Goal: Information Seeking & Learning: Find specific fact

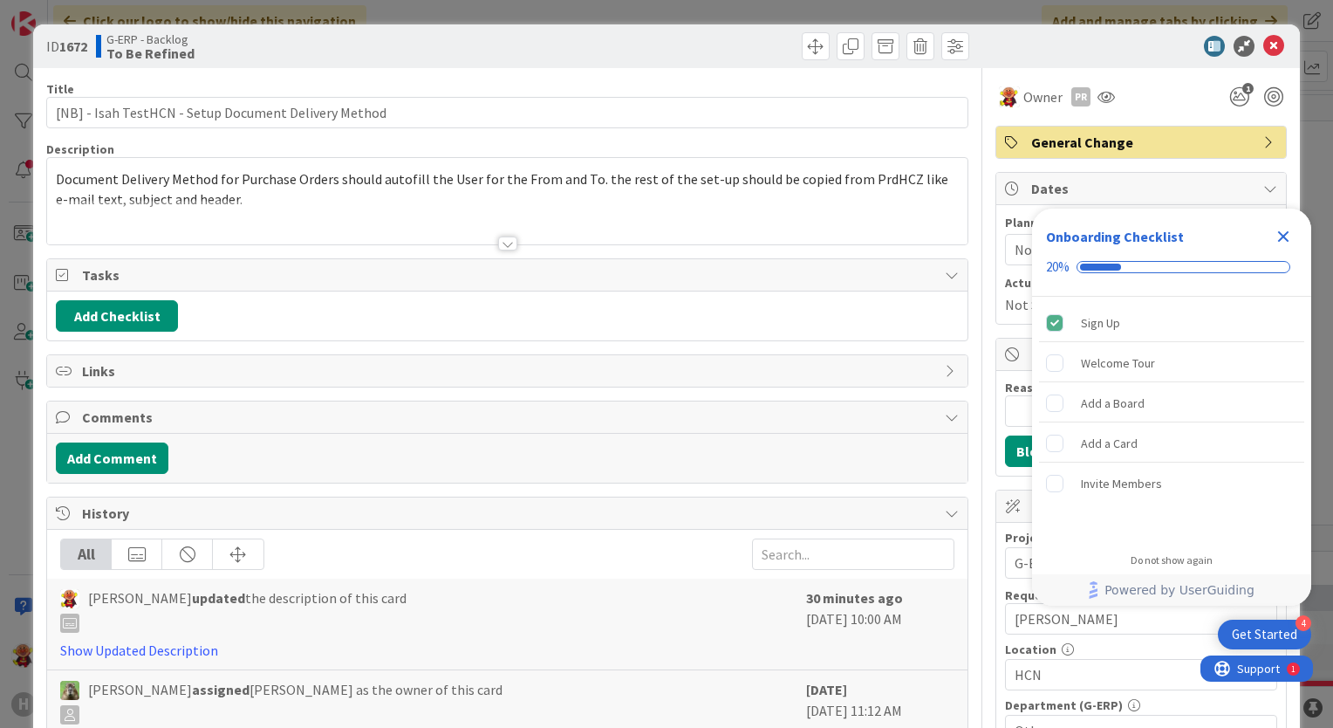
click at [721, 174] on span "Document Delivery Method for Purchase Orders should autofill the User for the F…" at bounding box center [503, 189] width 895 height 38
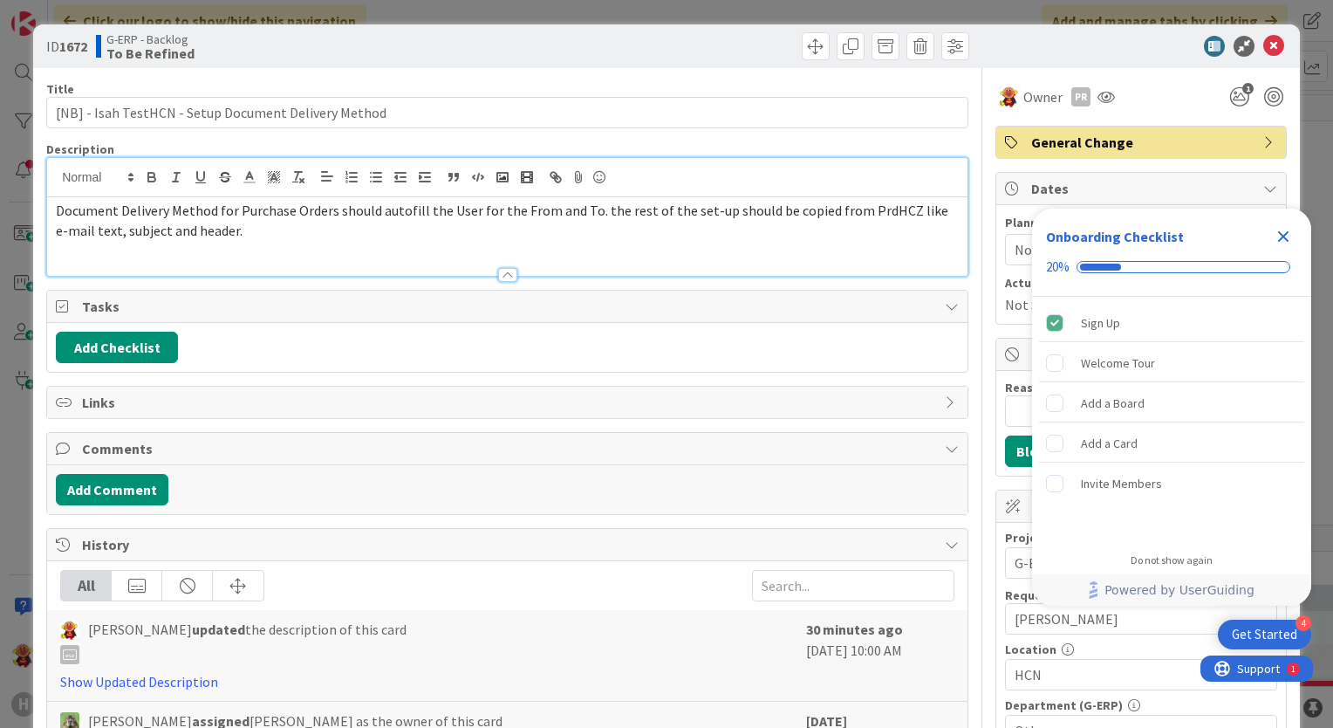
click at [325, 246] on div "Document Delivery Method for Purchase Orders should autofill the User for the F…" at bounding box center [507, 236] width 920 height 79
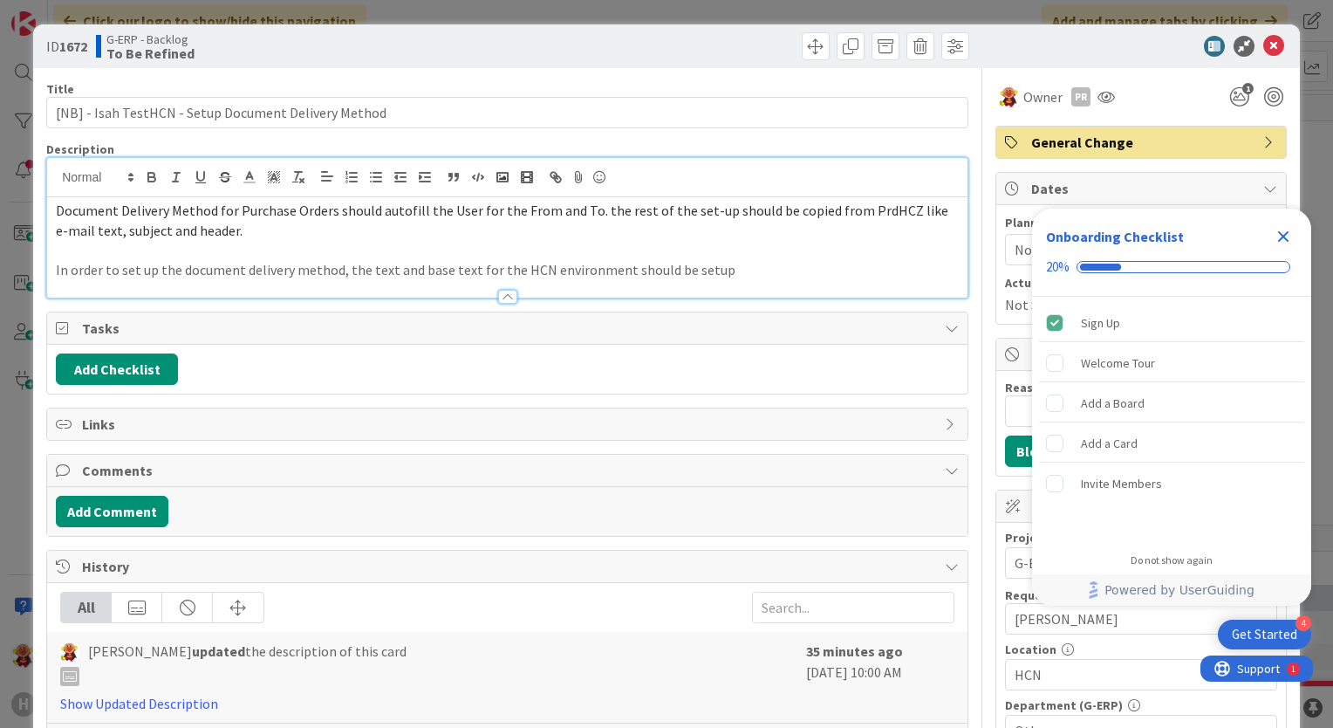
click at [729, 283] on div at bounding box center [507, 288] width 920 height 18
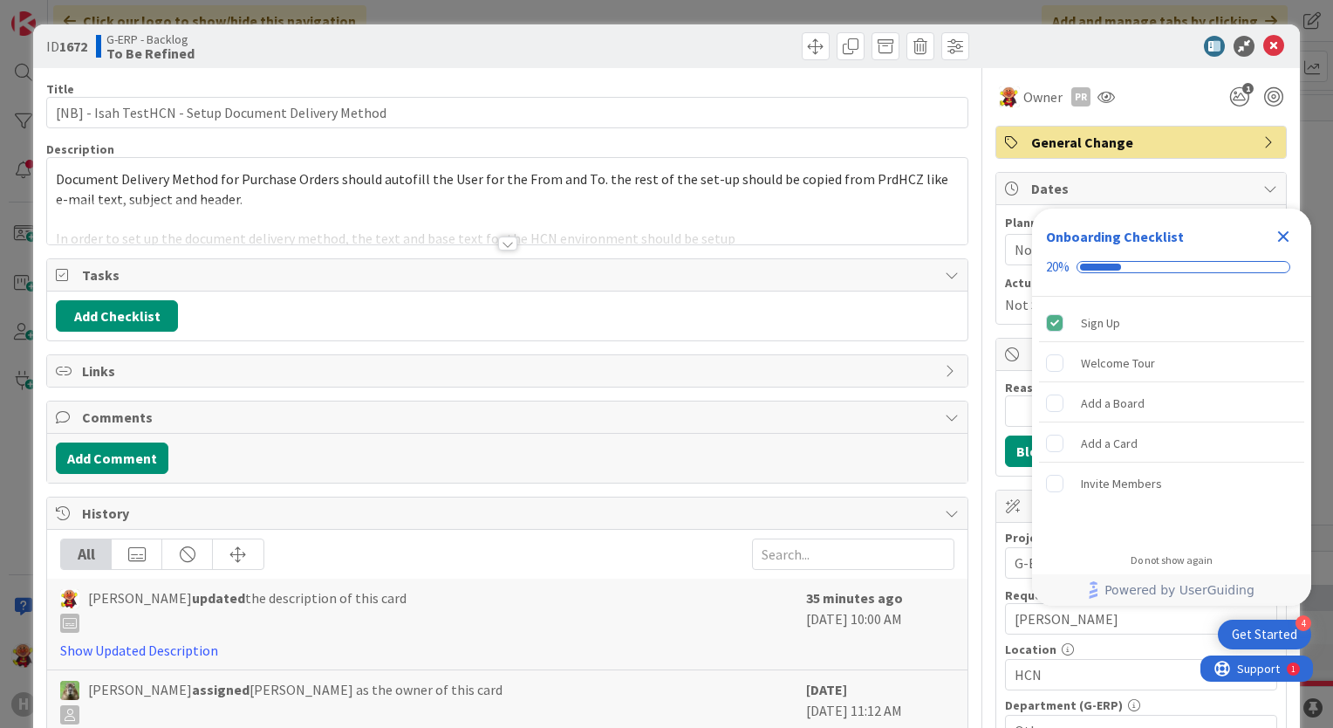
click at [736, 237] on div at bounding box center [507, 222] width 920 height 44
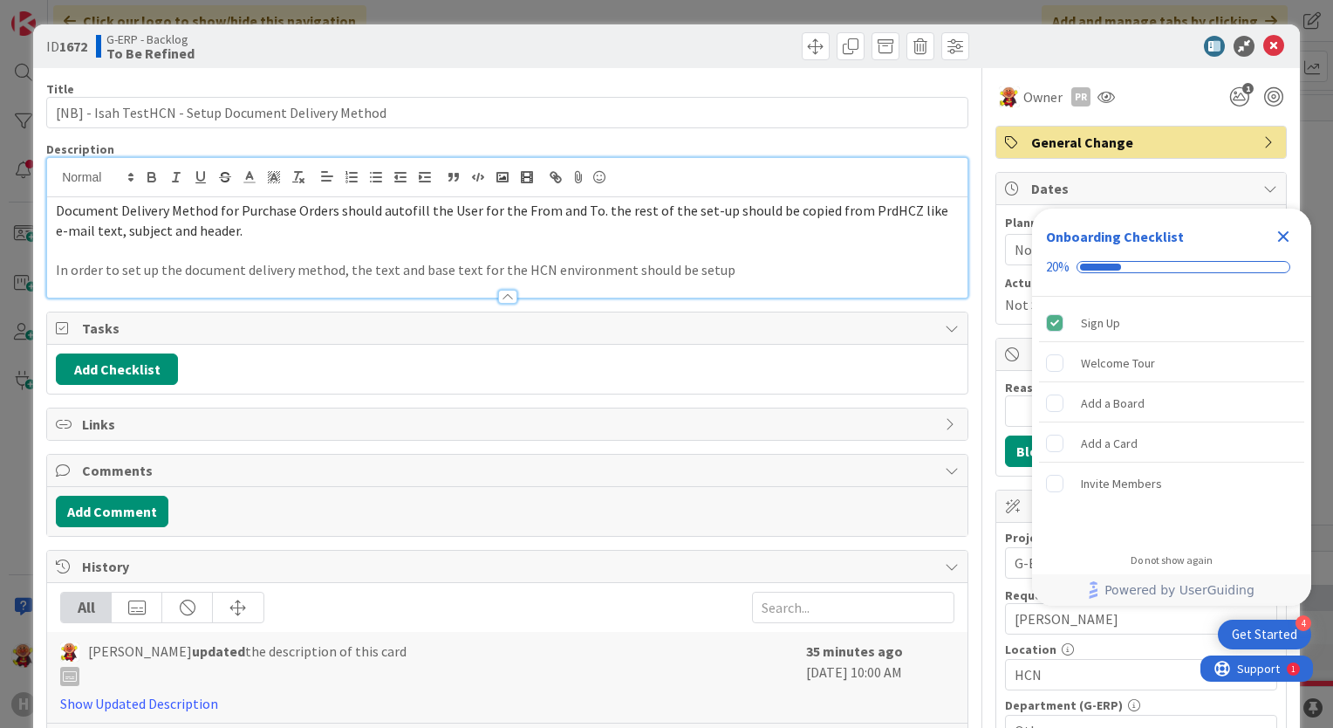
click at [740, 264] on p "In order to set up the document delivery method, the text and base text for the…" at bounding box center [507, 270] width 903 height 20
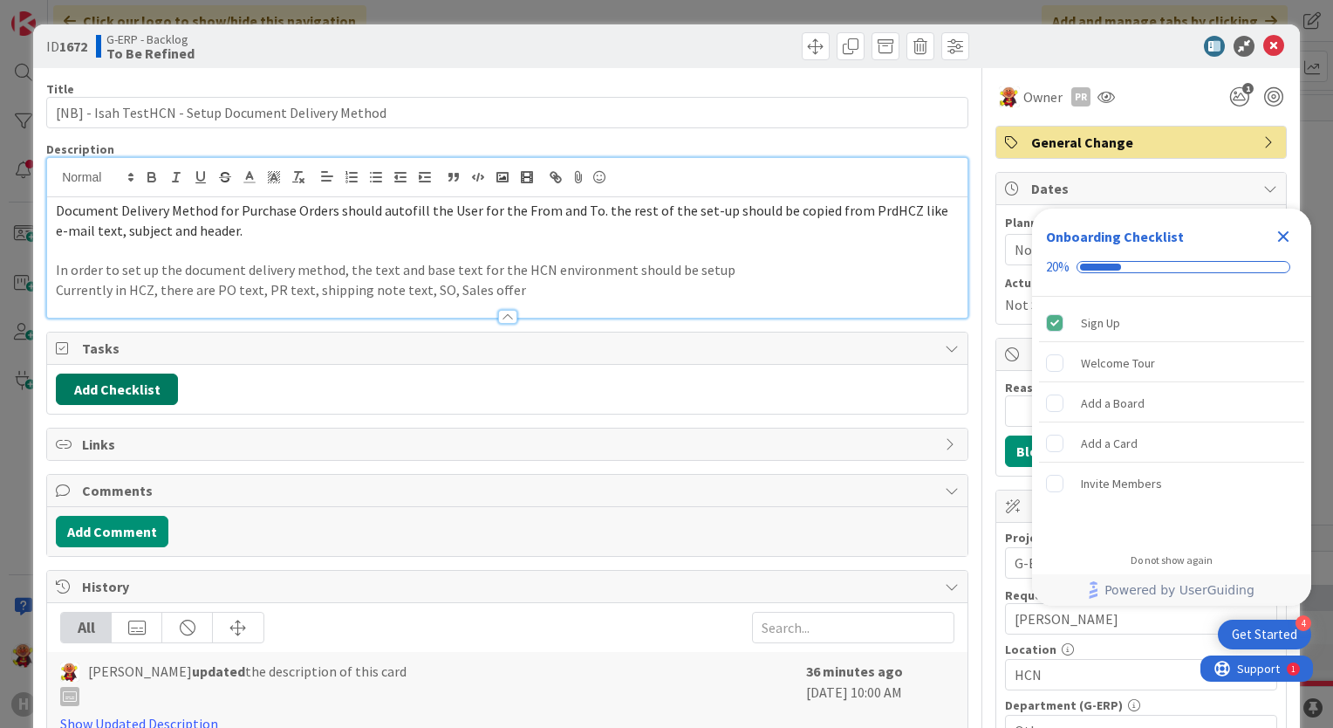
click at [128, 400] on button "Add Checklist" at bounding box center [117, 388] width 122 height 31
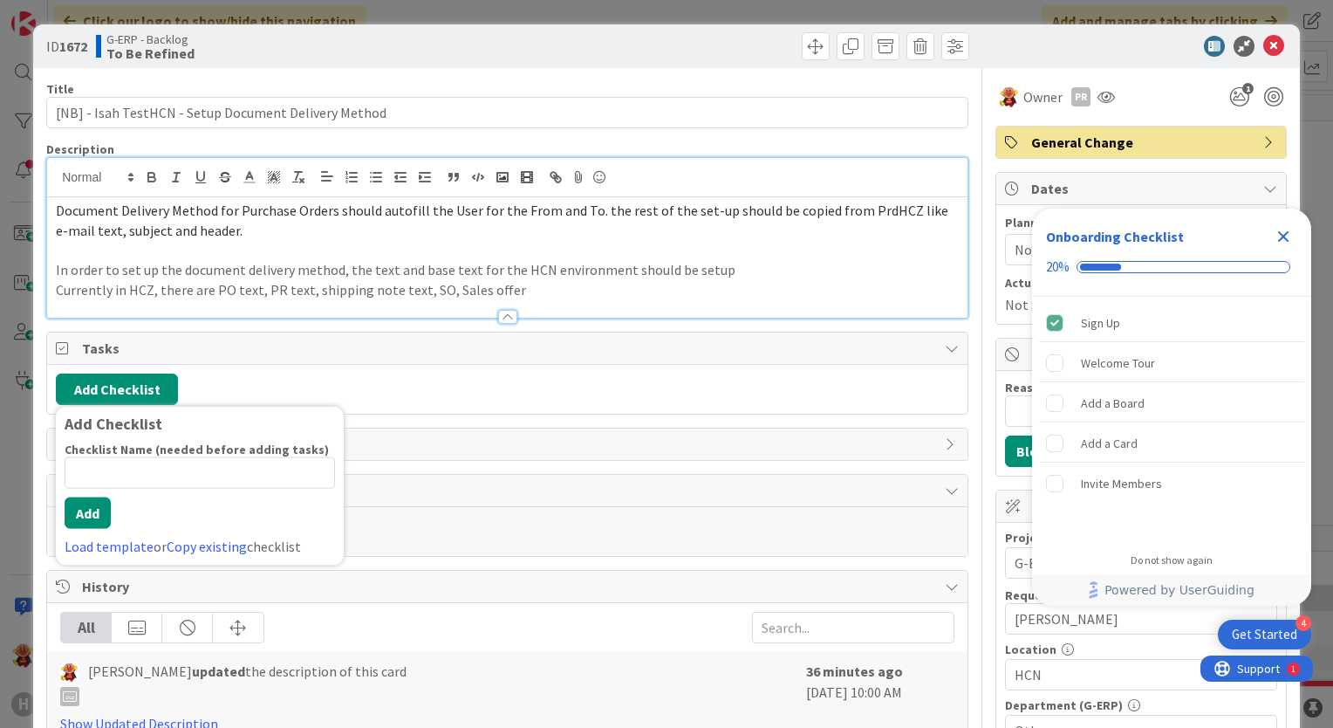
click at [520, 294] on p "Currently in HCZ, there are PO text, PR text, shipping note text, SO, Sales off…" at bounding box center [507, 290] width 903 height 20
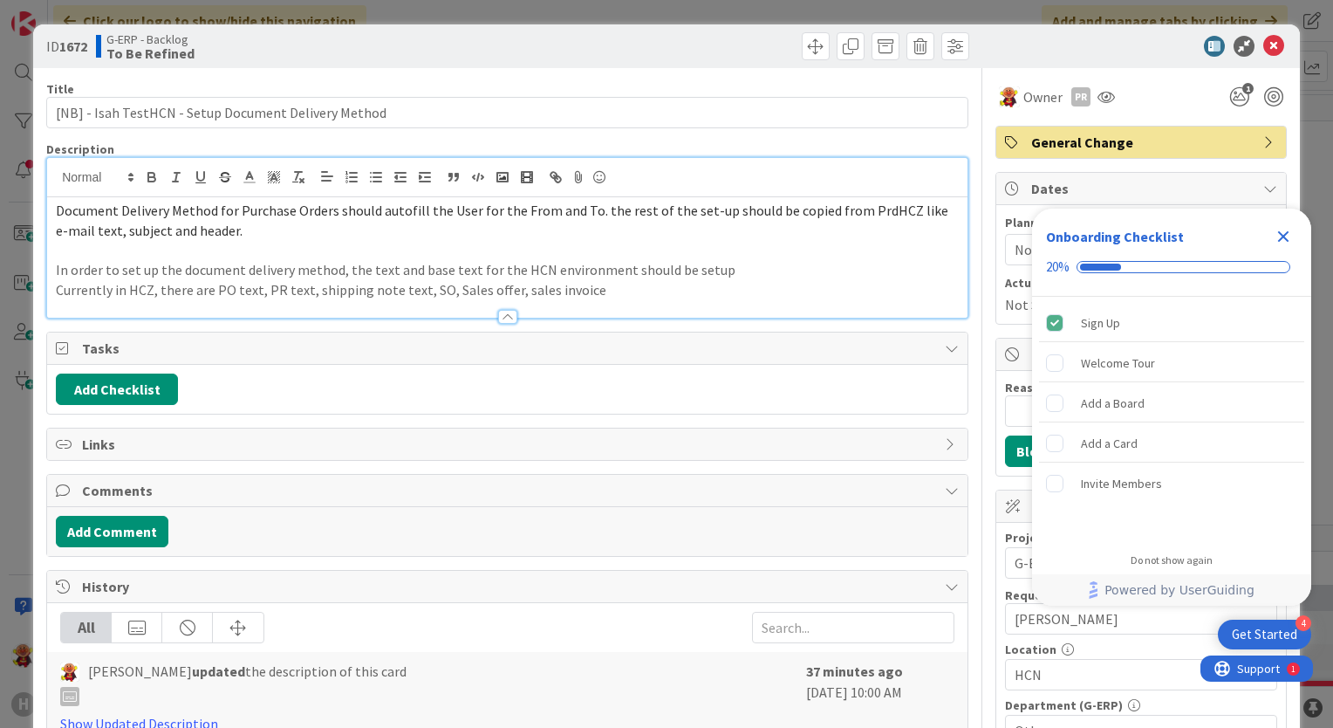
click at [717, 266] on p "In order to set up the document delivery method, the text and base text for the…" at bounding box center [507, 270] width 903 height 20
click at [1280, 237] on icon "Close Checklist" at bounding box center [1283, 236] width 21 height 21
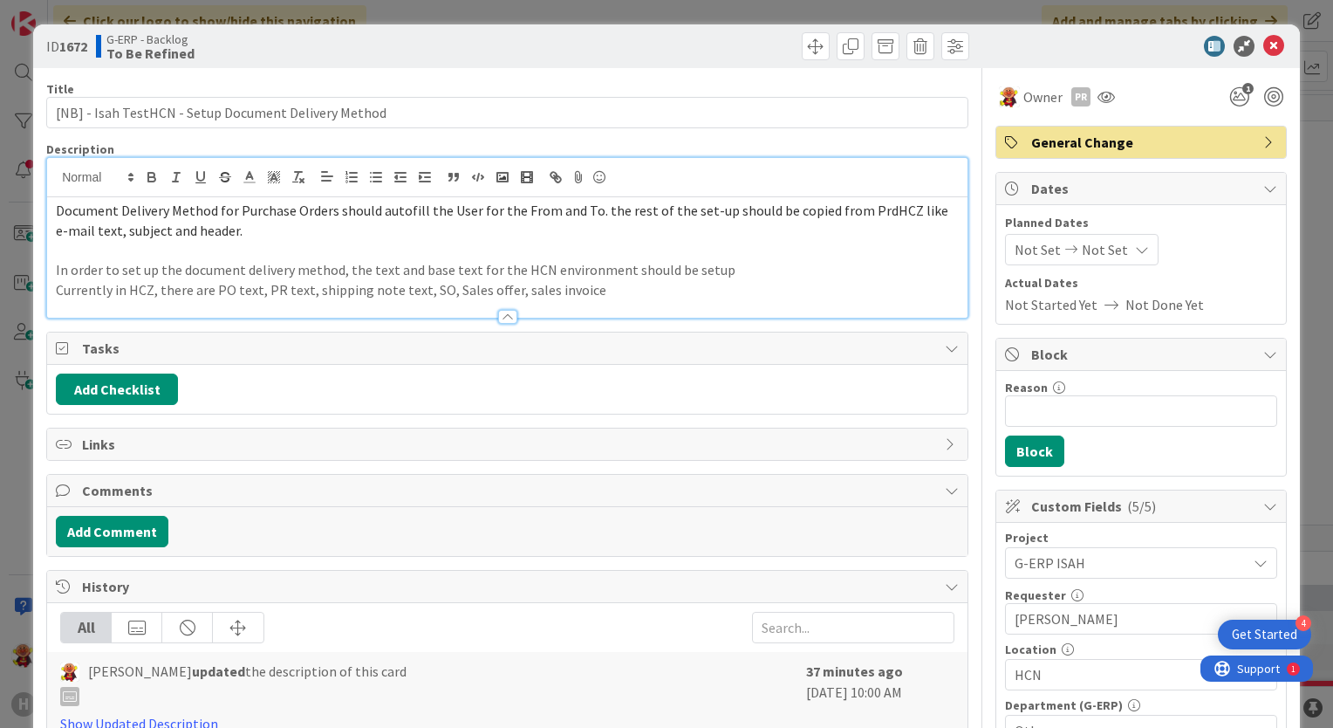
click at [604, 291] on p "Currently in HCZ, there are PO text, PR text, shipping note text, SO, Sales off…" at bounding box center [507, 290] width 903 height 20
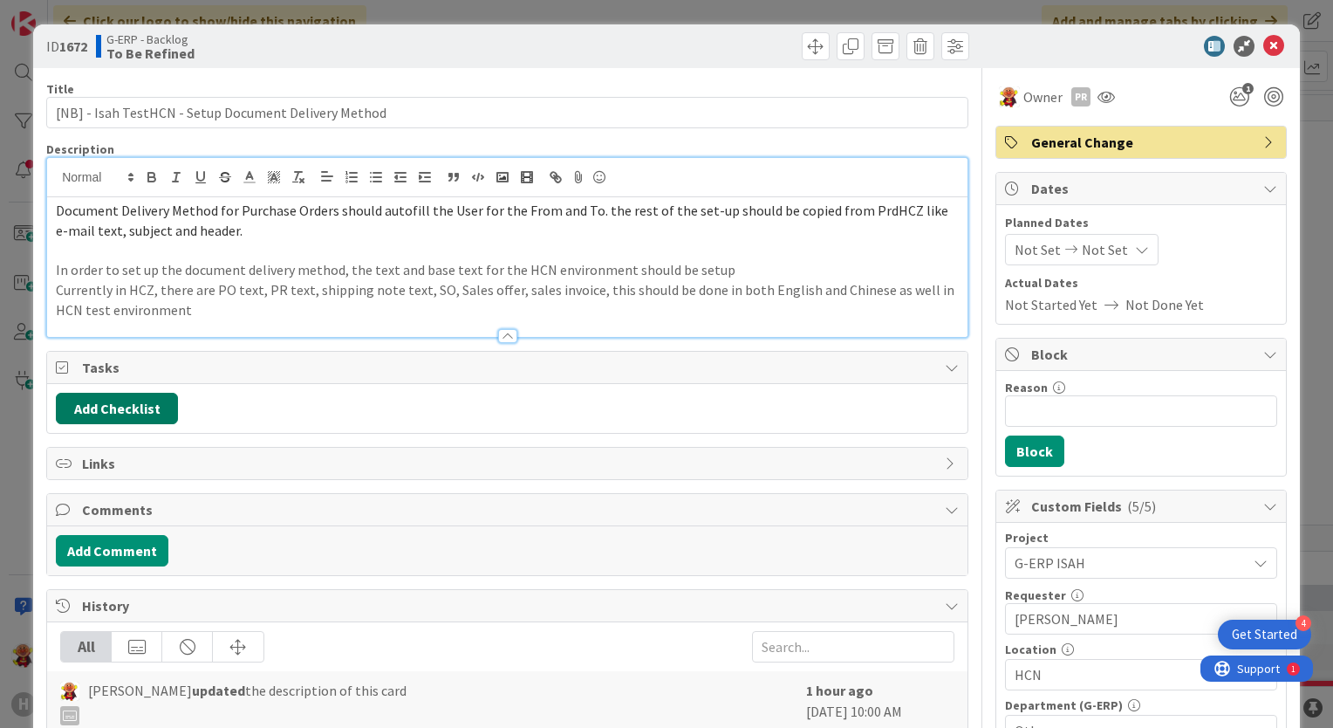
click at [113, 401] on button "Add Checklist" at bounding box center [117, 408] width 122 height 31
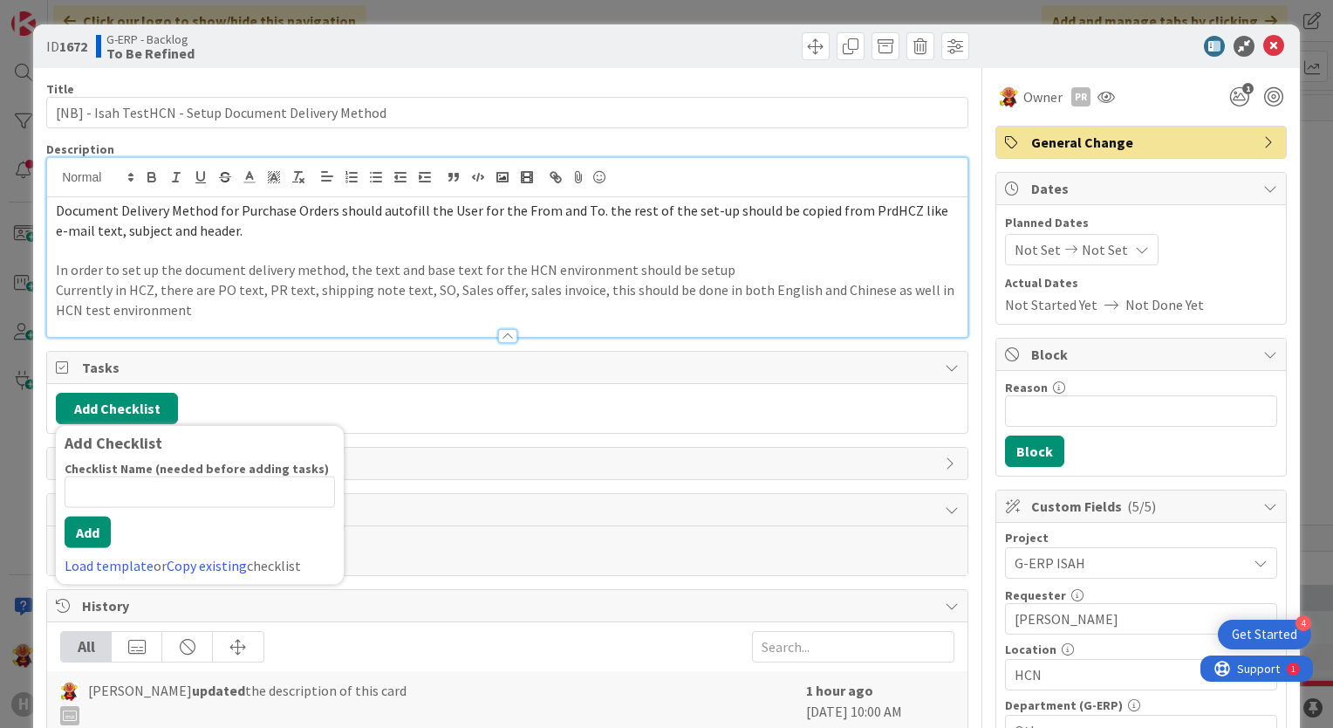
click at [435, 398] on div "Add Checklist Add Checklist Checklist Name (needed before adding tasks) 0 / 64 …" at bounding box center [507, 408] width 903 height 31
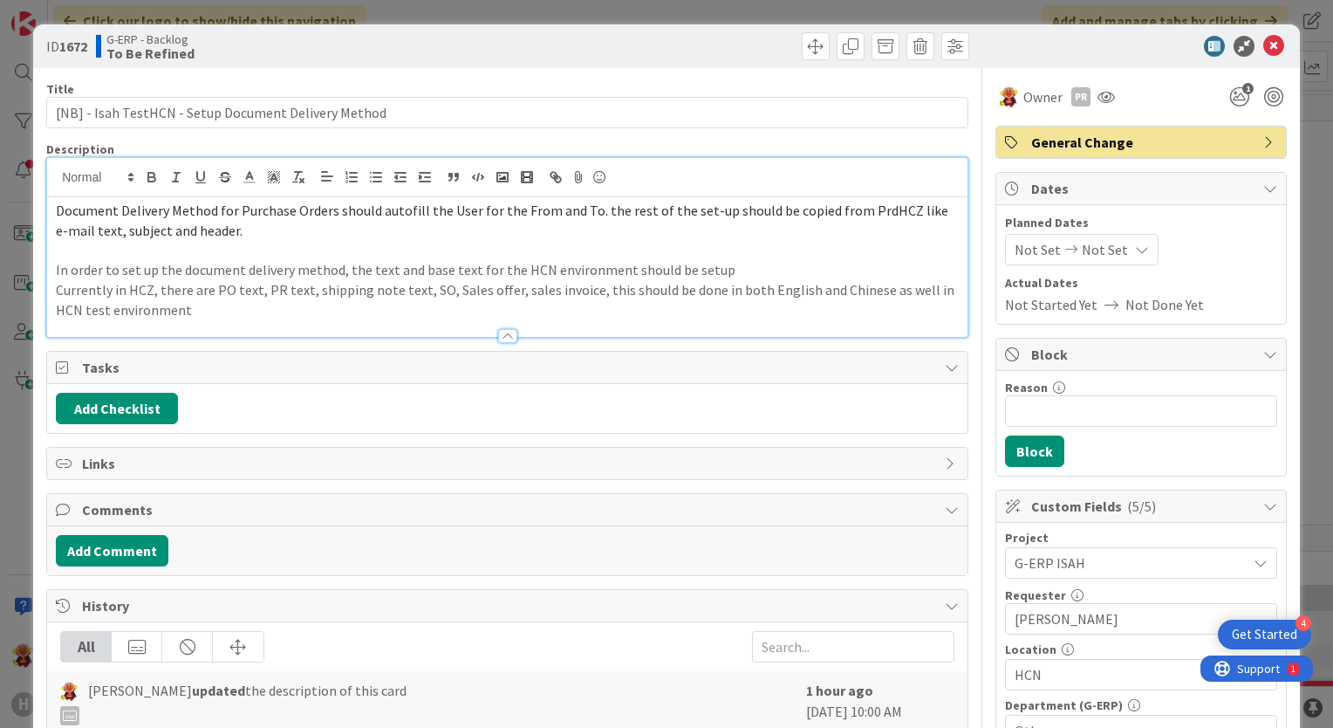
click at [744, 277] on p "In order to set up the document delivery method, the text and base text for the…" at bounding box center [507, 270] width 903 height 20
click at [469, 275] on p "In order to set up the document delivery method, the text and base text for the…" at bounding box center [507, 270] width 903 height 20
click at [394, 271] on p "In order to set up the document delivery method, the text and base text for the…" at bounding box center [507, 270] width 903 height 20
click at [509, 267] on p "In order to set up the document delivery method, the text (0346)and base text f…" at bounding box center [507, 270] width 903 height 20
click at [550, 318] on div at bounding box center [507, 327] width 920 height 18
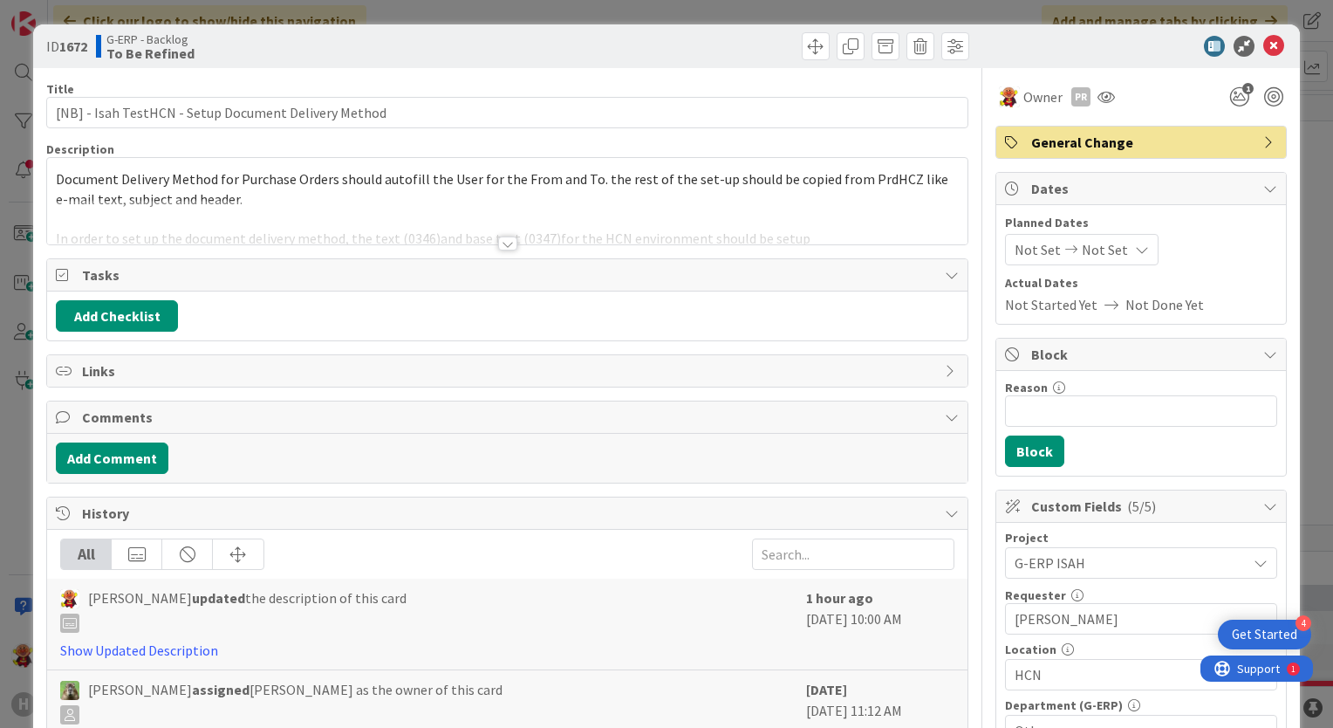
click at [498, 243] on div at bounding box center [507, 243] width 19 height 14
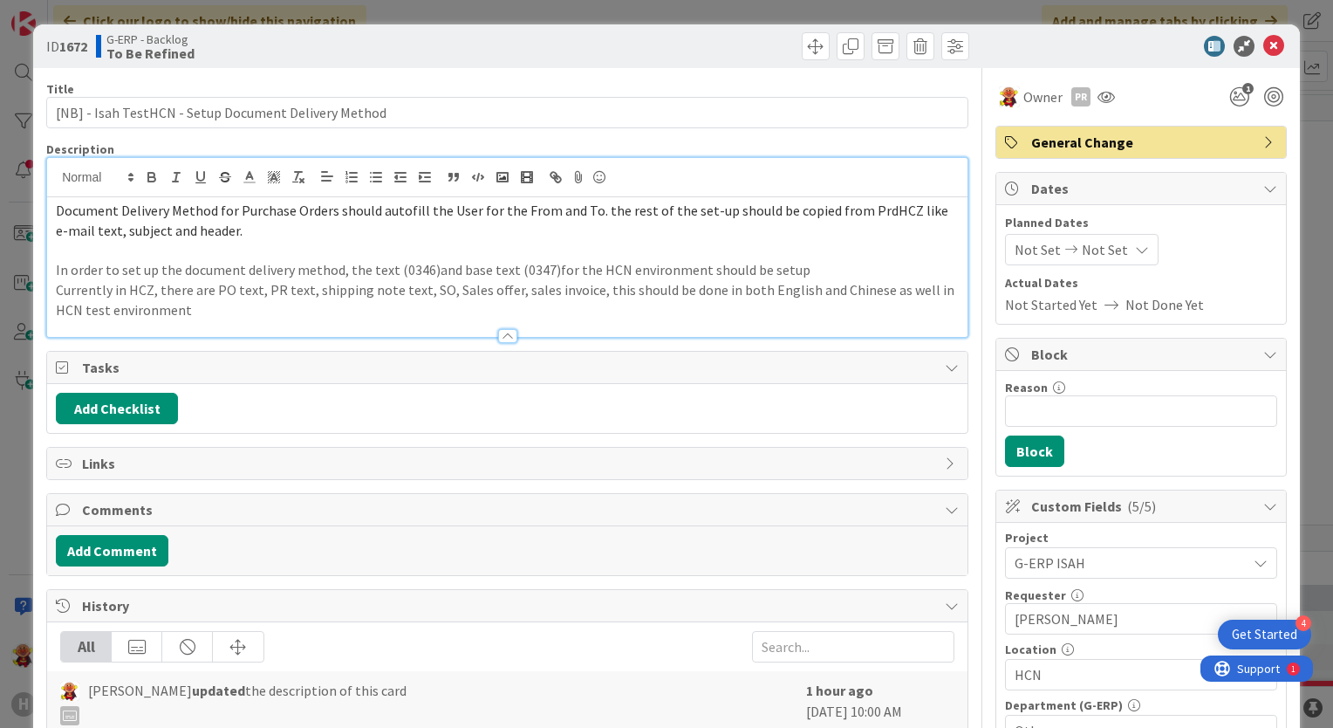
click at [543, 266] on p "In order to set up the document delivery method, the text (0346)and base text (…" at bounding box center [507, 270] width 903 height 20
click at [164, 406] on button "Add Checklist" at bounding box center [117, 408] width 122 height 31
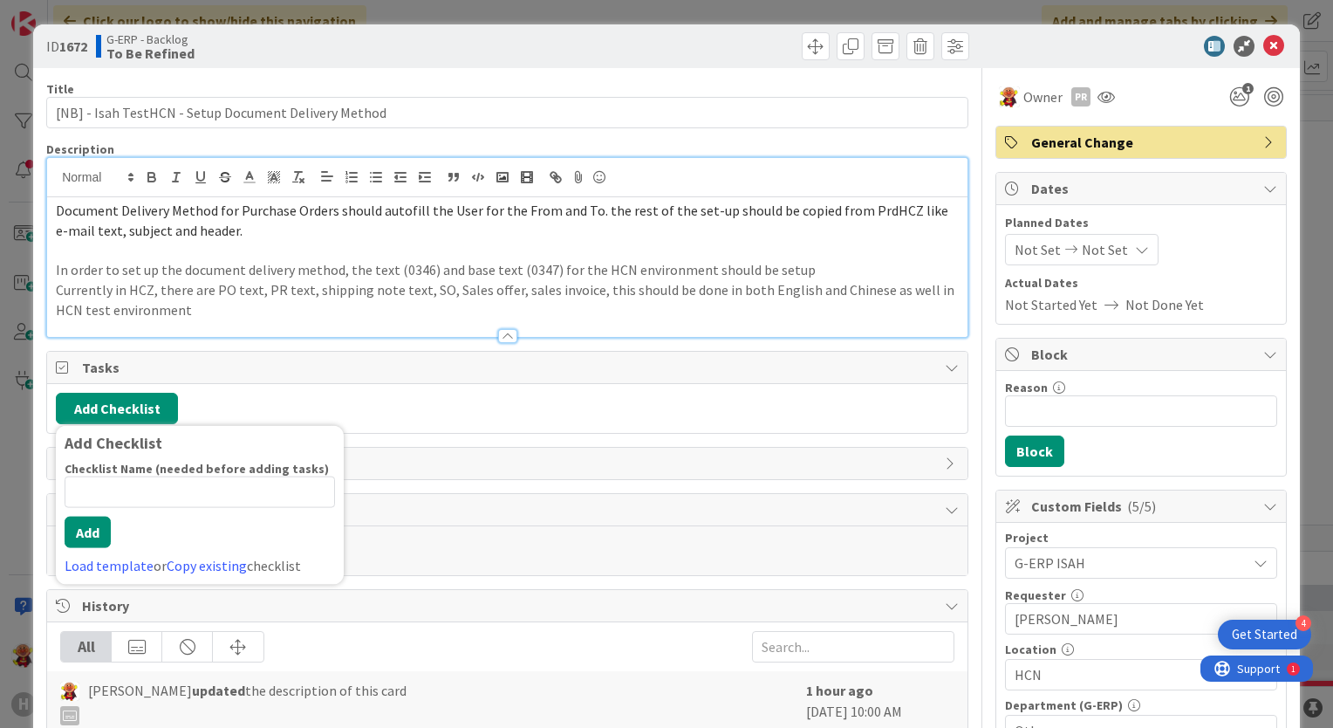
click at [485, 384] on div "Add Checklist Add Checklist Checklist Name (needed before adding tasks) 0 / 64 …" at bounding box center [507, 408] width 920 height 49
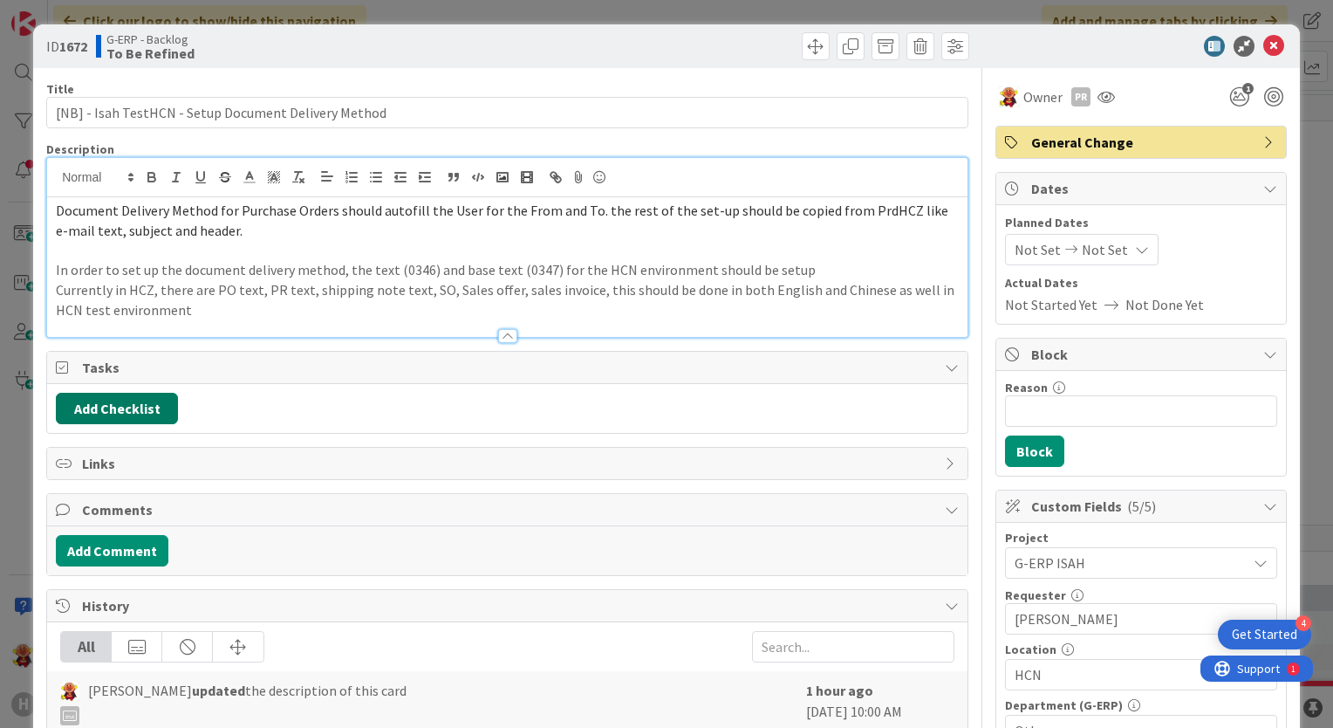
click at [113, 410] on button "Add Checklist" at bounding box center [117, 408] width 122 height 31
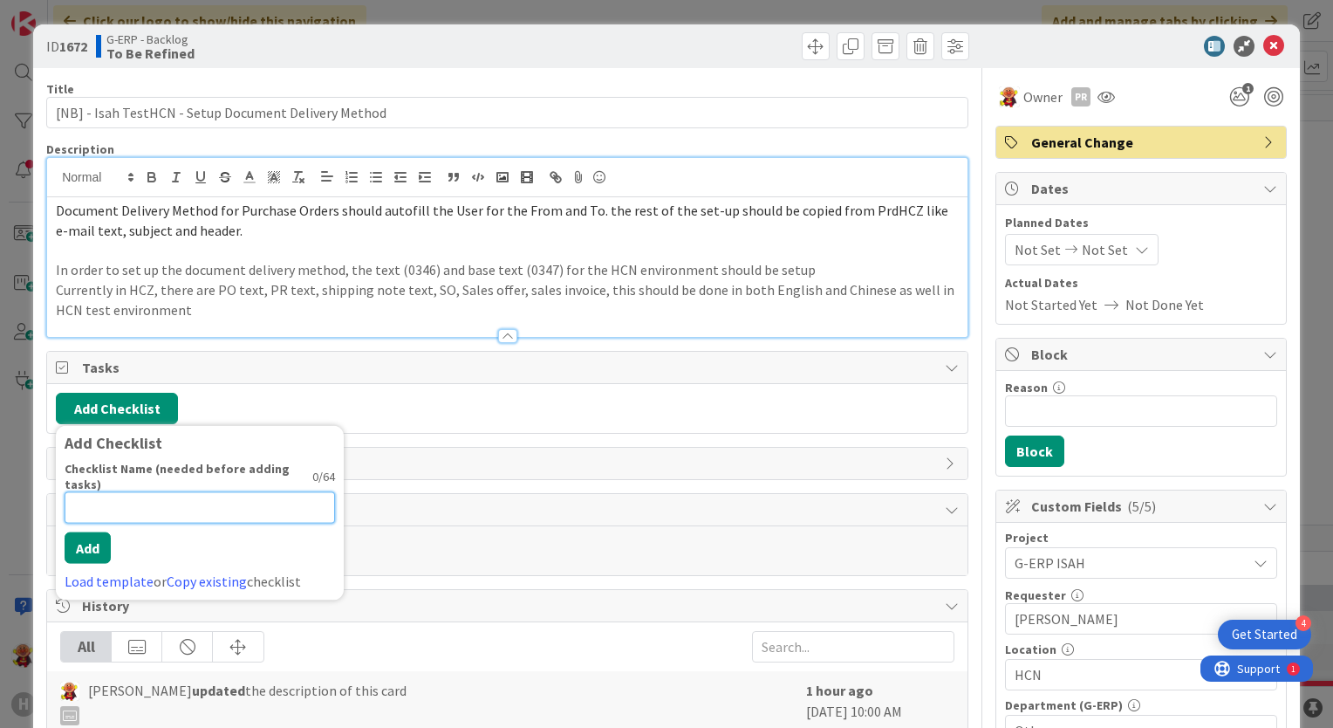
click at [254, 501] on input at bounding box center [200, 507] width 270 height 31
type input "S"
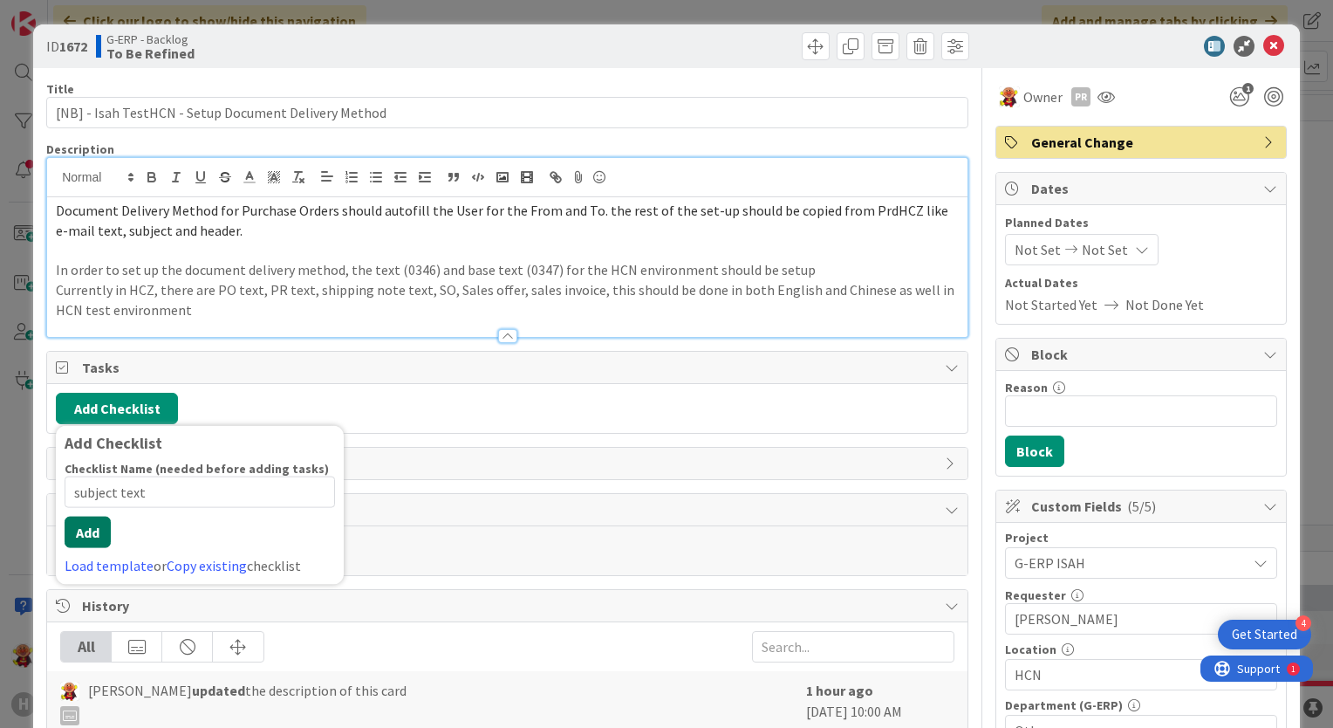
click at [102, 552] on div "Checklist Name (needed before adding tasks) 13 / 64 subject text Add Load templ…" at bounding box center [200, 518] width 270 height 115
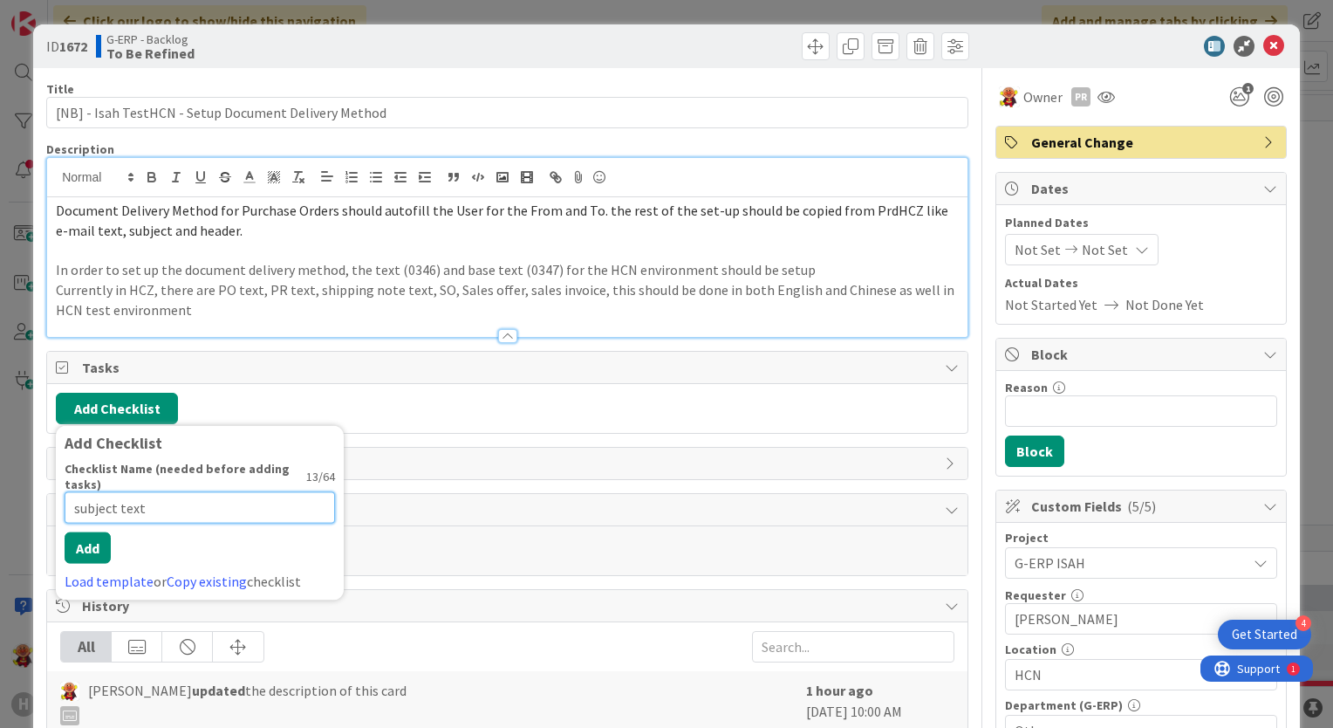
click at [195, 484] on div "Checklist Name (needed before adding tasks) 13 / 64 subject text" at bounding box center [200, 492] width 270 height 63
type input "subject text (EN)"
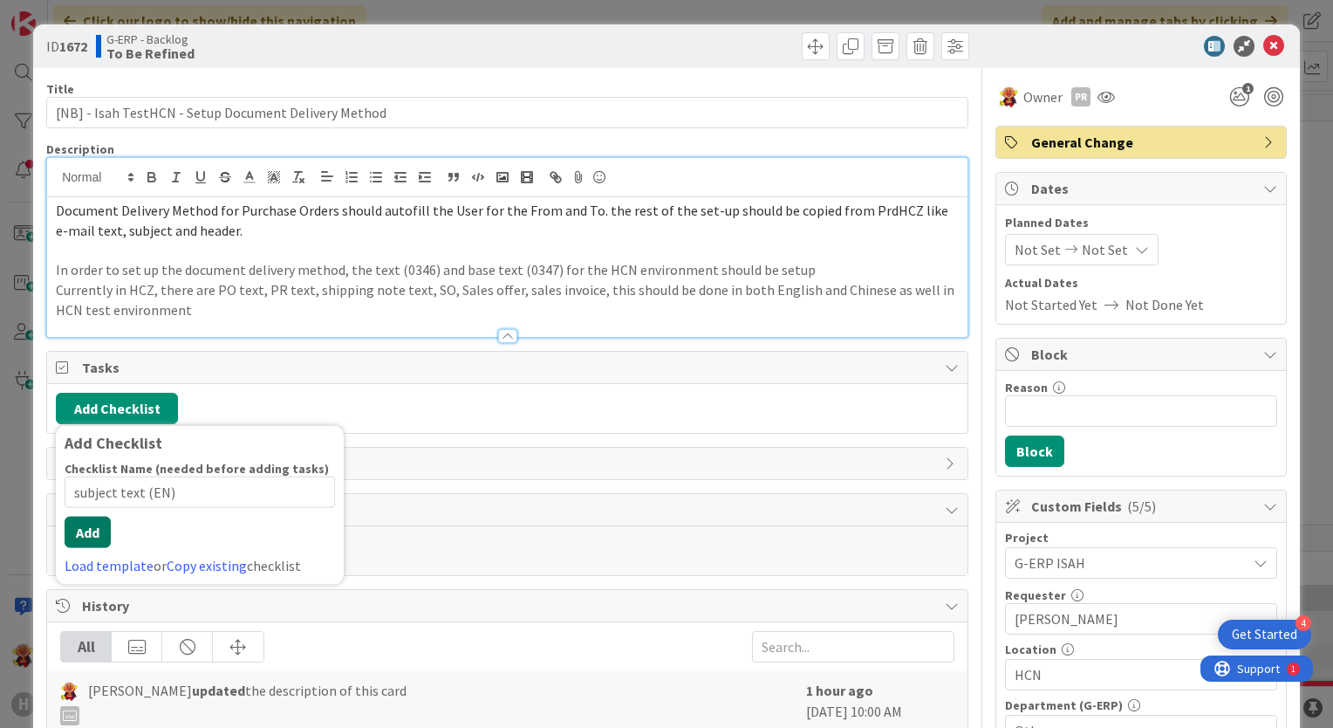
click at [78, 553] on div "Checklist Name (needed before adding tasks) 17 / 64 subject text (EN) Add Load …" at bounding box center [200, 518] width 270 height 115
click at [426, 410] on div "Add Checklist Add Checklist Checklist Name (needed before adding tasks) 17 / 64…" at bounding box center [507, 408] width 903 height 31
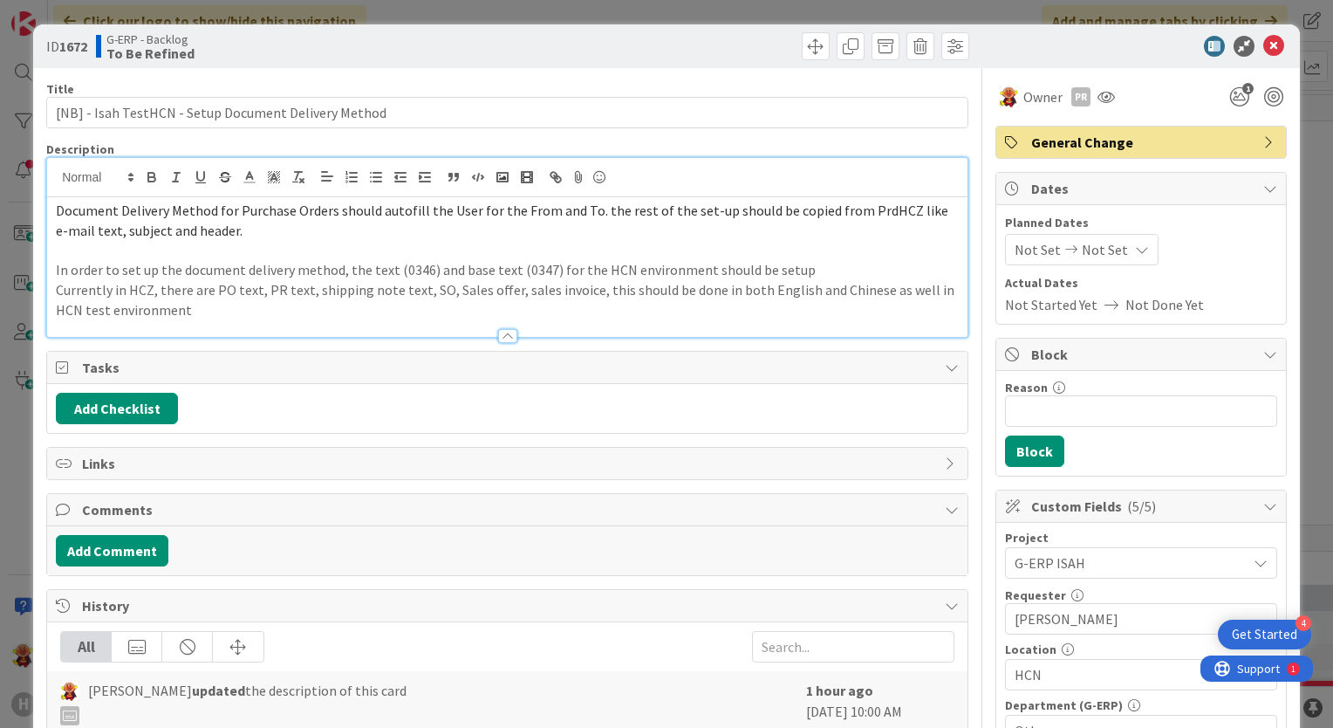
click at [318, 366] on span "Tasks" at bounding box center [509, 367] width 854 height 21
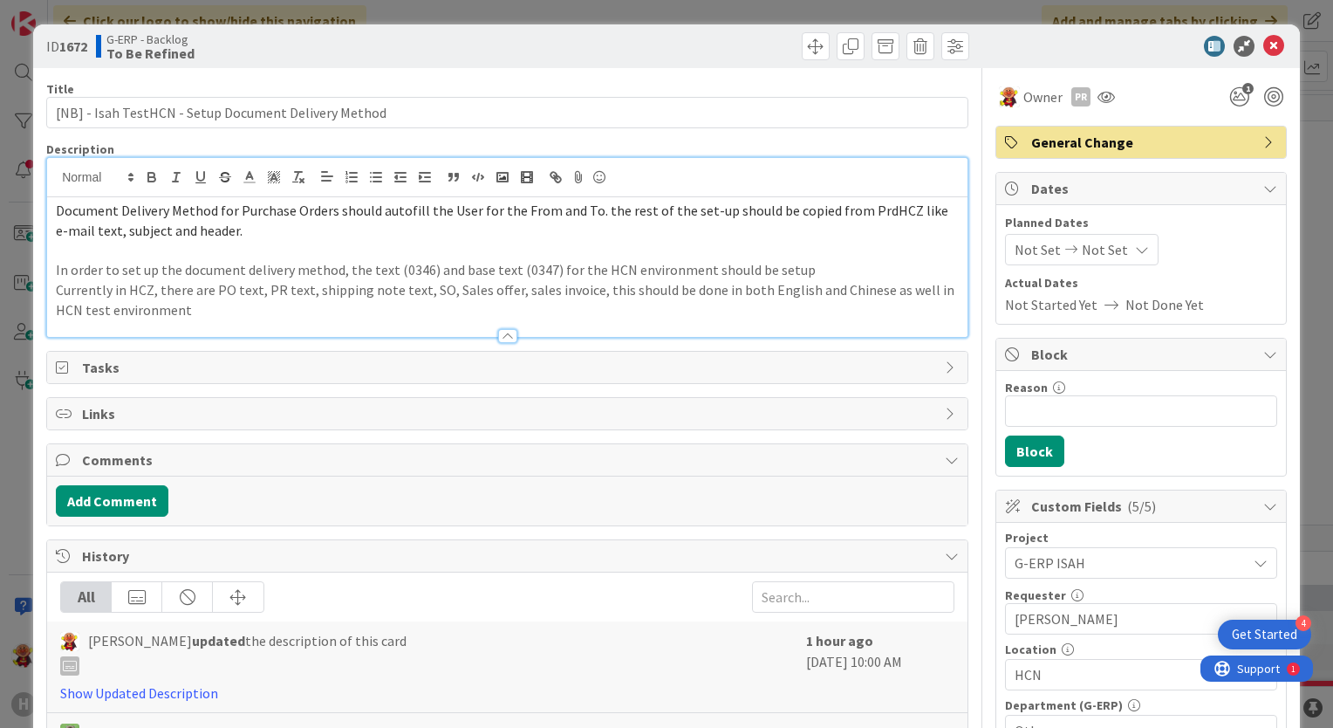
click at [342, 368] on span "Tasks" at bounding box center [509, 367] width 854 height 21
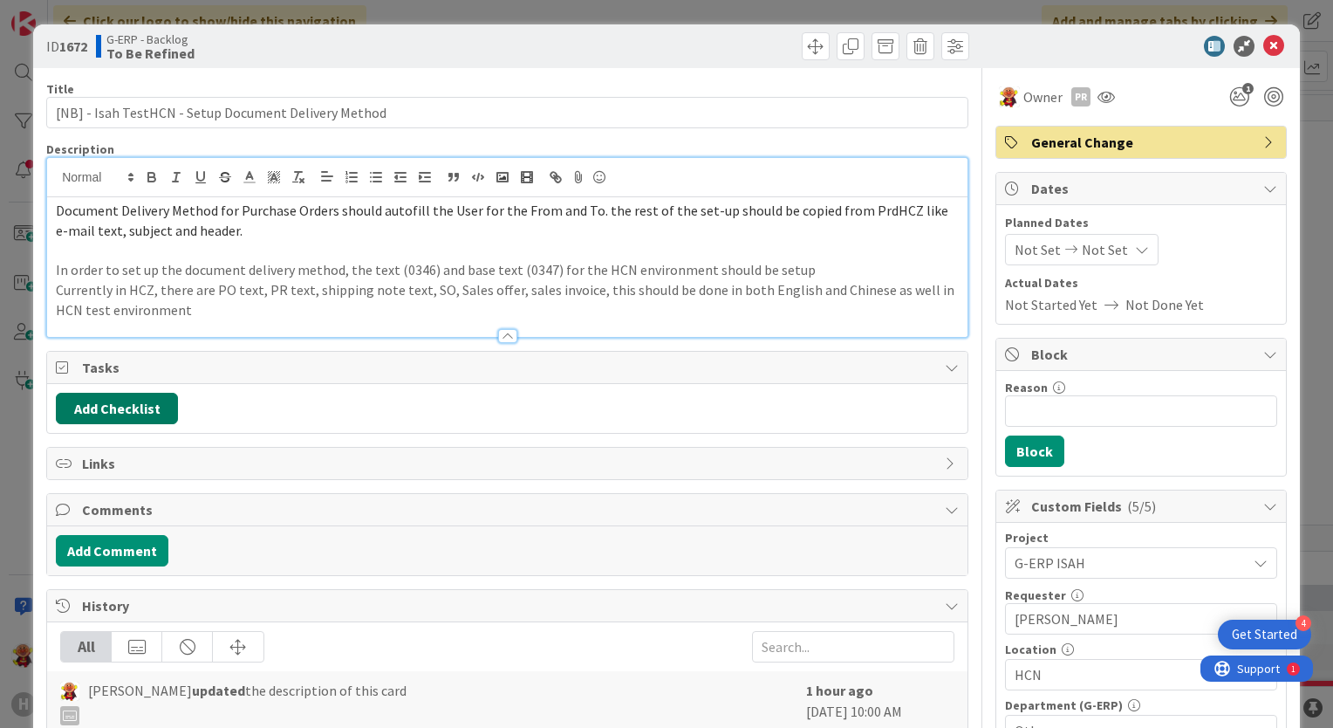
click at [152, 420] on button "Add Checklist" at bounding box center [117, 408] width 122 height 31
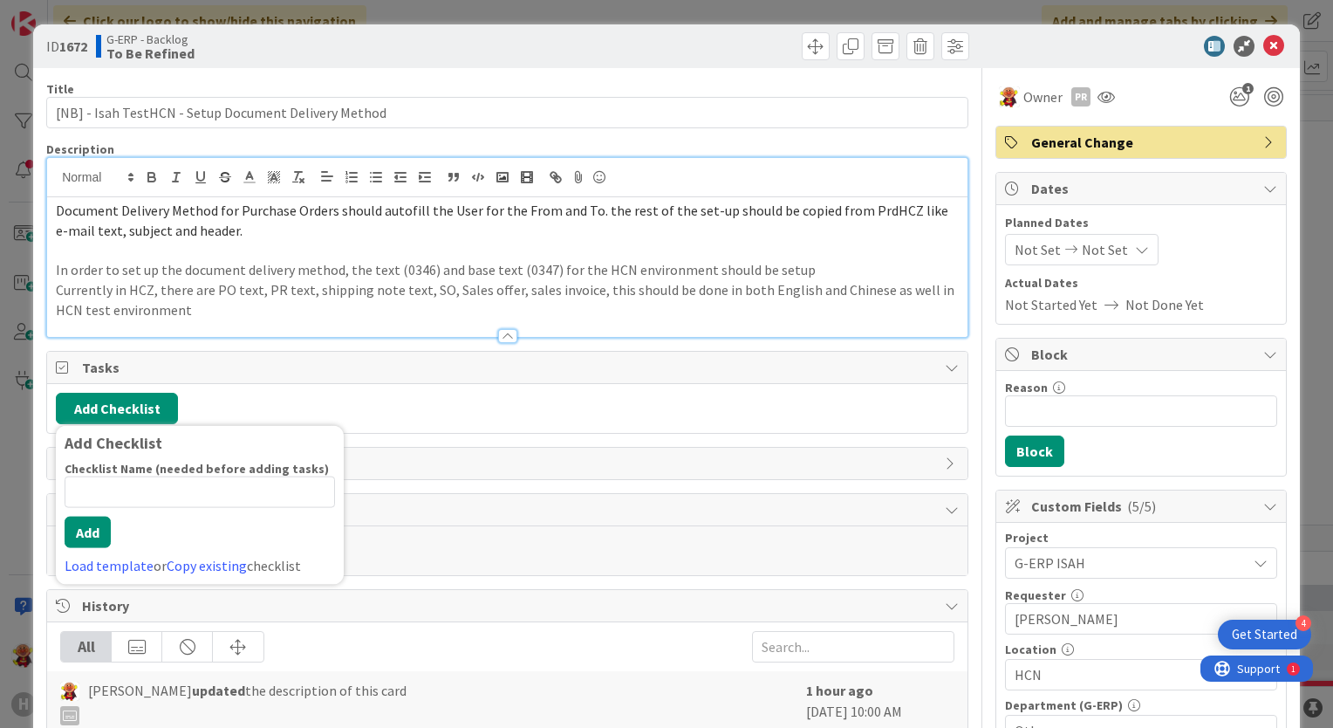
click at [216, 493] on input at bounding box center [200, 491] width 270 height 31
type input "Subject (EN)"
click at [79, 547] on div "Checklist Name (needed before adding tasks) 12 / 64 Subject (EN) Add Load templ…" at bounding box center [200, 518] width 270 height 115
click at [86, 537] on button "Add" at bounding box center [88, 531] width 46 height 31
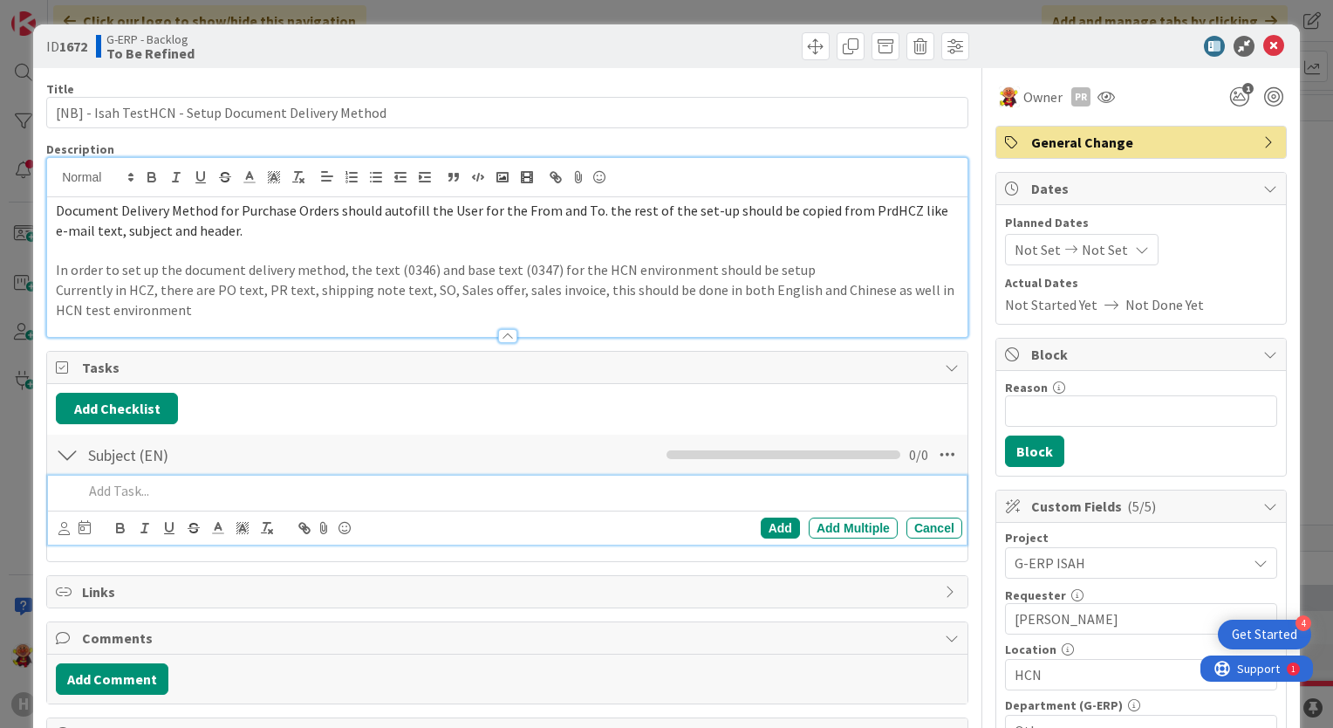
click at [165, 487] on p at bounding box center [519, 491] width 872 height 20
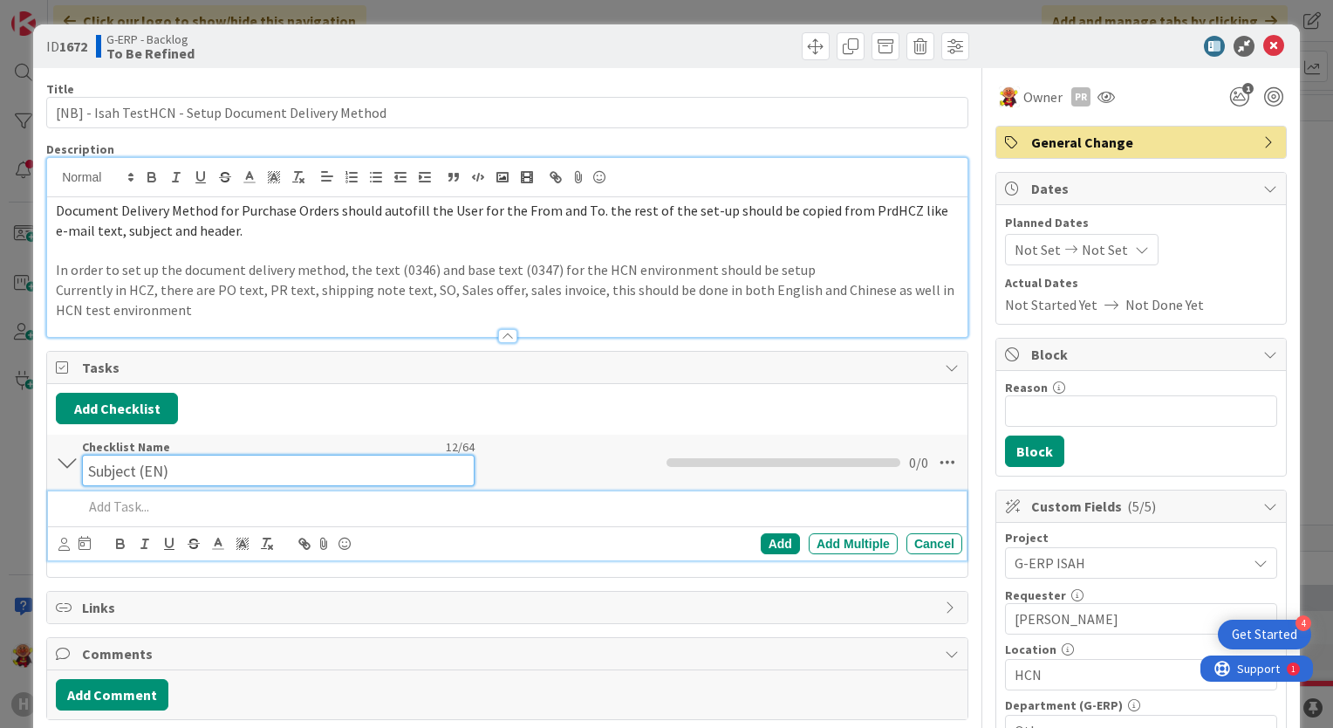
click at [139, 462] on input "Subject (EN)" at bounding box center [278, 469] width 393 height 31
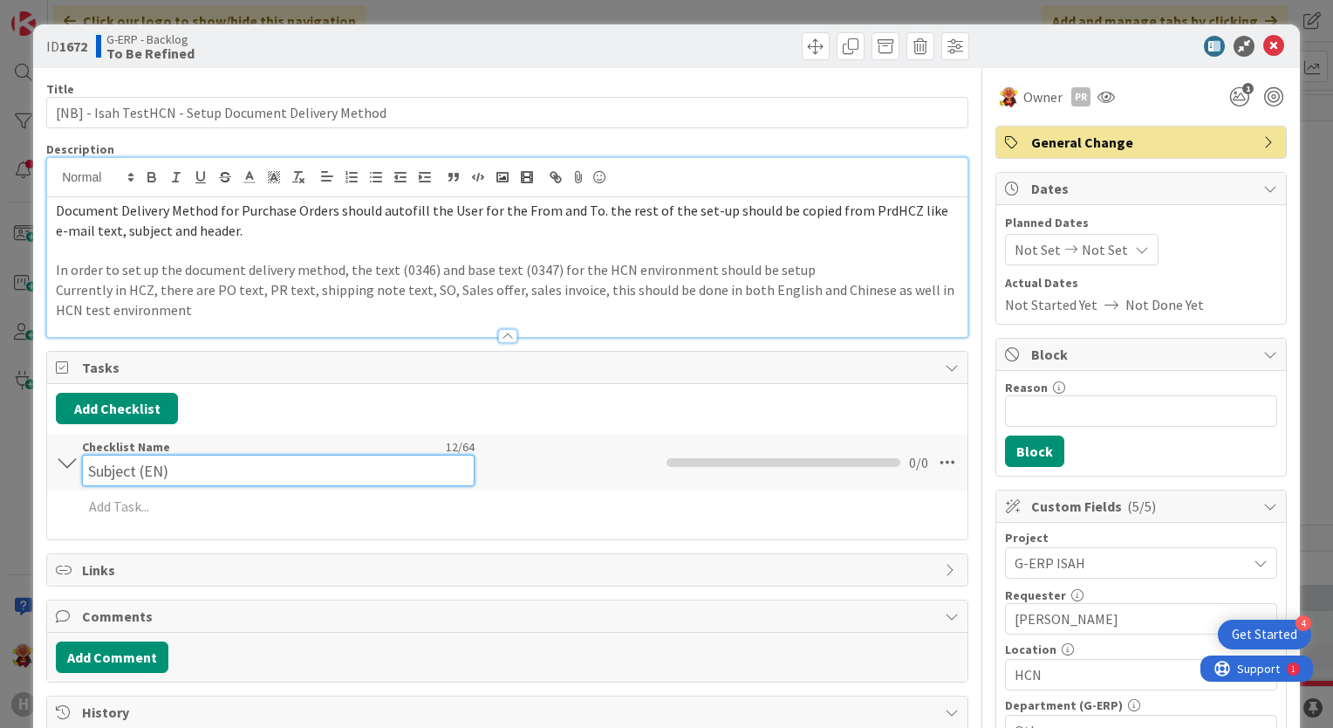
click at [139, 461] on input "Subject (EN)" at bounding box center [278, 469] width 393 height 31
type input "Subject text(EN)"
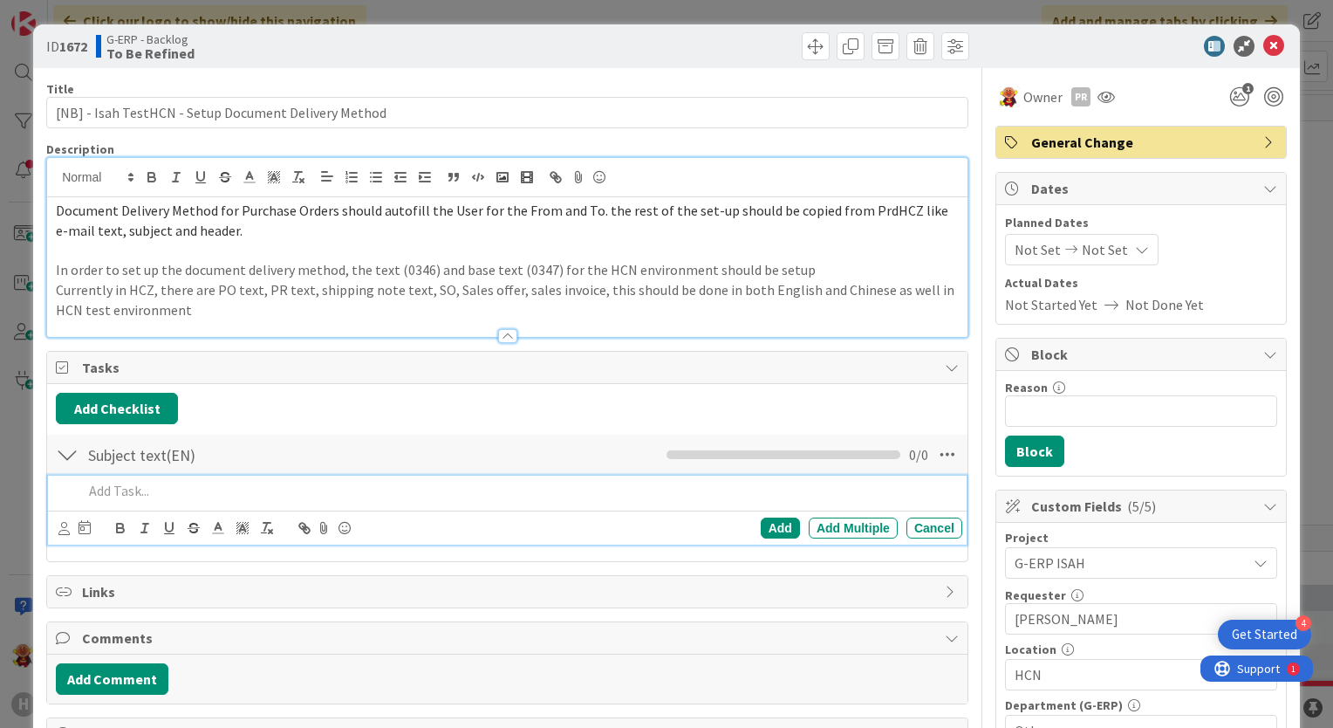
click at [188, 499] on div at bounding box center [519, 490] width 886 height 31
drag, startPoint x: 215, startPoint y: 290, endPoint x: 227, endPoint y: 290, distance: 12.2
click at [227, 290] on p "Currently in HCZ, there are PO text, PR text, shipping note text, SO, Sales off…" at bounding box center [507, 299] width 903 height 39
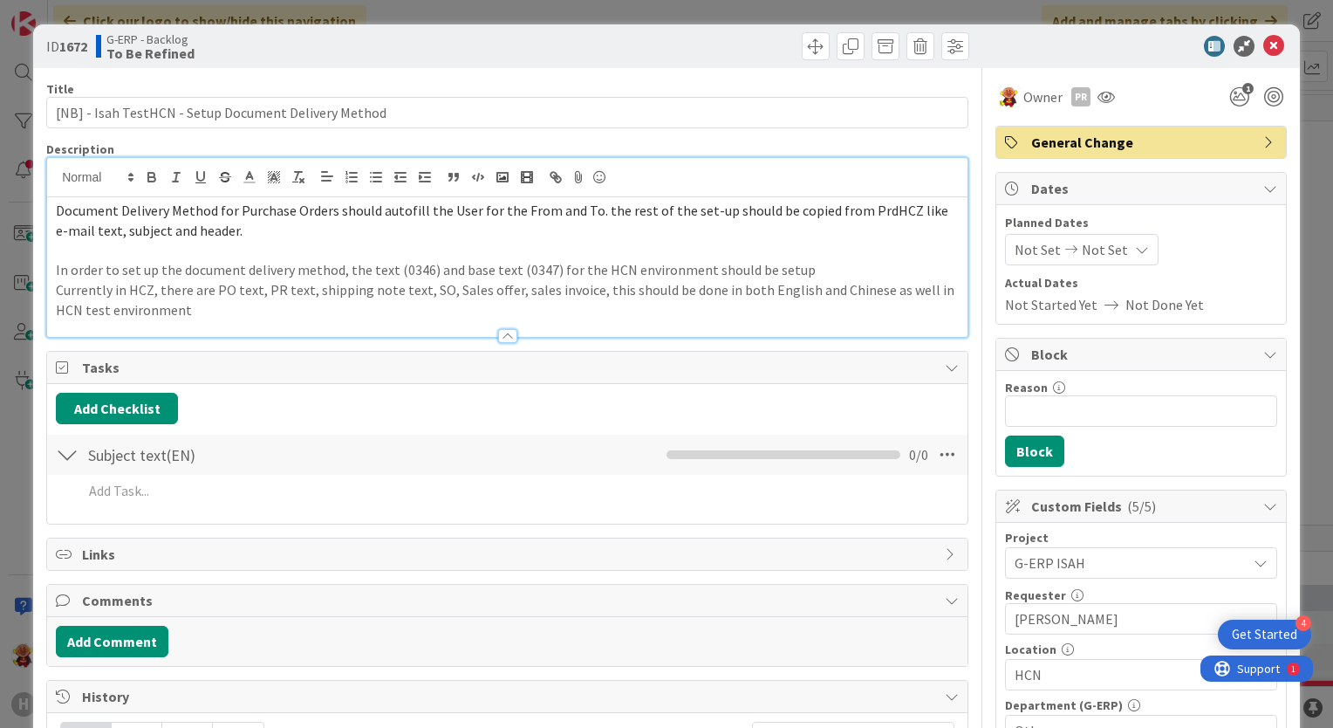
drag, startPoint x: 110, startPoint y: 517, endPoint x: 115, endPoint y: 488, distance: 29.3
click at [109, 516] on div "Add Checklist Back Subject text(EN) Checklist Name 16 / 64 Subject text(EN) 0 /…" at bounding box center [507, 454] width 920 height 140
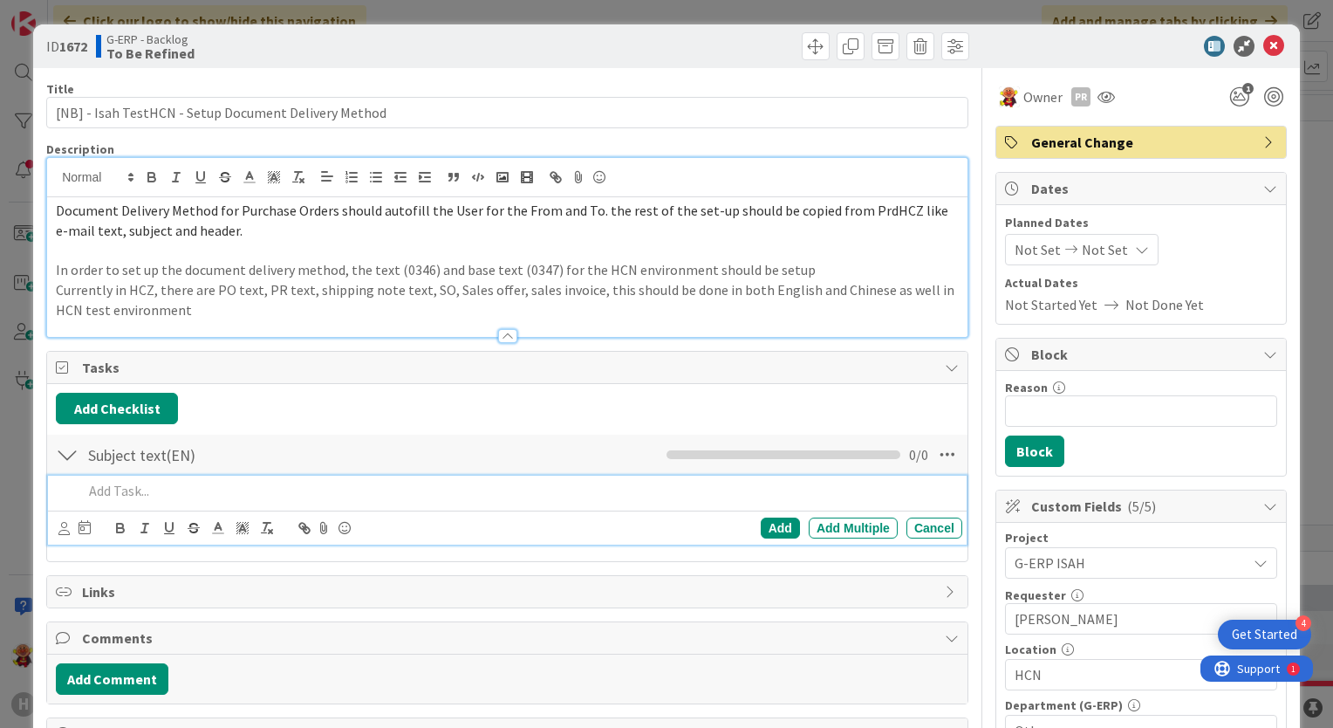
click at [115, 488] on p at bounding box center [519, 491] width 872 height 20
paste div
drag, startPoint x: 131, startPoint y: 494, endPoint x: 45, endPoint y: 497, distance: 85.6
click at [46, 497] on div "Tasks Add Checklist Back Subject text(EN) Checklist Name 16 / 64 Subject text(E…" at bounding box center [507, 456] width 922 height 211
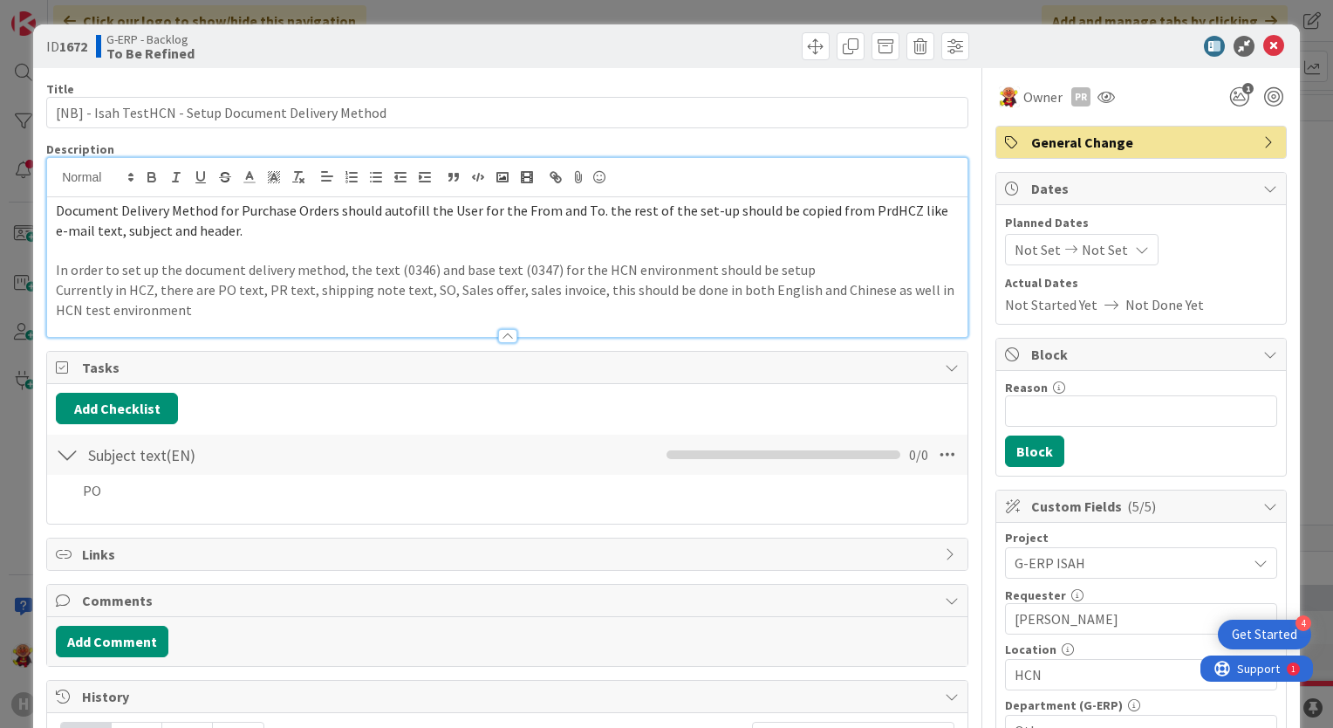
click at [810, 525] on div "Title 52 / 128 [NB] - Isah TestHCN - Setup Document Delivery Method Description…" at bounding box center [507, 725] width 922 height 1314
click at [405, 511] on div "Subject text(EN) Checklist Name 16 / 64 Subject text(EN) 0 / 0 PO Add Add Multi…" at bounding box center [507, 474] width 920 height 82
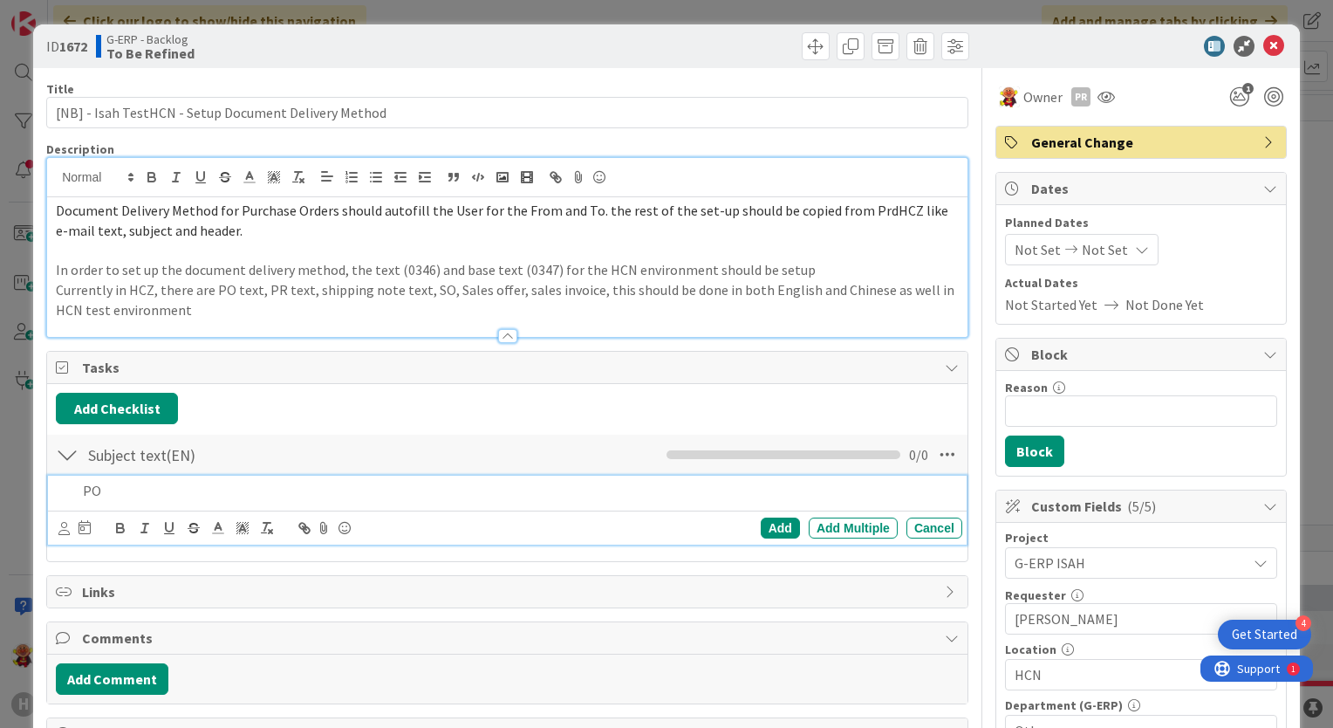
click at [387, 494] on p "PO" at bounding box center [519, 491] width 872 height 20
click at [761, 524] on div "Add" at bounding box center [780, 527] width 39 height 21
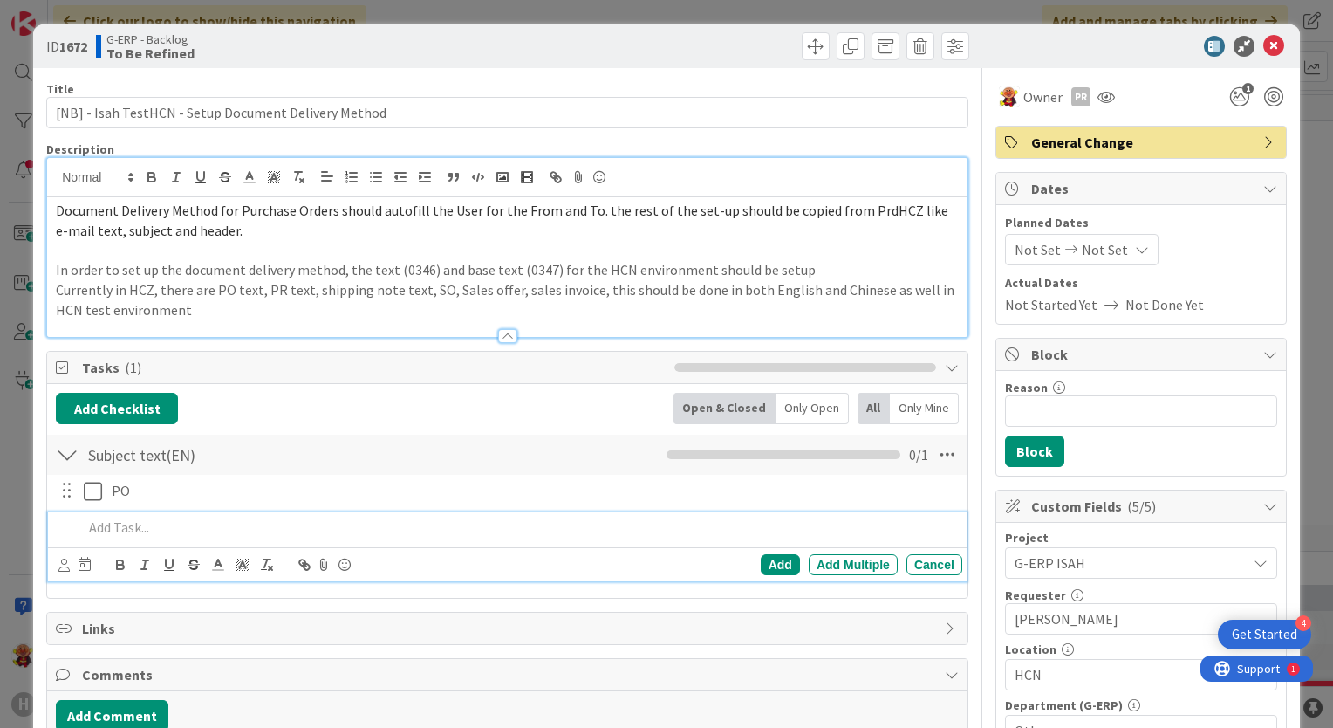
click at [763, 527] on p at bounding box center [519, 527] width 872 height 20
click at [773, 570] on div "Add" at bounding box center [780, 564] width 39 height 21
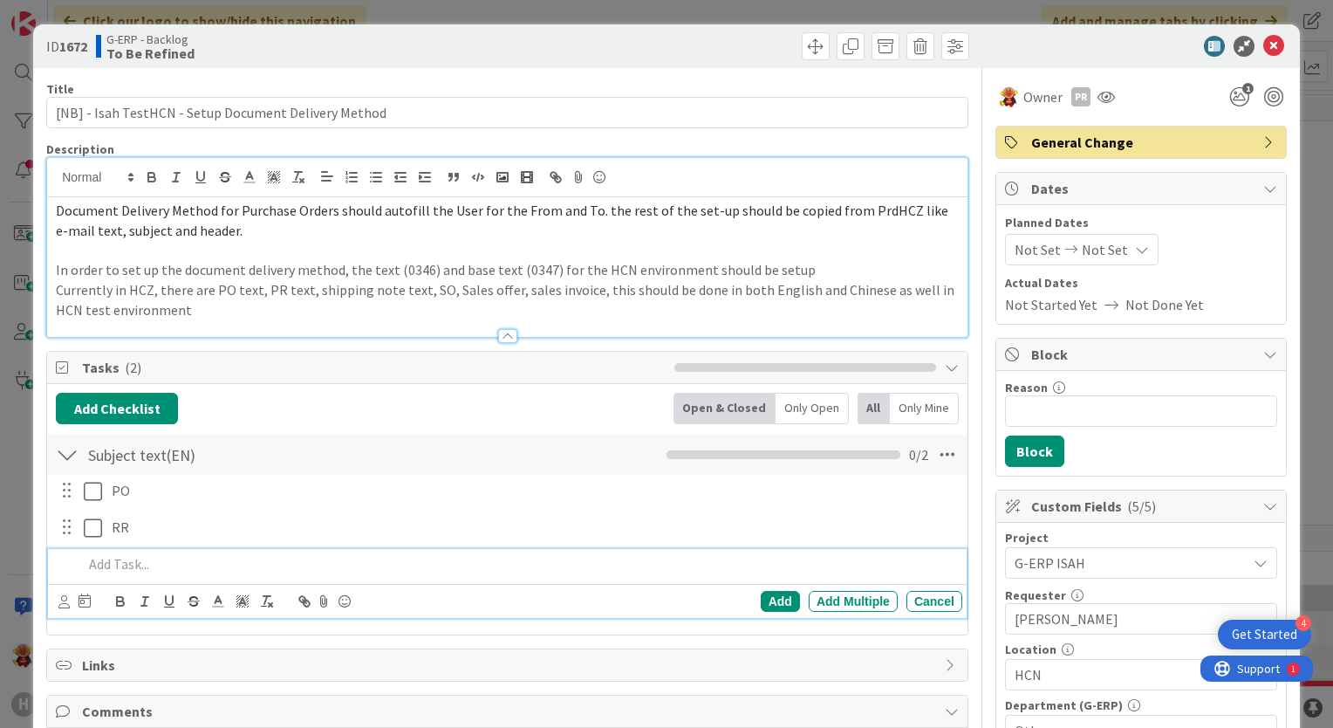
click at [495, 573] on div at bounding box center [519, 564] width 886 height 31
click at [761, 598] on div "Add" at bounding box center [780, 601] width 39 height 21
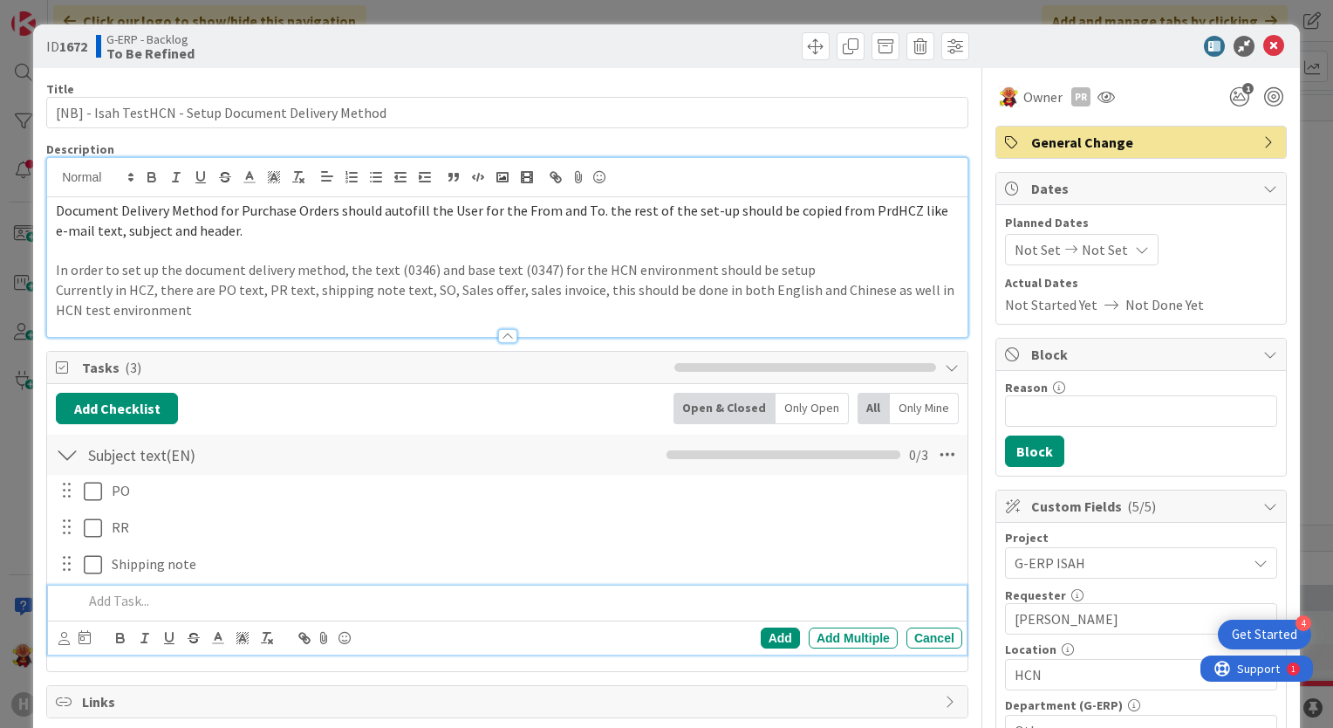
click at [174, 602] on p at bounding box center [519, 601] width 872 height 20
click at [762, 642] on div "Add" at bounding box center [780, 637] width 39 height 21
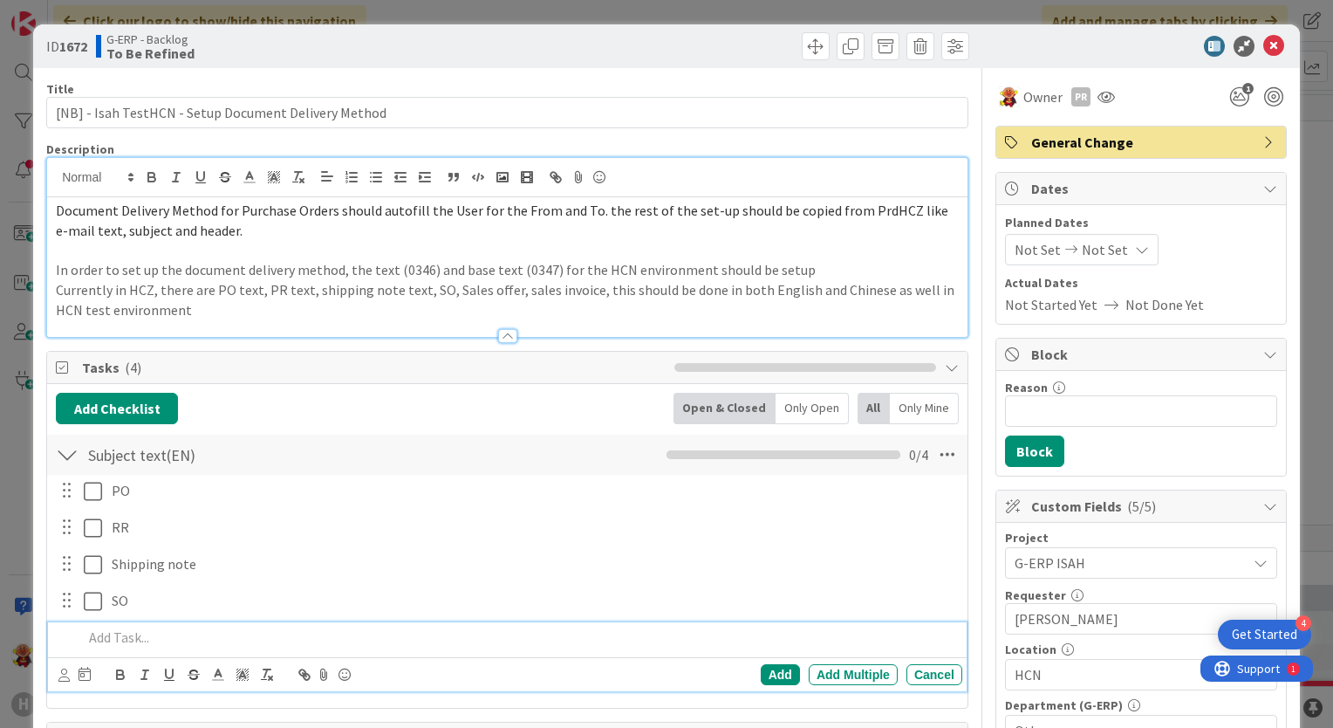
click at [750, 639] on p at bounding box center [519, 637] width 872 height 20
click at [761, 679] on div "Add" at bounding box center [780, 674] width 39 height 21
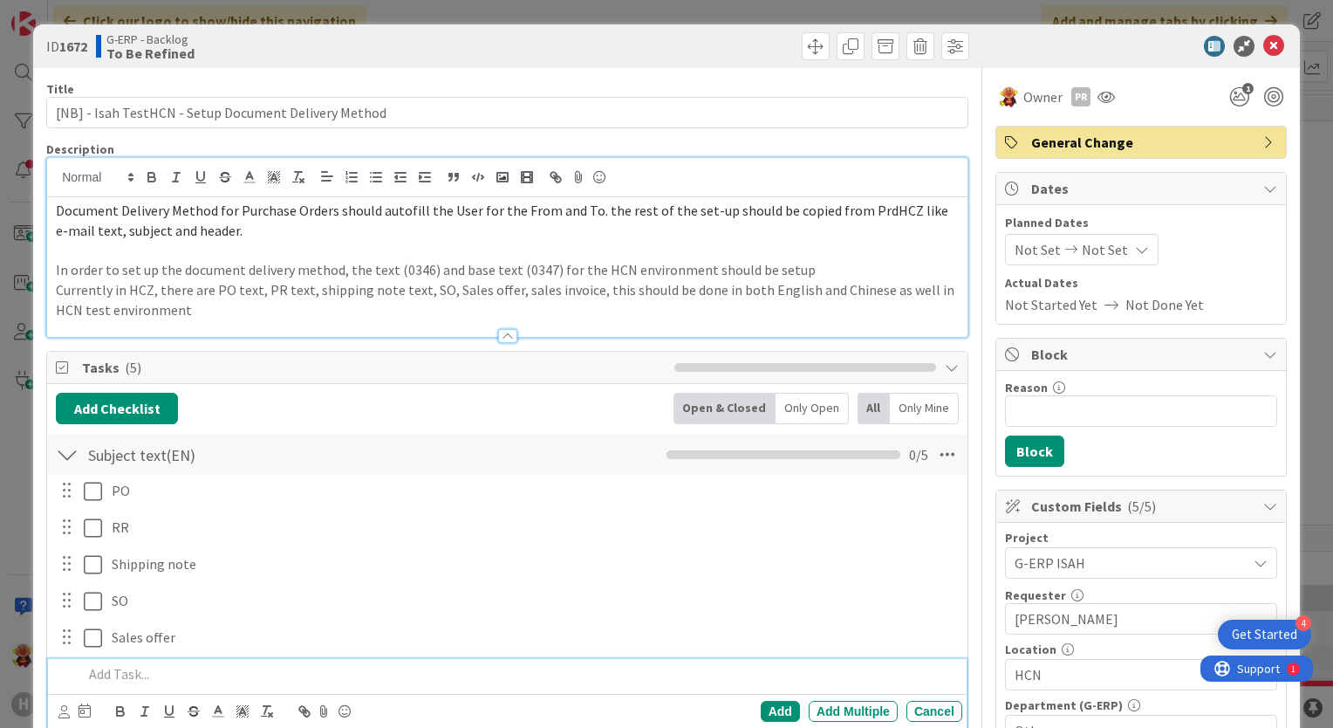
click at [189, 674] on p at bounding box center [519, 674] width 872 height 20
click at [767, 703] on div "Add" at bounding box center [780, 710] width 39 height 21
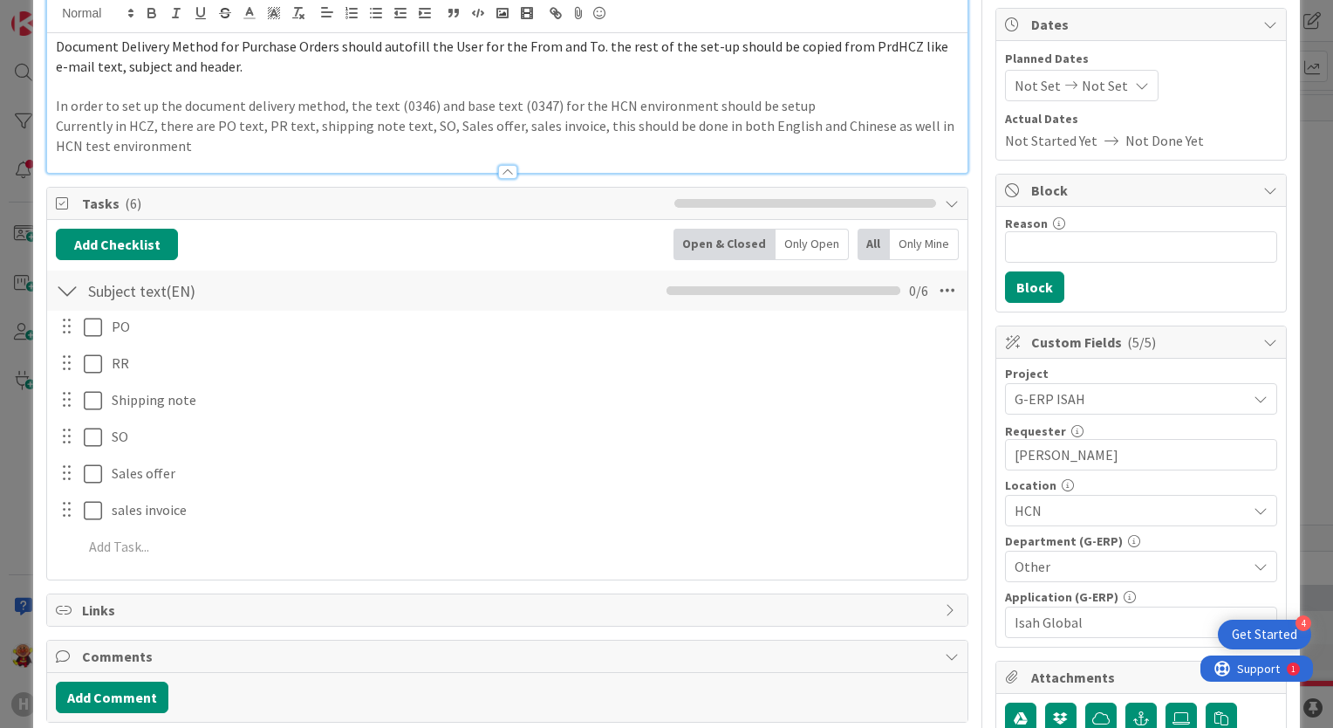
scroll to position [174, 0]
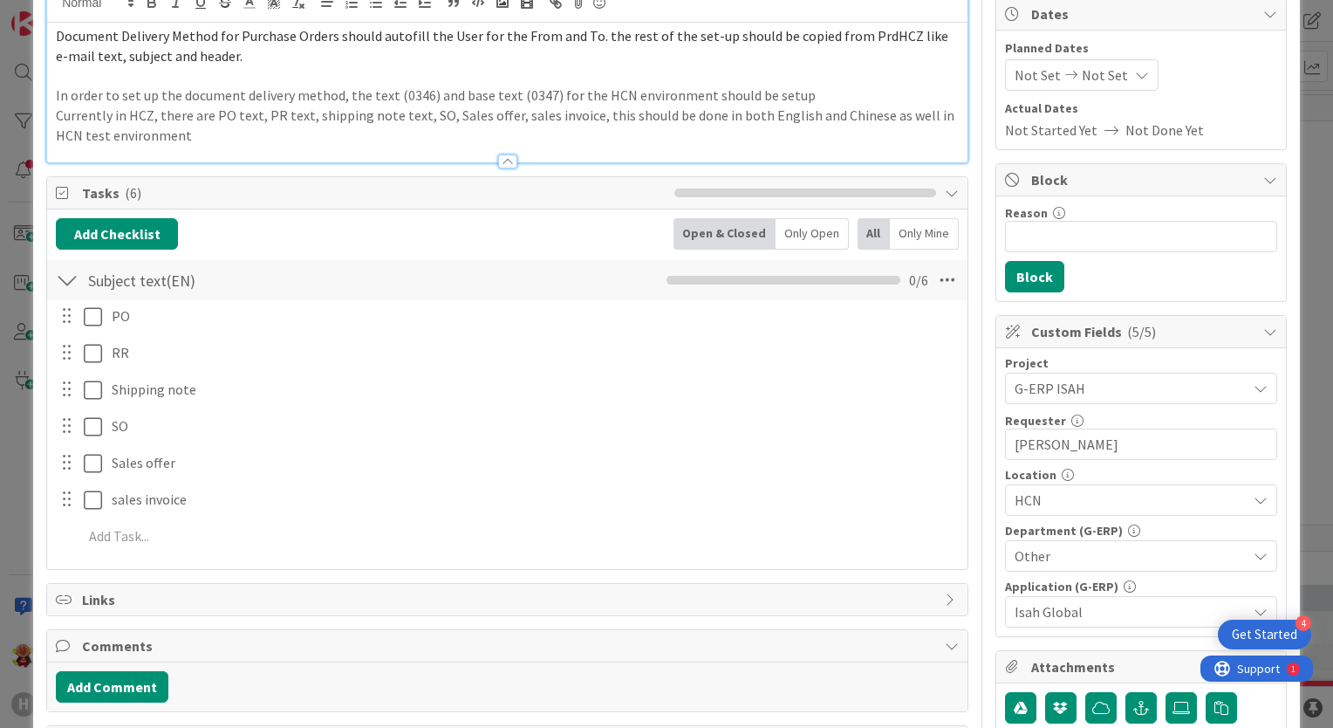
click at [55, 533] on div at bounding box center [65, 536] width 21 height 31
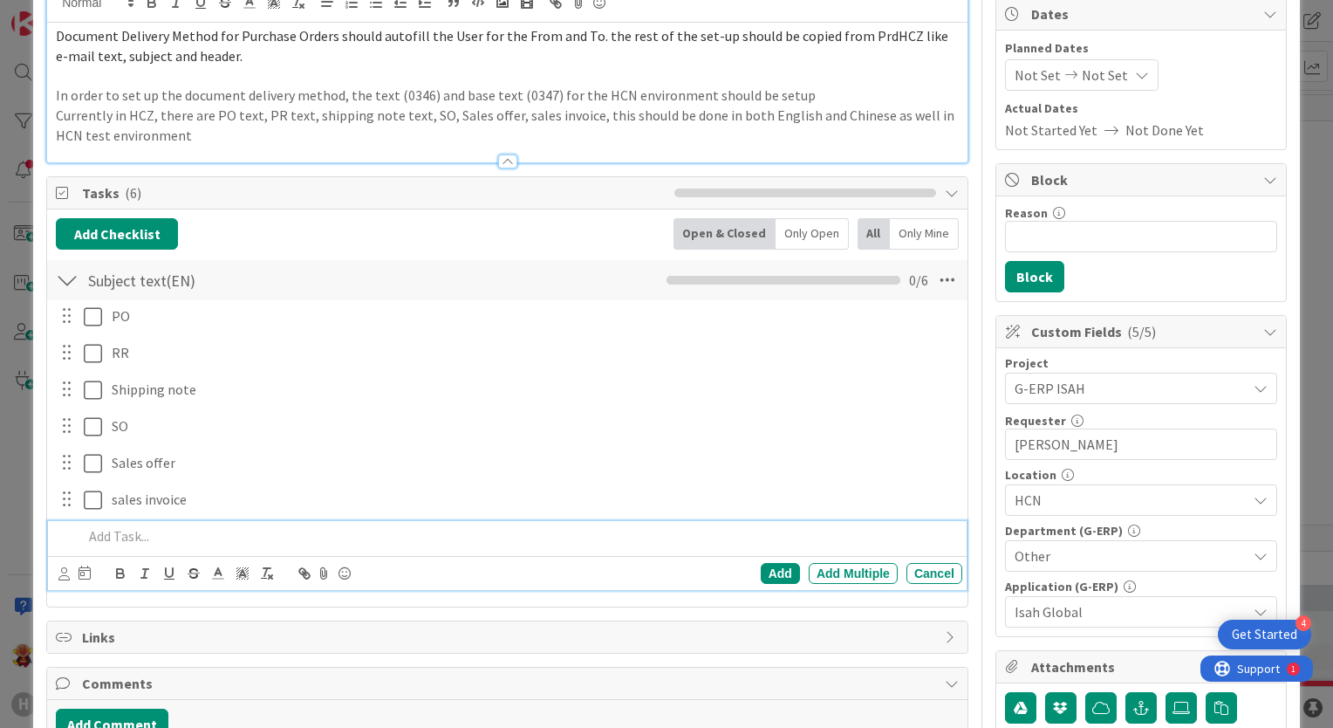
click at [89, 534] on p at bounding box center [519, 536] width 872 height 20
click at [68, 532] on div at bounding box center [65, 536] width 21 height 31
click at [807, 265] on div "Subject text(EN) Checklist Name 16 / 64 Subject text(EN) 0 / 6" at bounding box center [507, 280] width 920 height 40
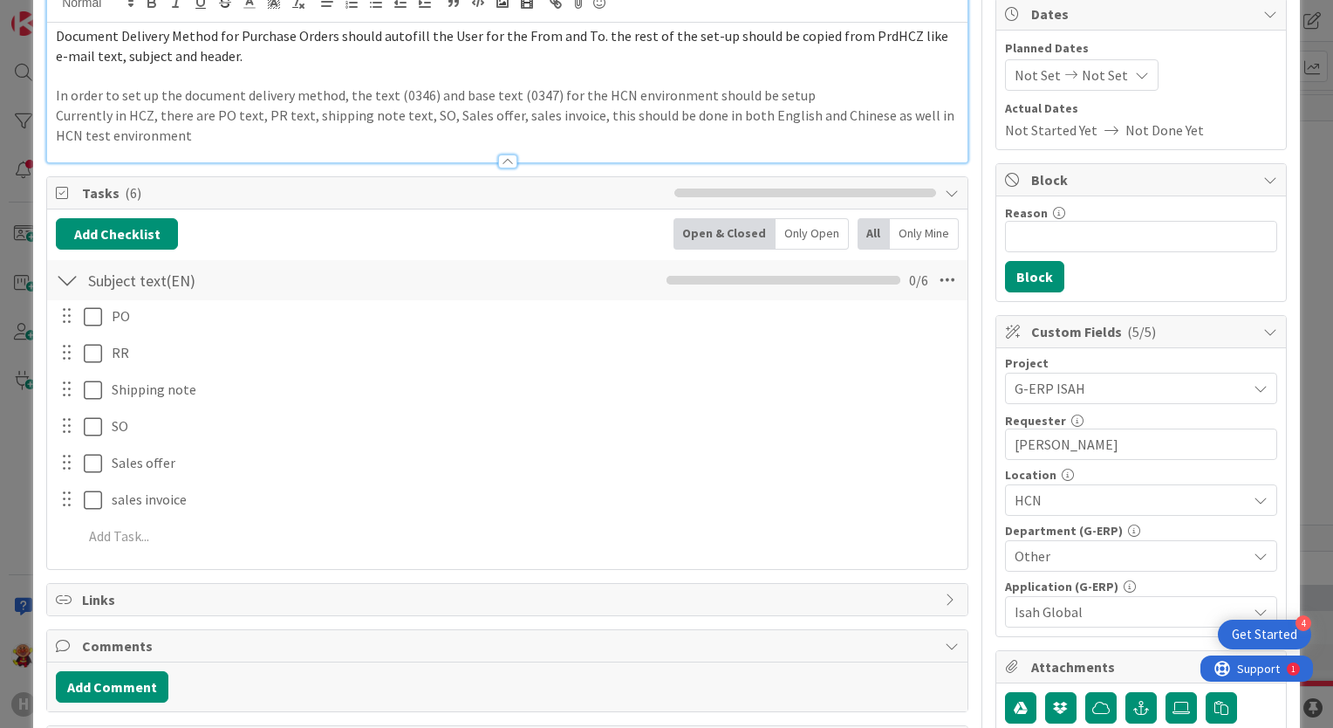
click at [65, 288] on div at bounding box center [67, 279] width 23 height 31
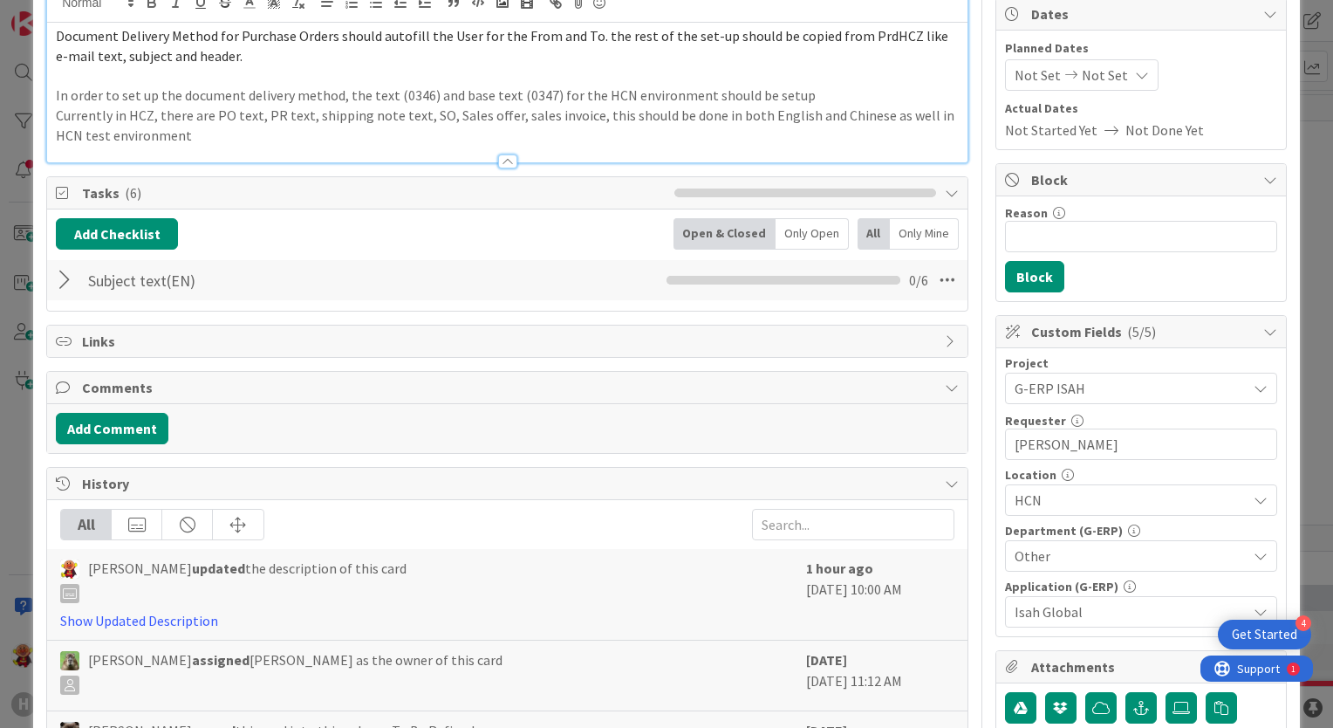
click at [65, 283] on div at bounding box center [67, 279] width 23 height 31
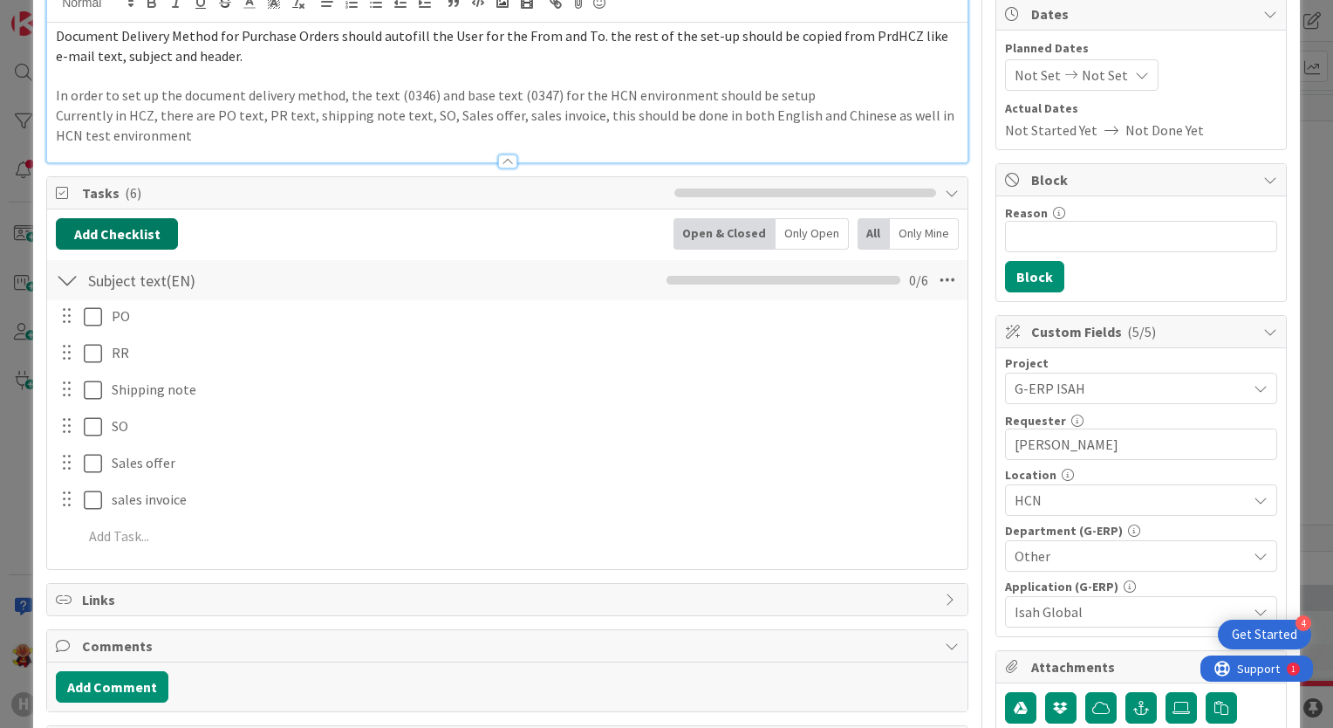
click at [113, 235] on button "Add Checklist" at bounding box center [117, 233] width 122 height 31
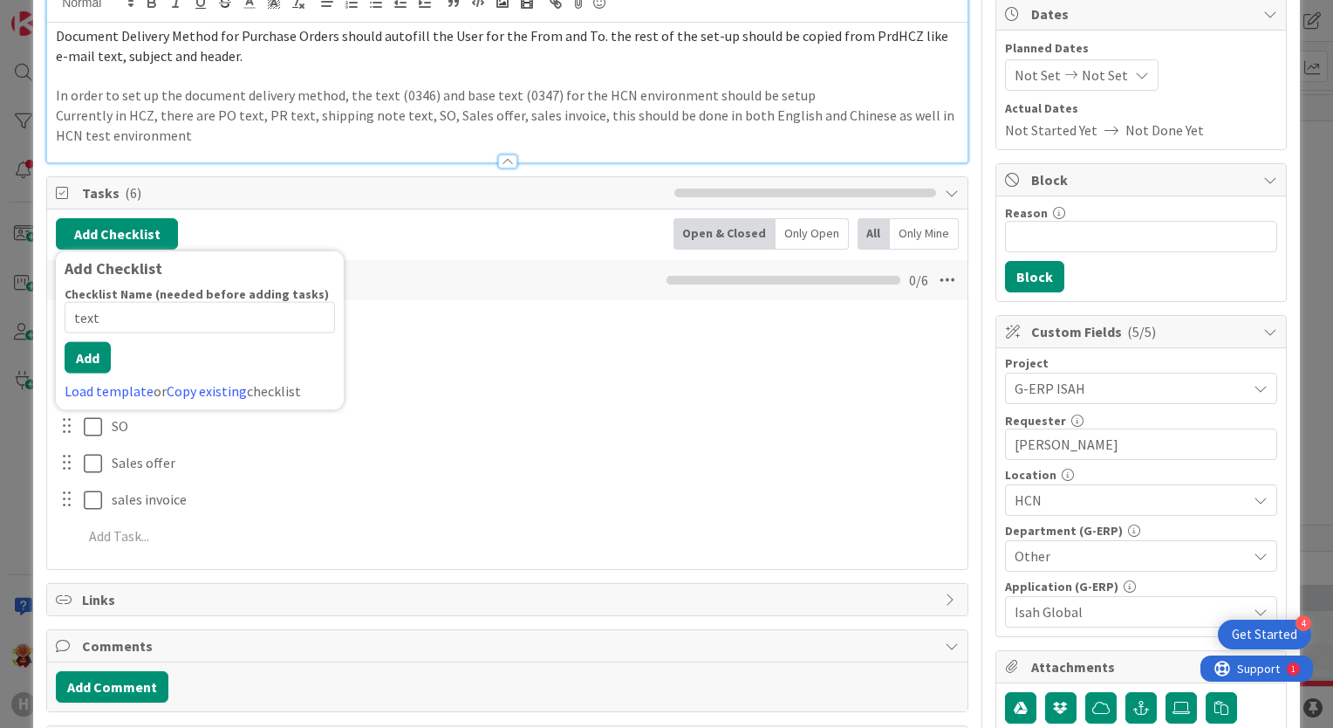
click at [73, 315] on input "text" at bounding box center [200, 317] width 270 height 31
type input "text"
click at [92, 346] on button "Add" at bounding box center [88, 357] width 46 height 31
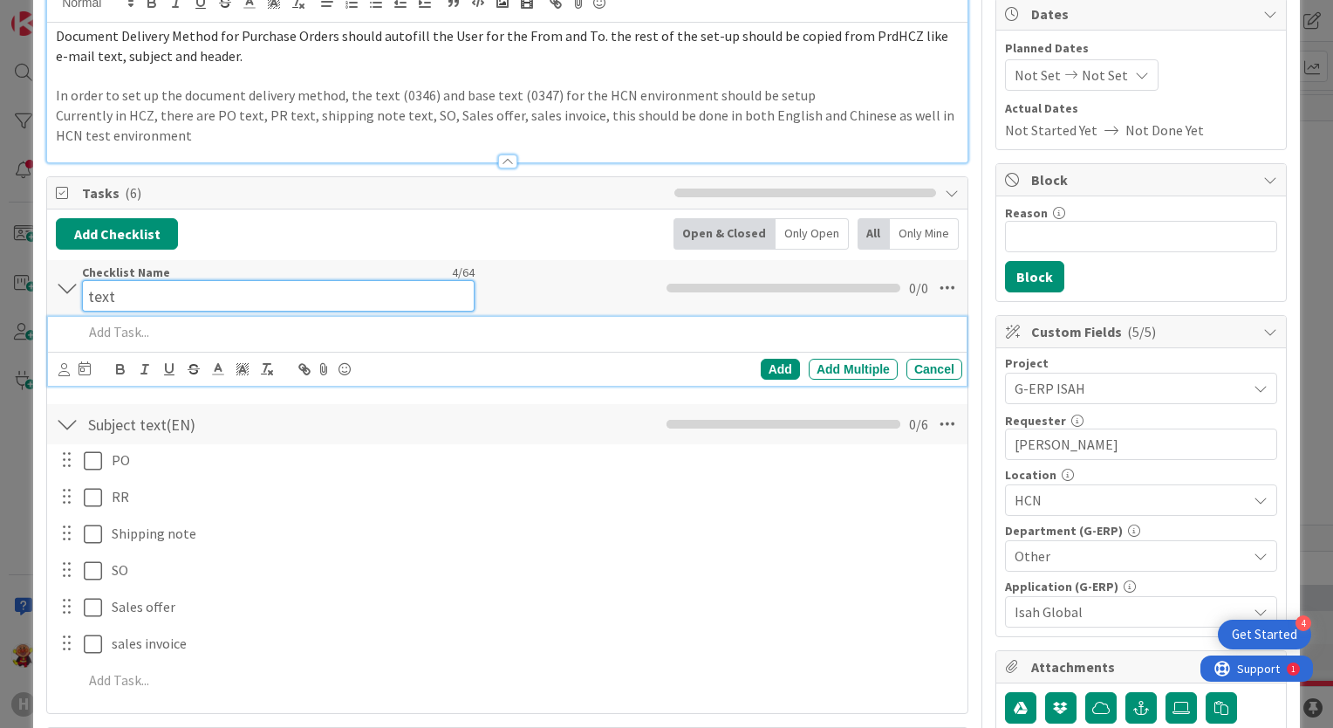
click at [98, 281] on input "text" at bounding box center [278, 295] width 393 height 31
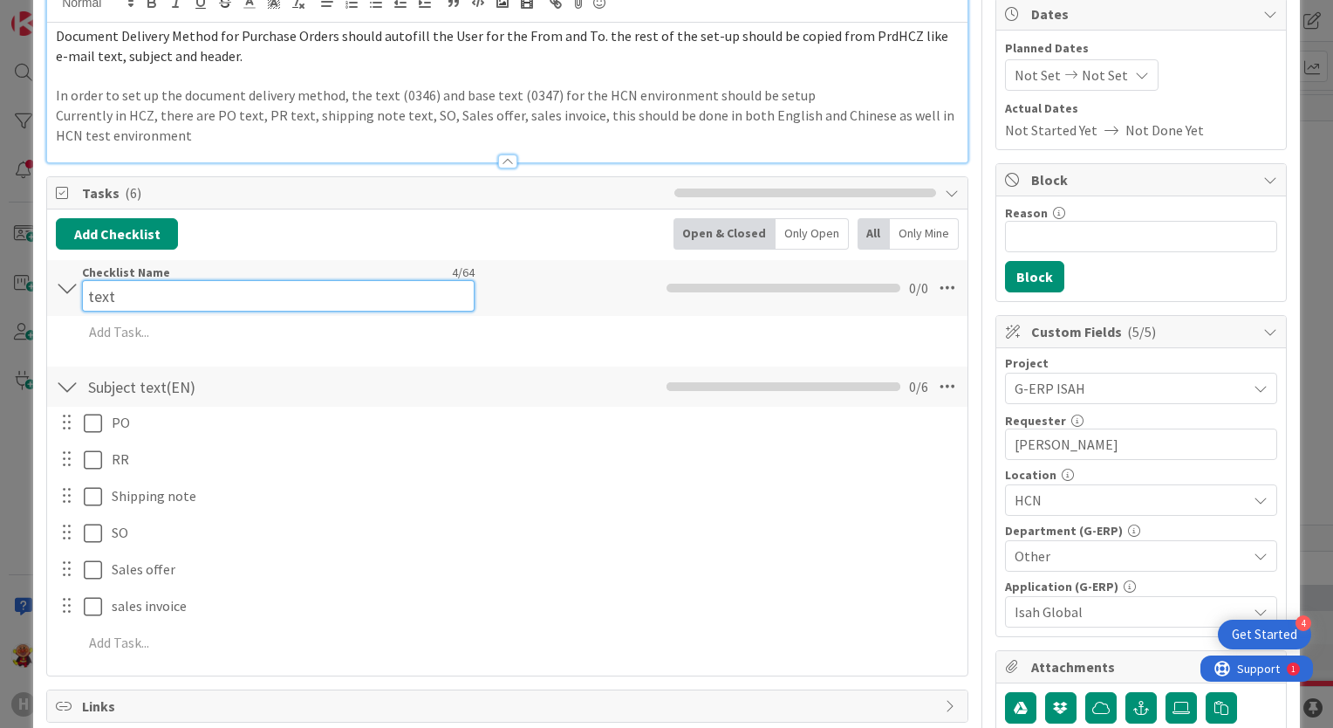
click at [83, 291] on input "text" at bounding box center [278, 295] width 393 height 31
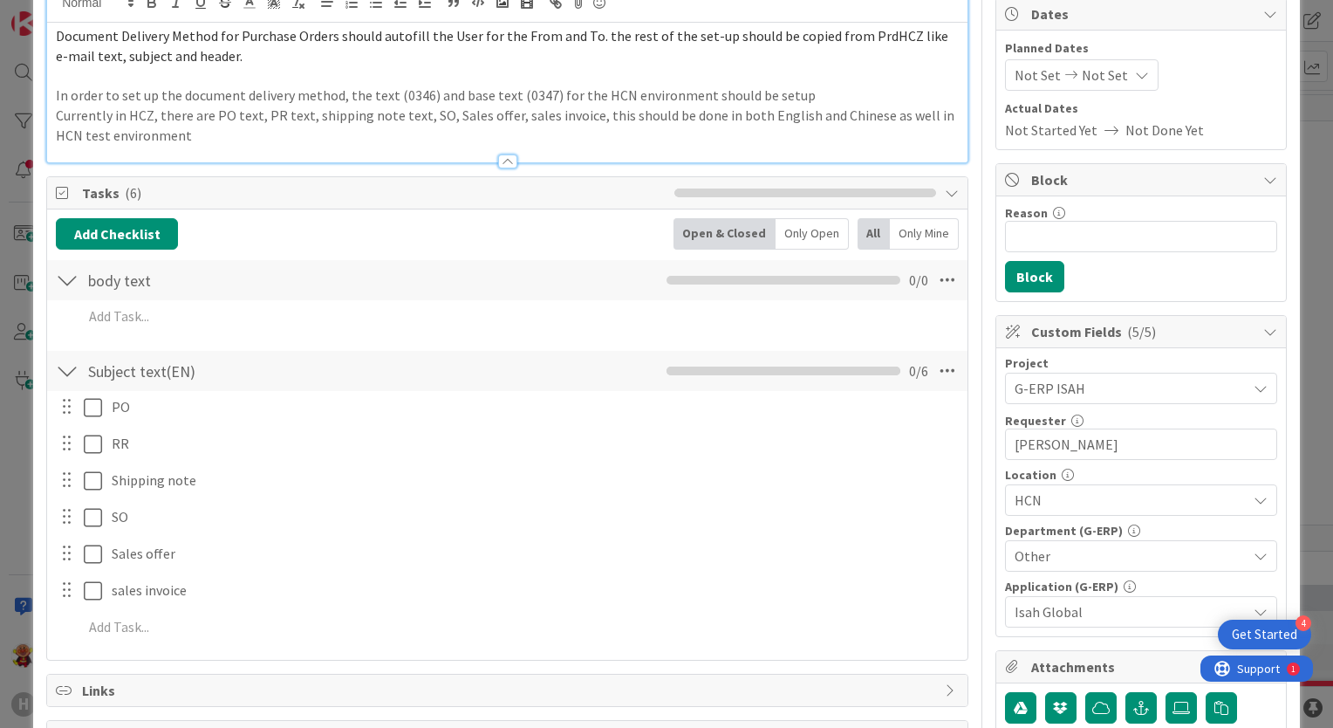
click at [445, 232] on div "Add Checklist Back Open & Closed Only Open All Only Mine" at bounding box center [507, 233] width 903 height 31
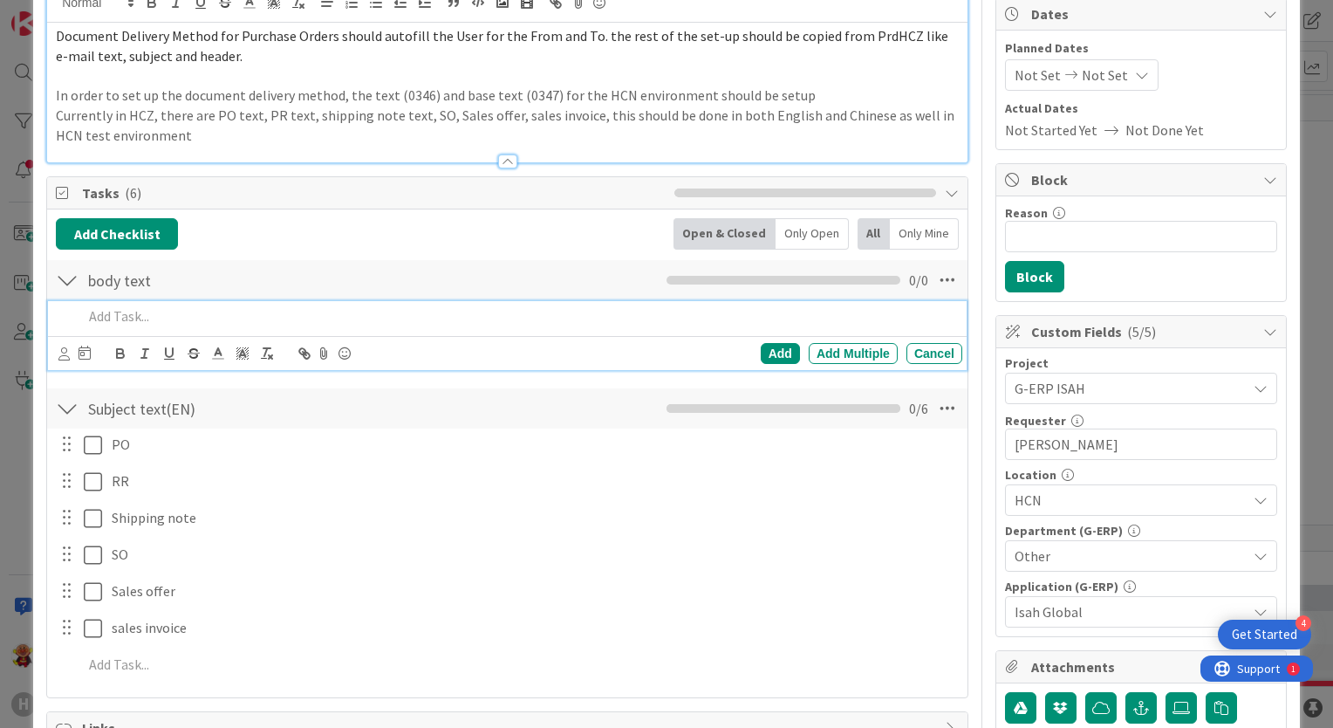
click at [406, 311] on p at bounding box center [519, 316] width 872 height 20
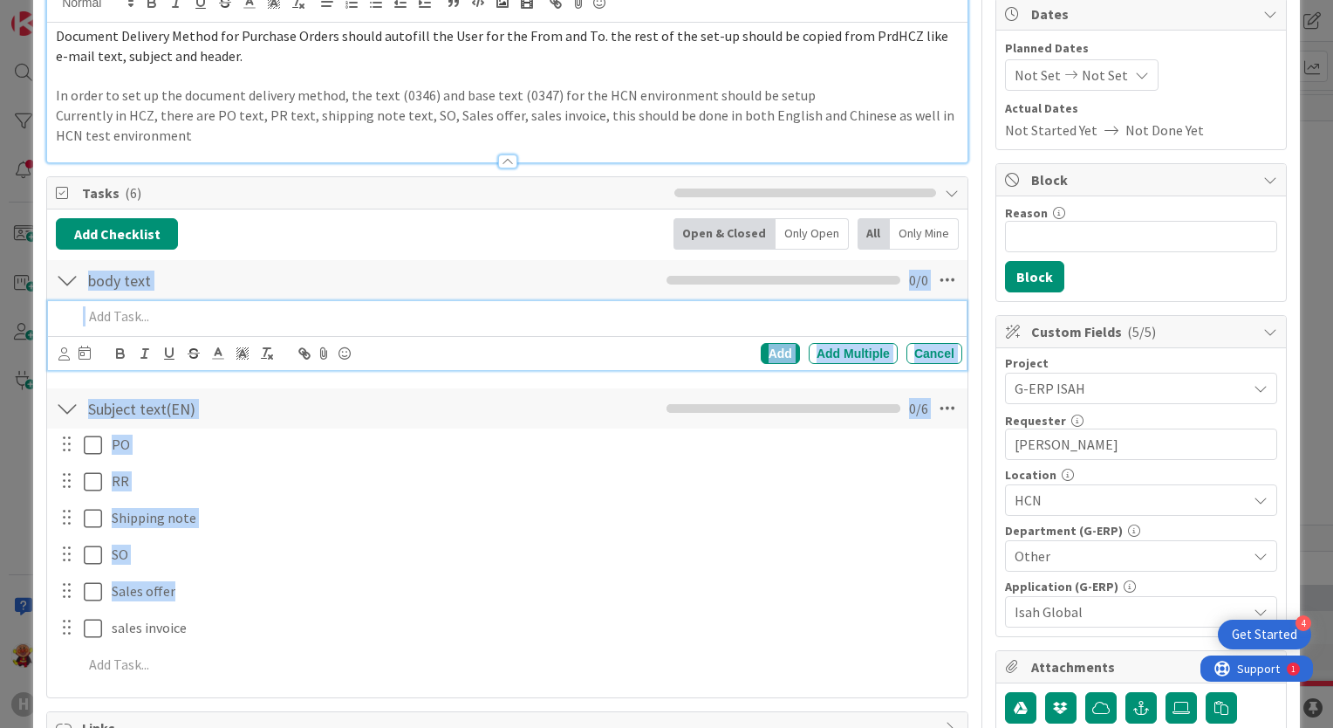
drag, startPoint x: 67, startPoint y: 276, endPoint x: 51, endPoint y: 636, distance: 360.6
click at [56, 636] on div "Add Checklist Back Open & Closed Only Open All Only Mine body text Checklist Na…" at bounding box center [507, 453] width 903 height 470
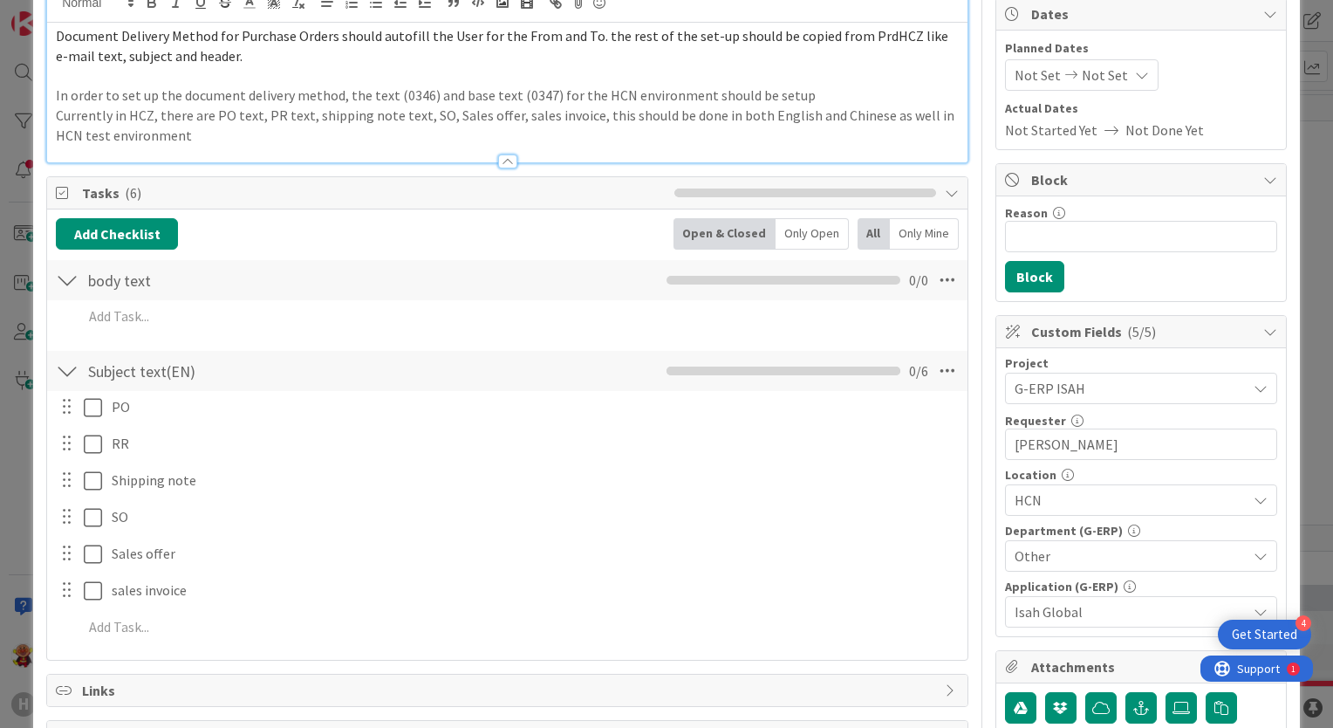
drag, startPoint x: 51, startPoint y: 636, endPoint x: 80, endPoint y: 642, distance: 30.3
click at [80, 642] on div "PO Update Cancel RR Update Cancel Shipping note Update Cancel SO Update Cancel …" at bounding box center [507, 520] width 903 height 258
click at [72, 282] on div at bounding box center [67, 279] width 23 height 31
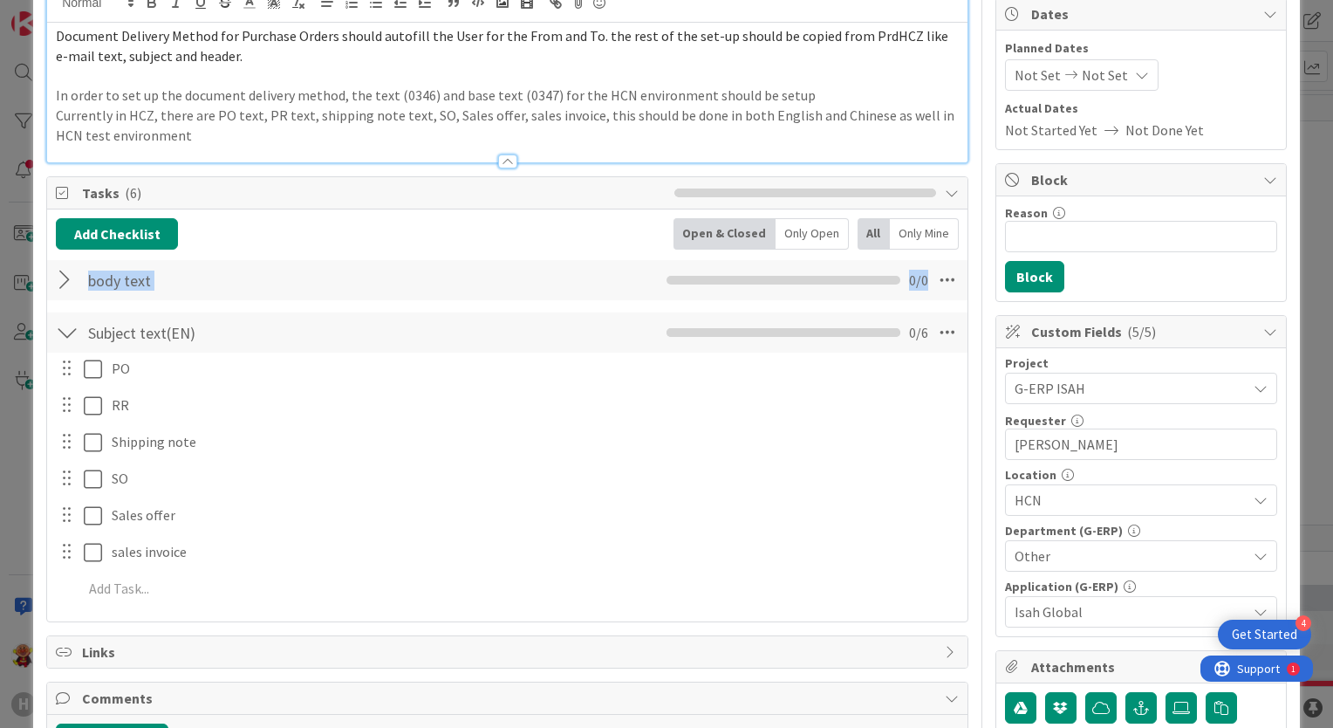
drag, startPoint x: 65, startPoint y: 267, endPoint x: 63, endPoint y: 337, distance: 69.8
click at [63, 337] on div "Add Checklist Back Open & Closed Only Open All Only Mine body text Checklist Na…" at bounding box center [507, 415] width 903 height 394
click at [60, 330] on div at bounding box center [67, 332] width 23 height 31
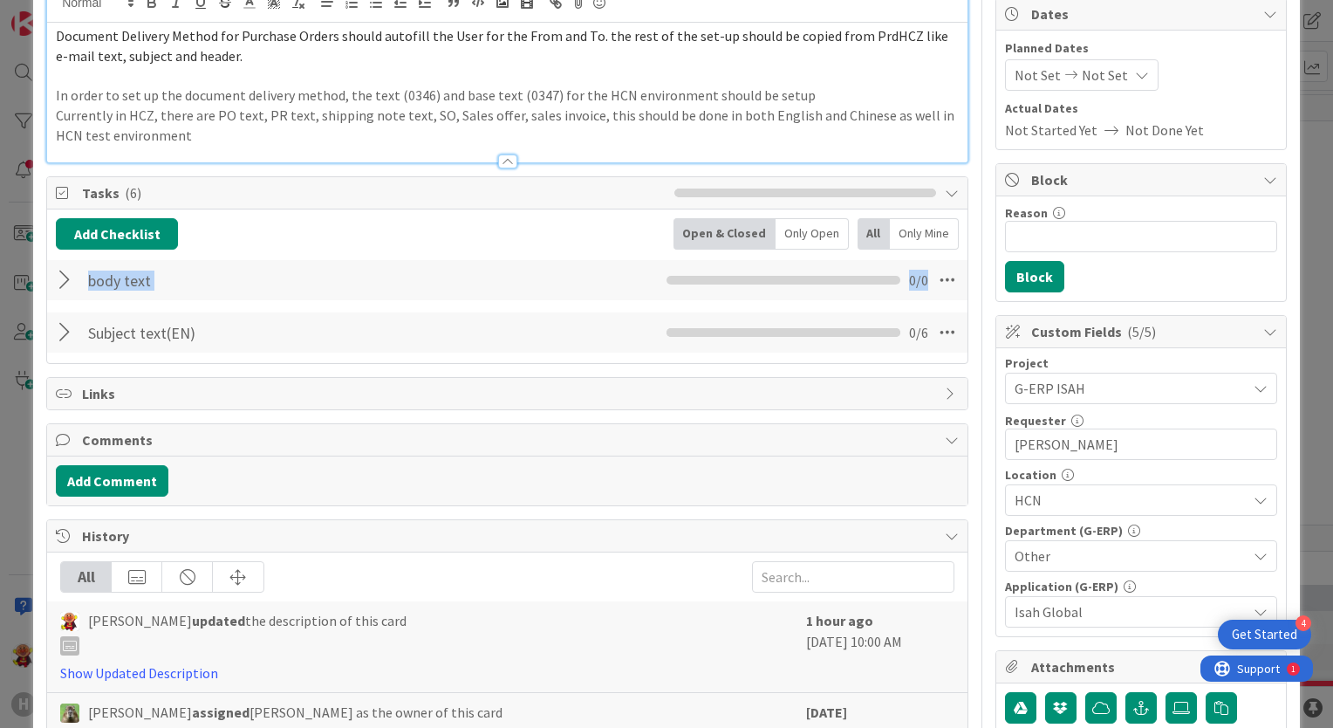
click at [64, 269] on div at bounding box center [67, 279] width 23 height 31
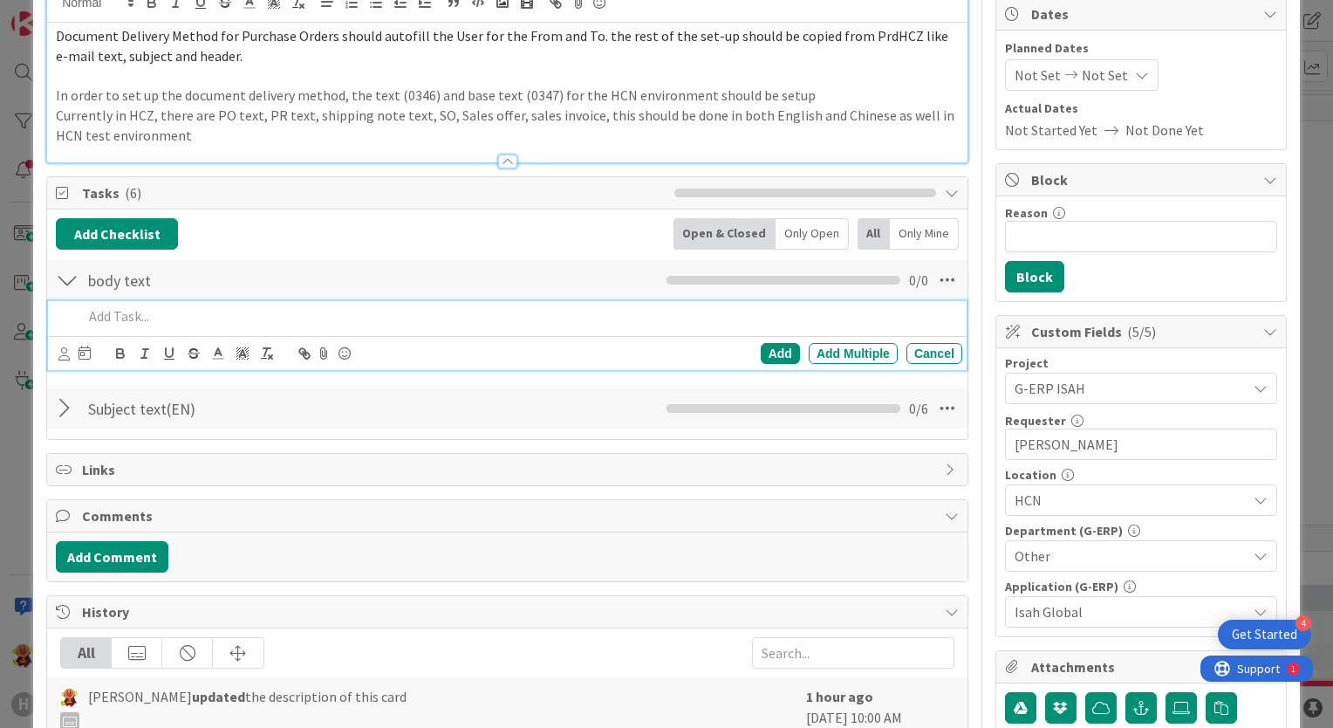
click at [80, 306] on div at bounding box center [519, 316] width 886 height 31
click at [51, 396] on div "Subject text(EN) Checklist Name 16 / 64 Subject text(EN) 0 / 6" at bounding box center [507, 408] width 920 height 40
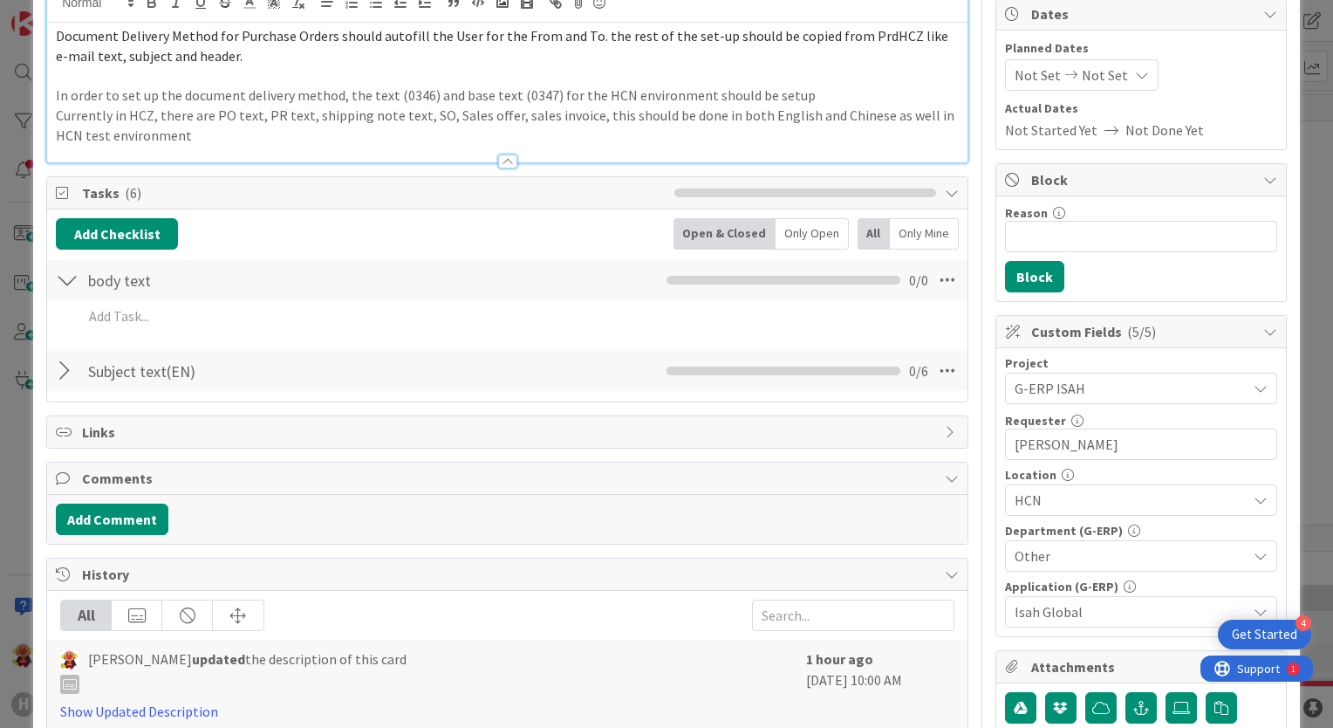
click at [63, 365] on div at bounding box center [67, 370] width 23 height 31
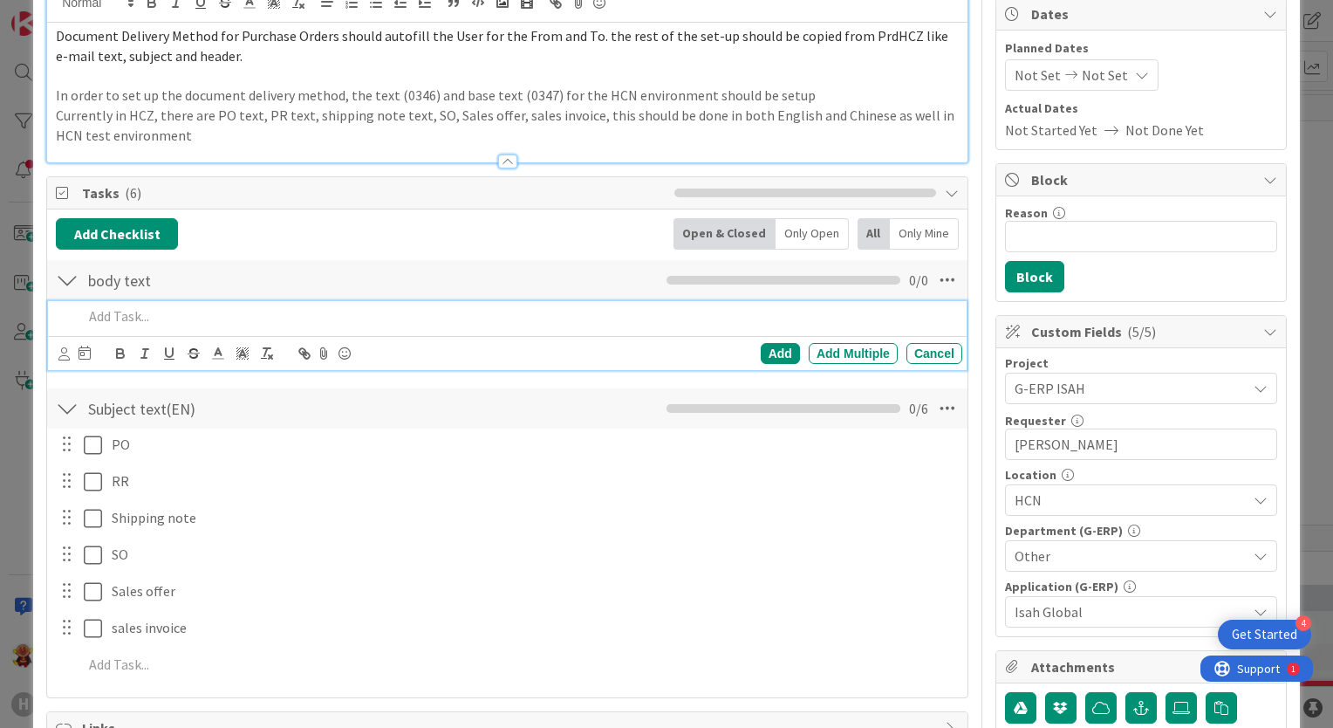
click at [111, 312] on p at bounding box center [519, 316] width 872 height 20
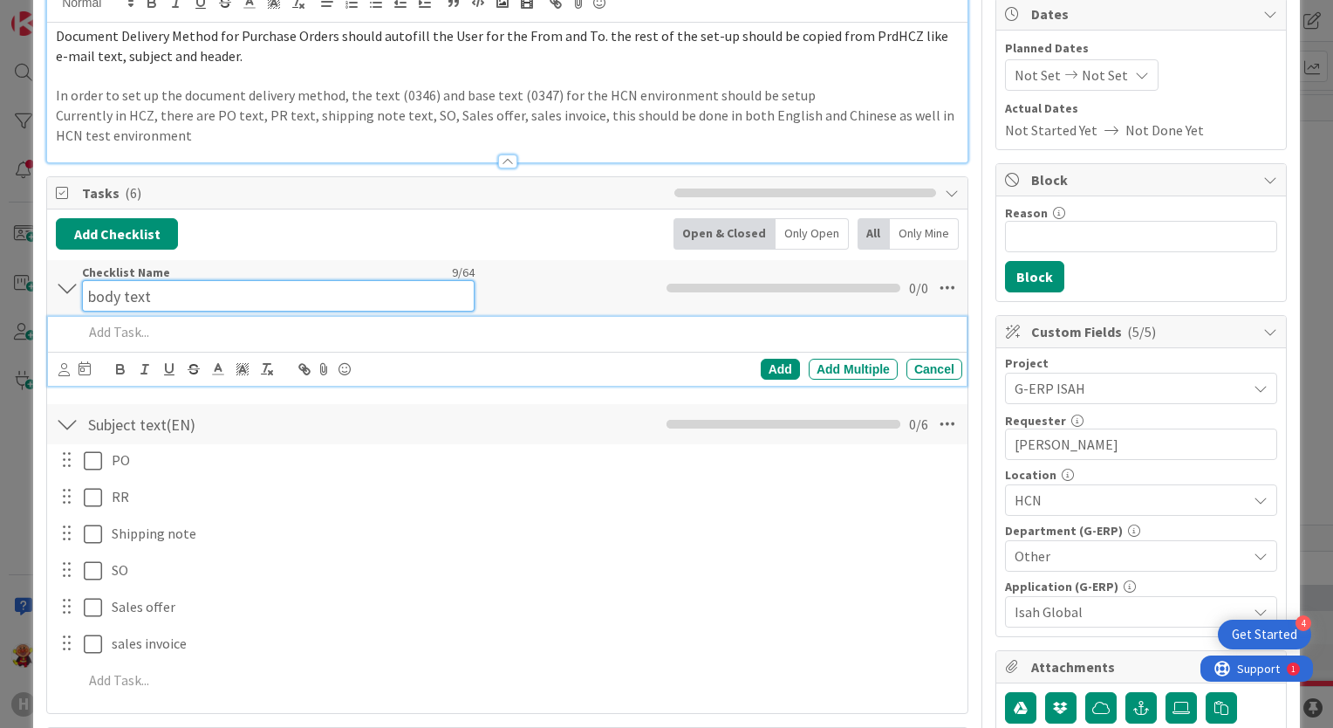
click at [150, 281] on input "body text" at bounding box center [278, 295] width 393 height 31
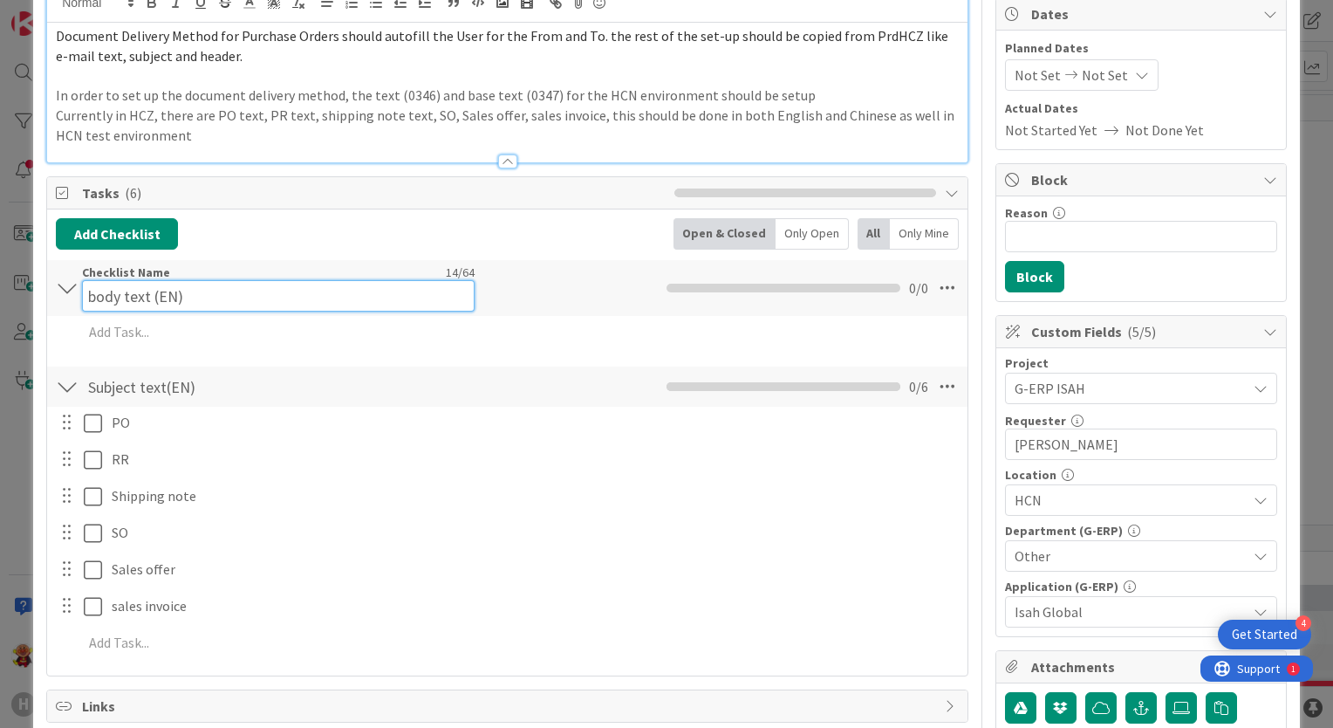
type input "body text (EN)"
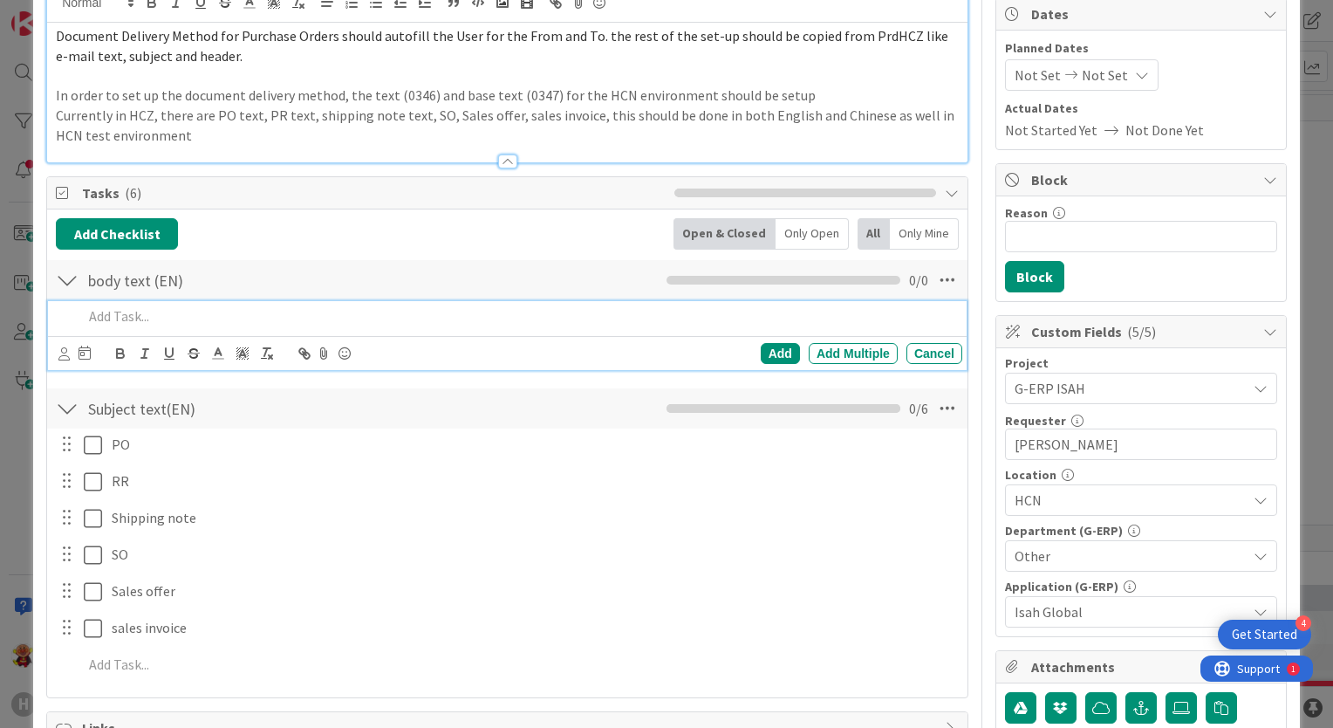
click at [271, 324] on p at bounding box center [519, 316] width 872 height 20
click at [761, 351] on div "Add" at bounding box center [780, 353] width 39 height 21
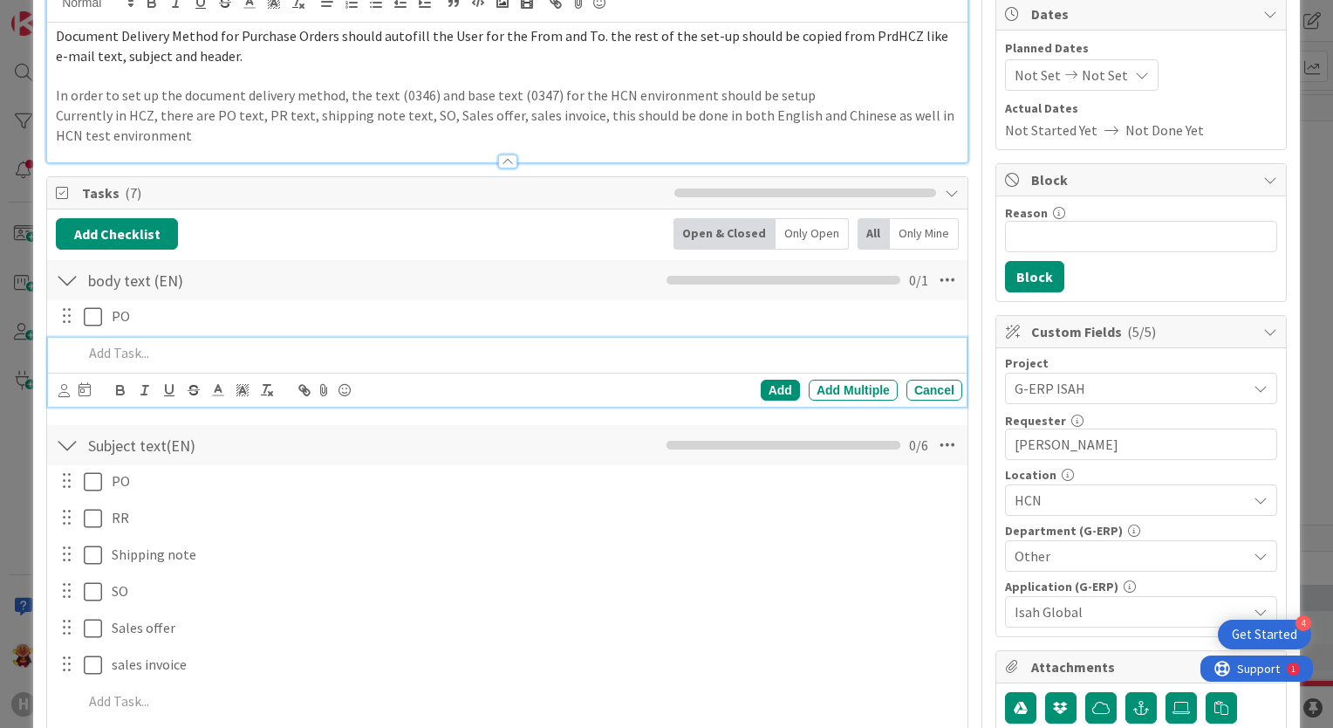
click at [635, 347] on p at bounding box center [519, 353] width 872 height 20
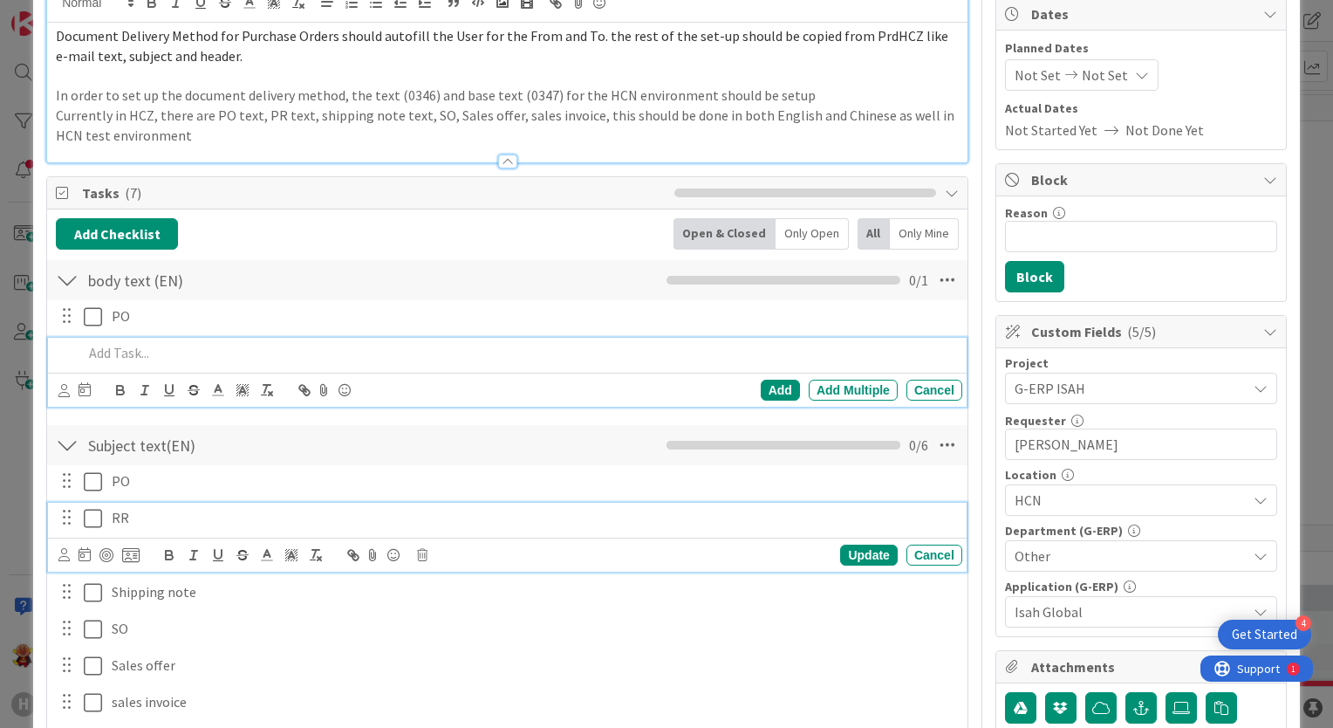
click at [105, 515] on div "RR" at bounding box center [533, 517] width 857 height 31
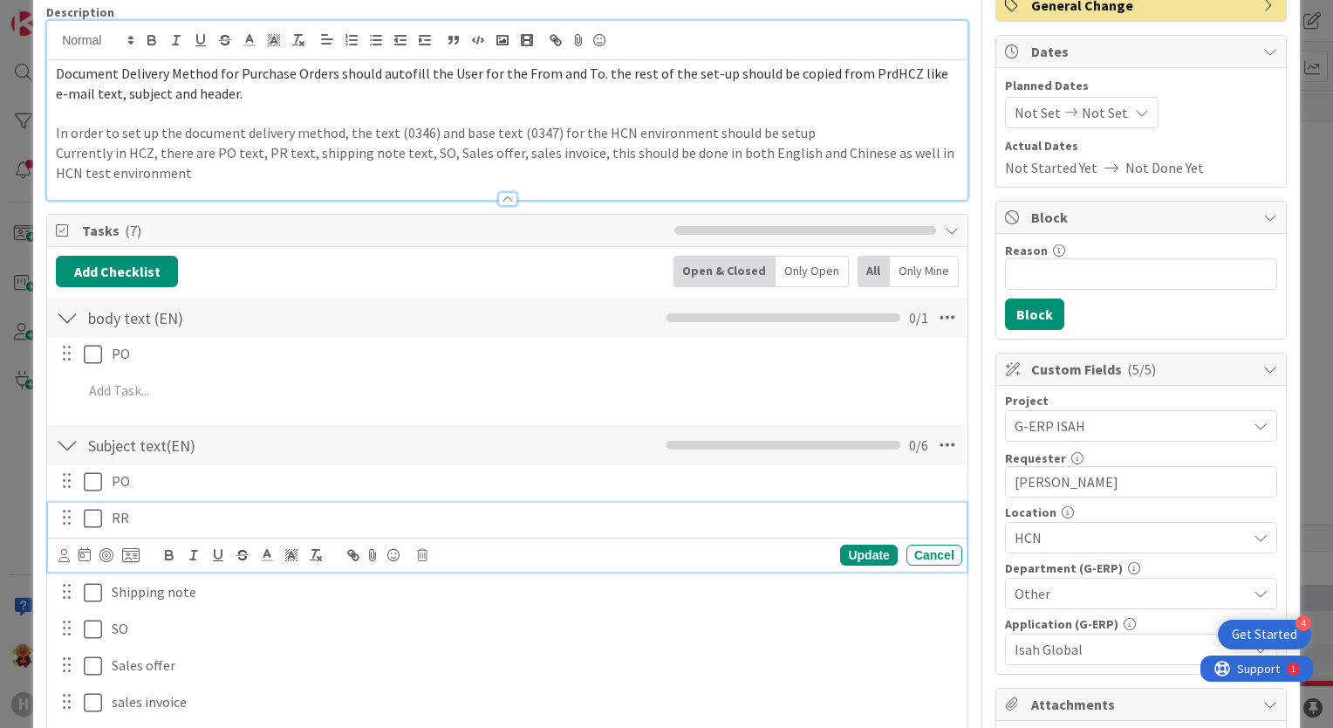
click at [121, 515] on p "RR" at bounding box center [534, 518] width 844 height 20
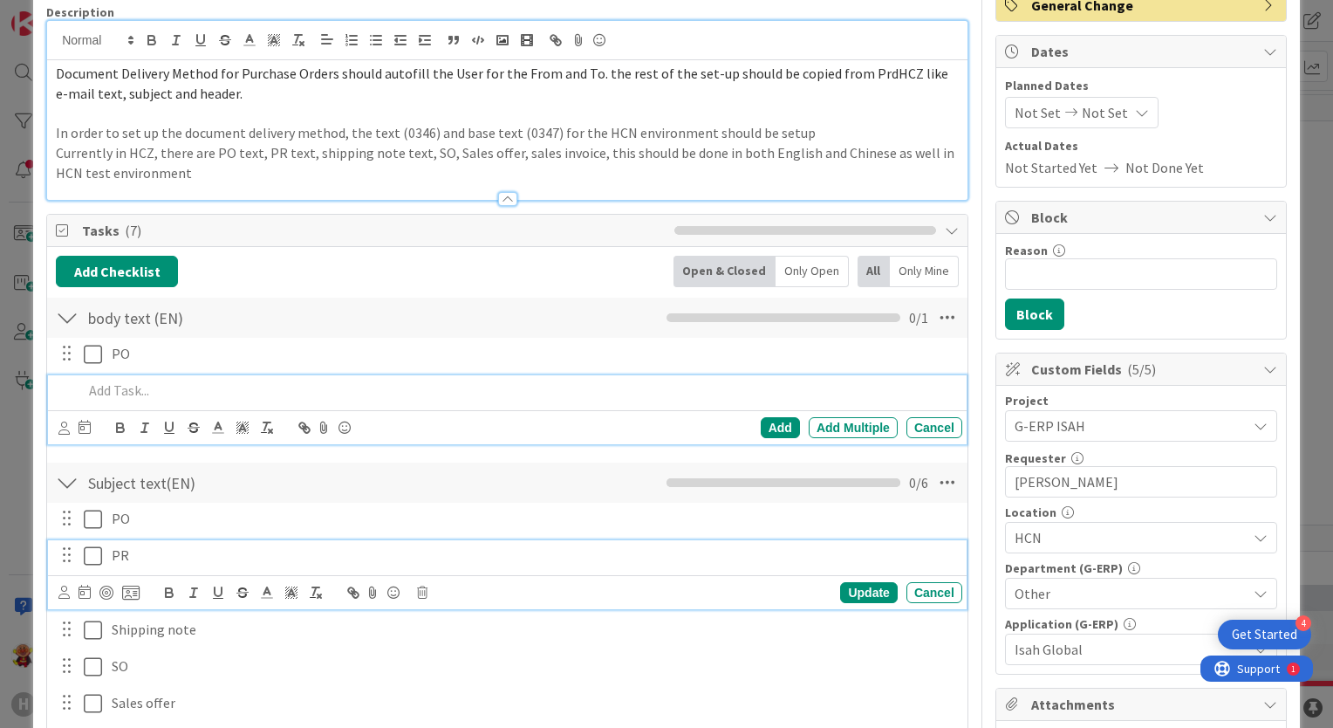
scroll to position [174, 0]
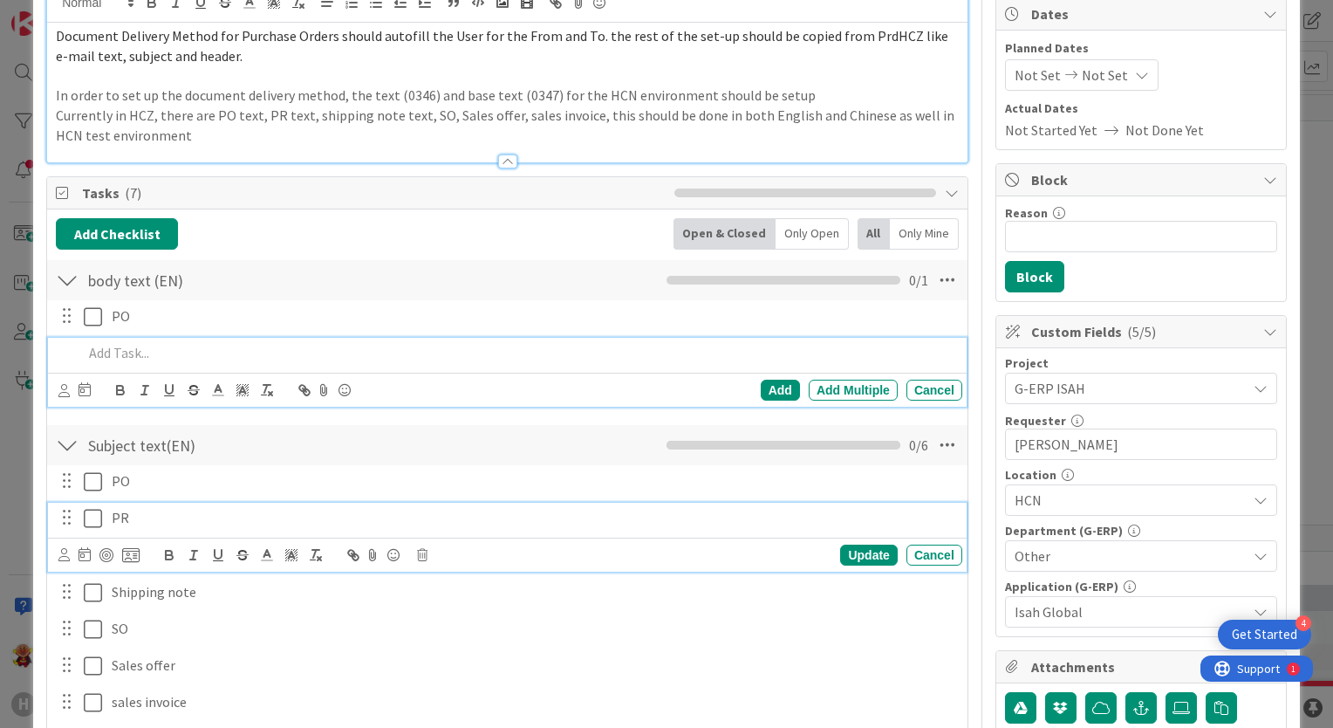
click at [118, 389] on div "Add Add Multiple Cancel" at bounding box center [507, 372] width 919 height 69
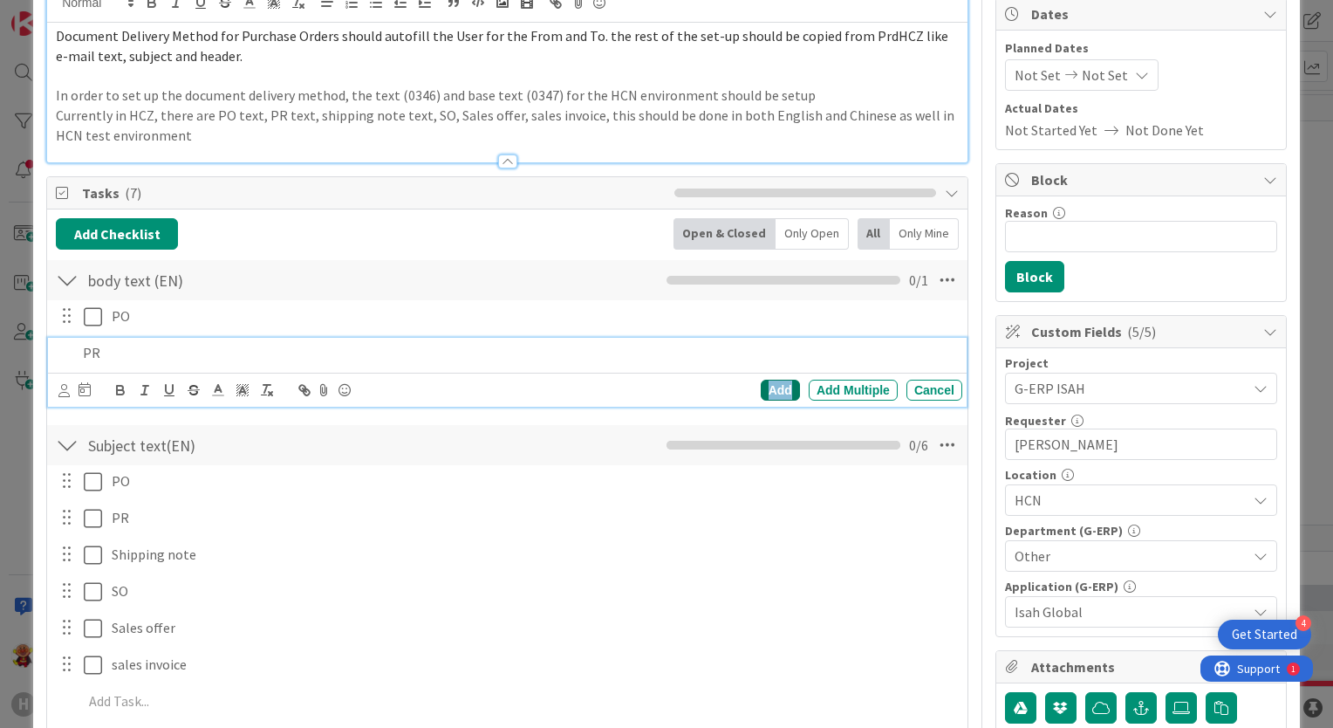
click at [761, 386] on div "Add" at bounding box center [780, 389] width 39 height 21
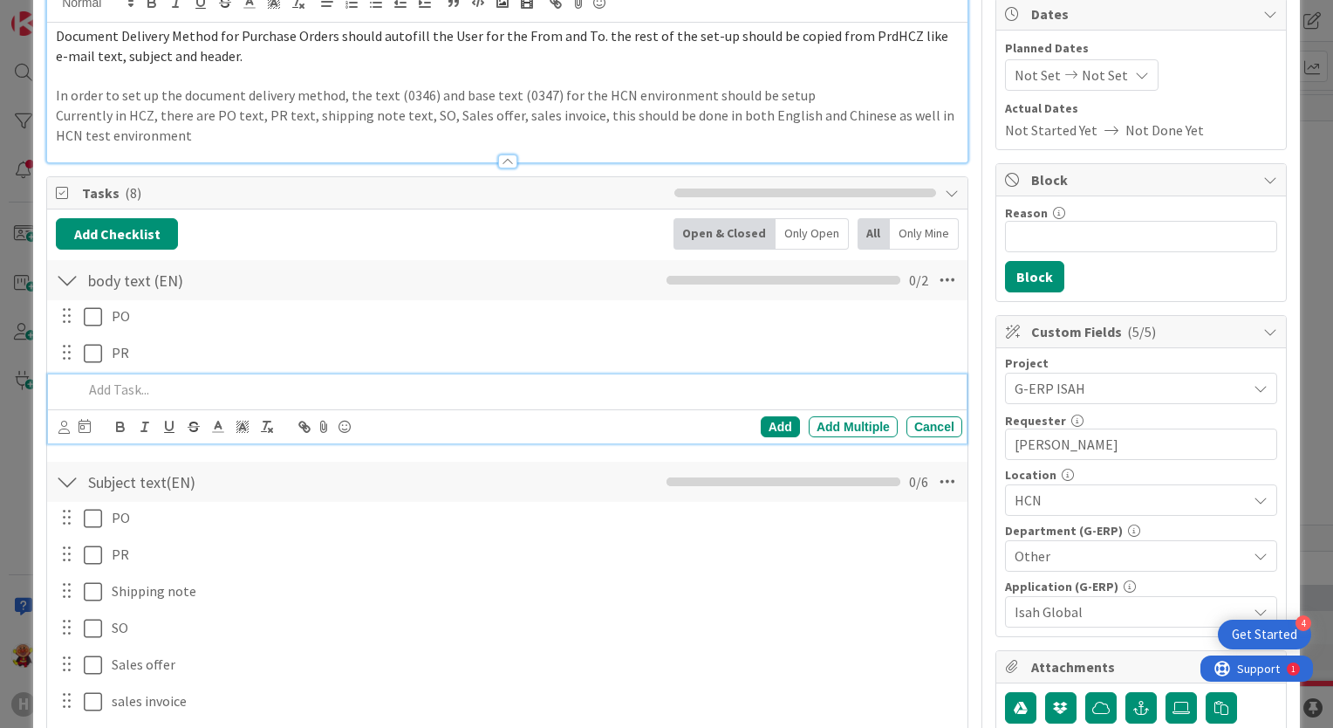
click at [180, 389] on p at bounding box center [519, 389] width 872 height 20
click at [769, 420] on div "Add" at bounding box center [780, 426] width 39 height 21
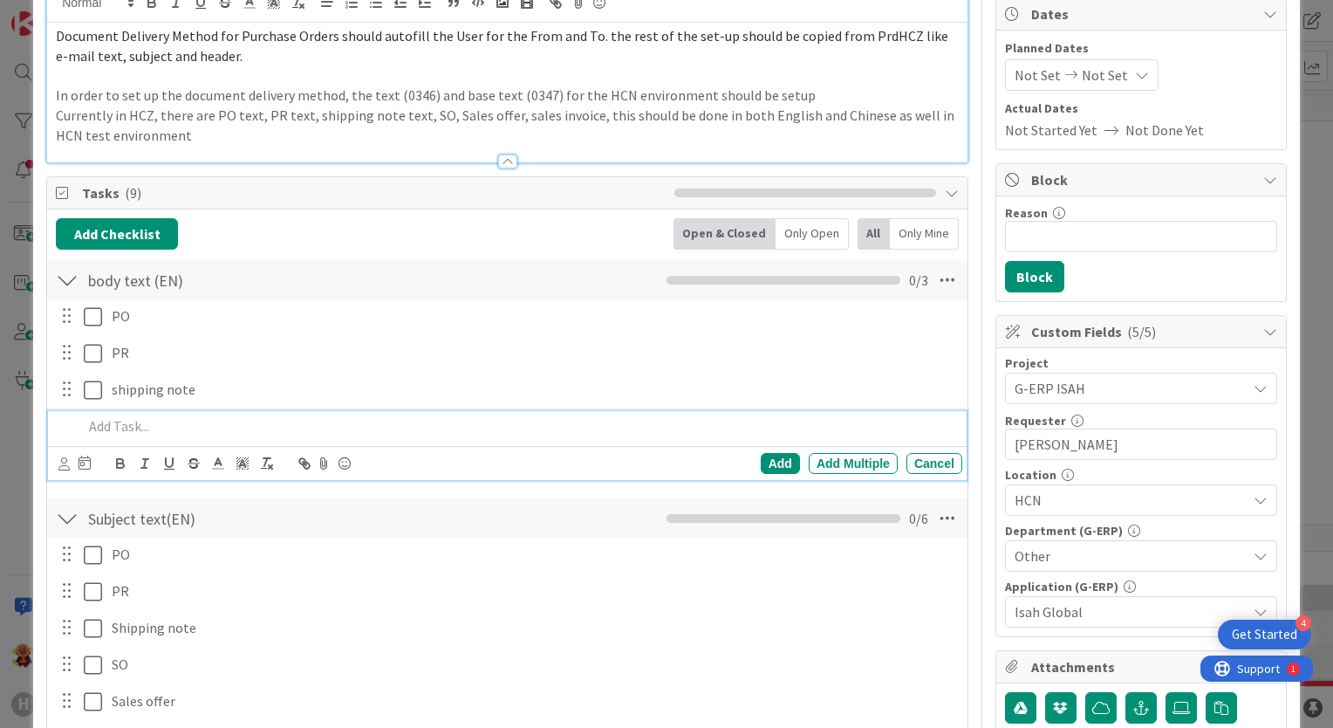
click at [124, 427] on p at bounding box center [519, 426] width 872 height 20
click at [762, 464] on div "Add" at bounding box center [780, 463] width 39 height 21
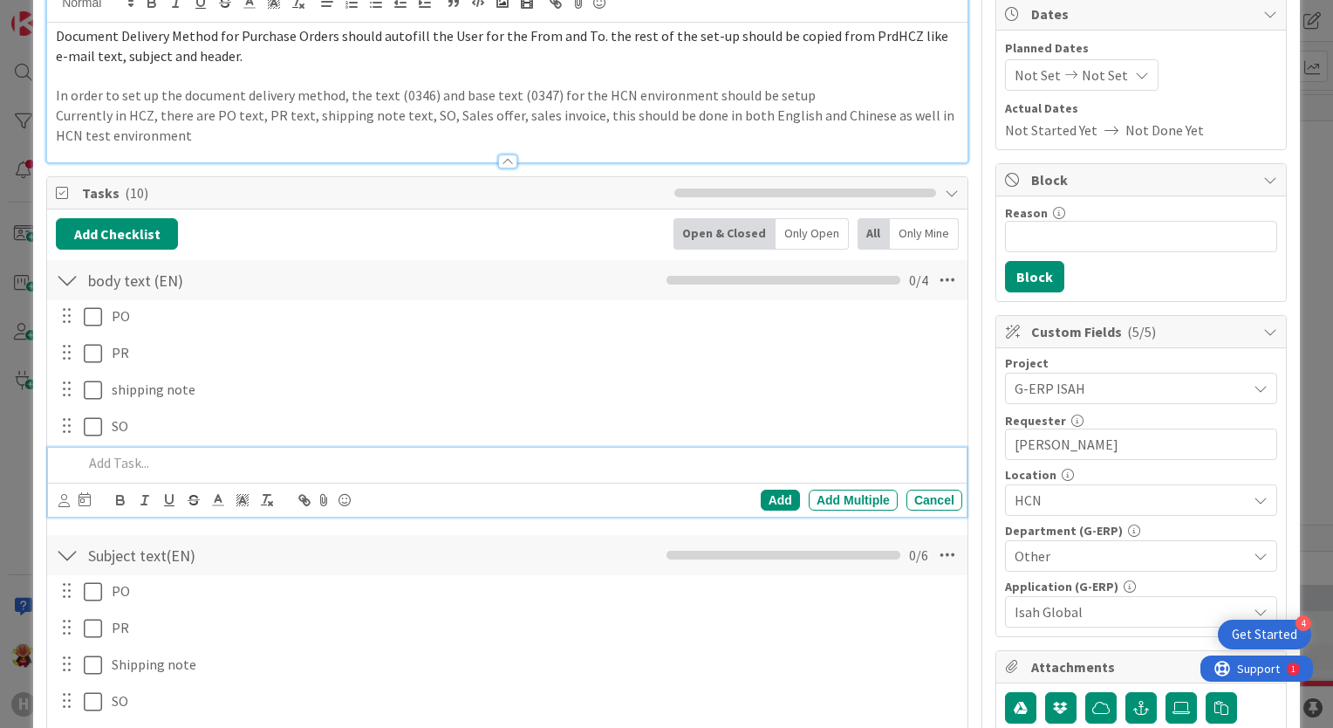
click at [136, 459] on p at bounding box center [519, 463] width 872 height 20
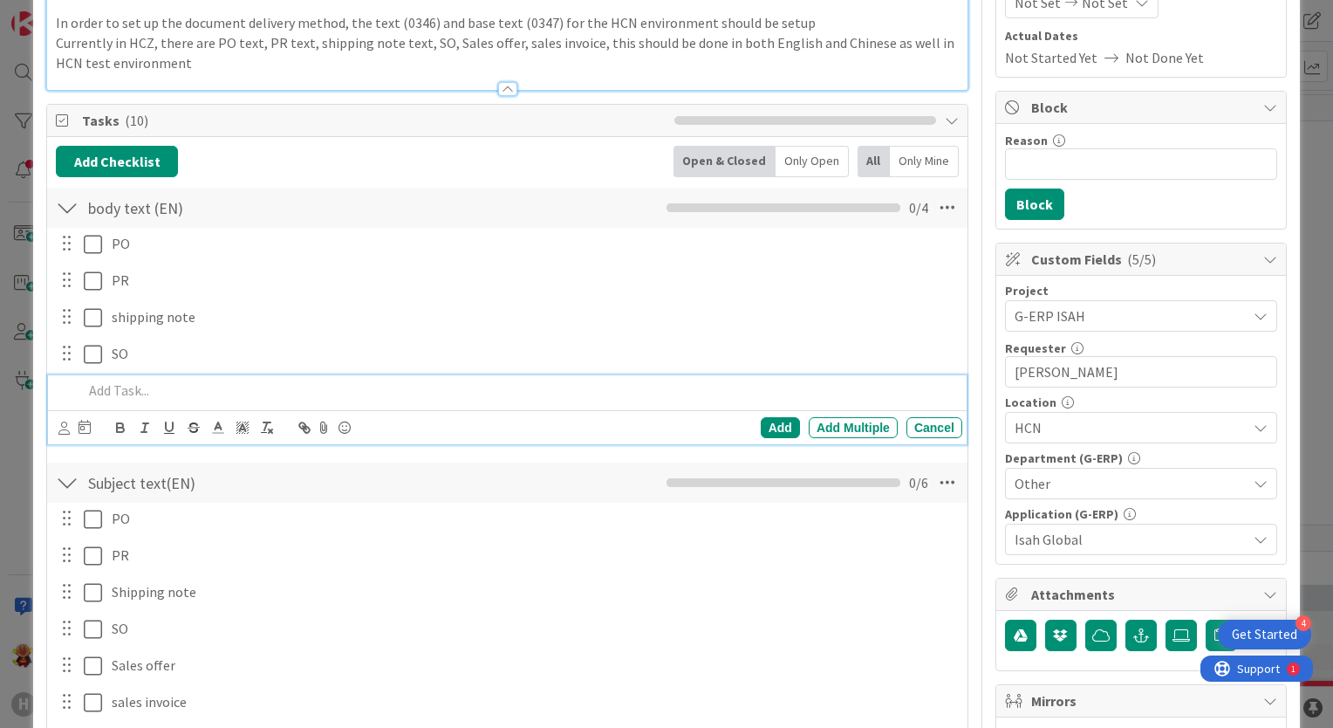
scroll to position [262, 0]
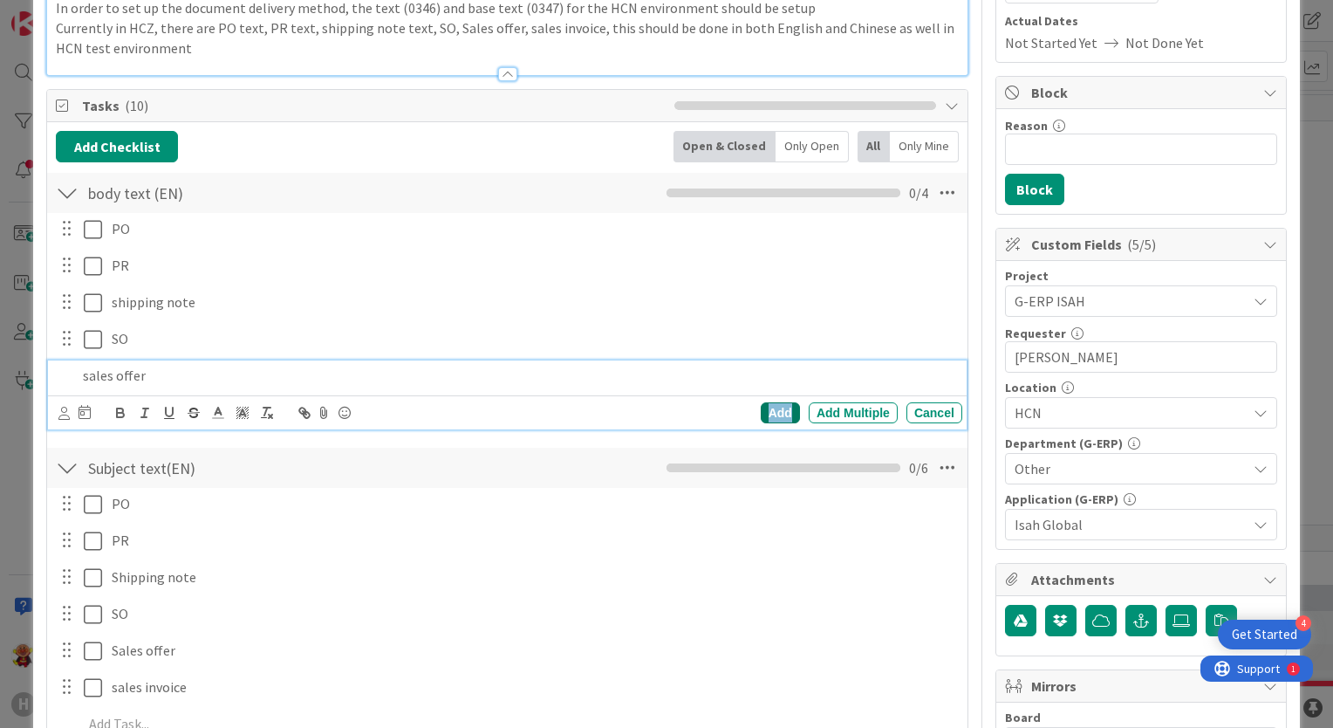
click at [775, 410] on div "Add" at bounding box center [780, 412] width 39 height 21
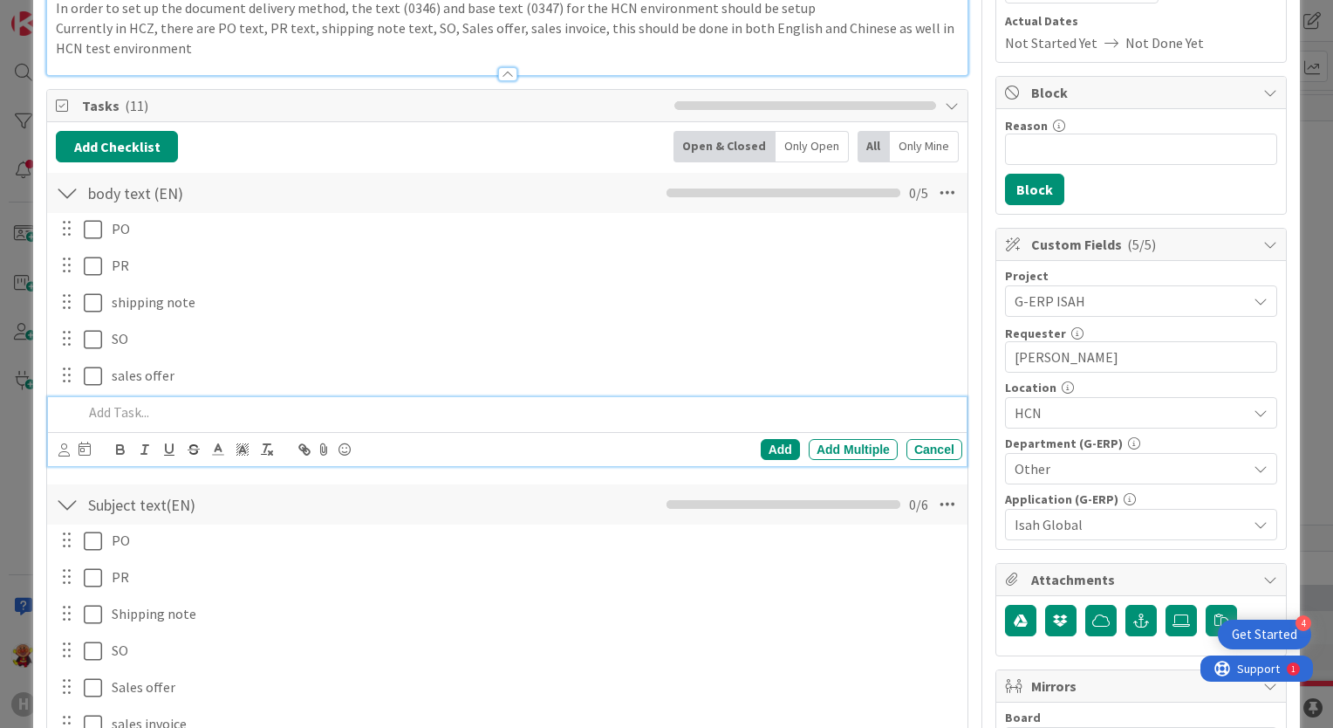
click at [305, 420] on p at bounding box center [519, 412] width 872 height 20
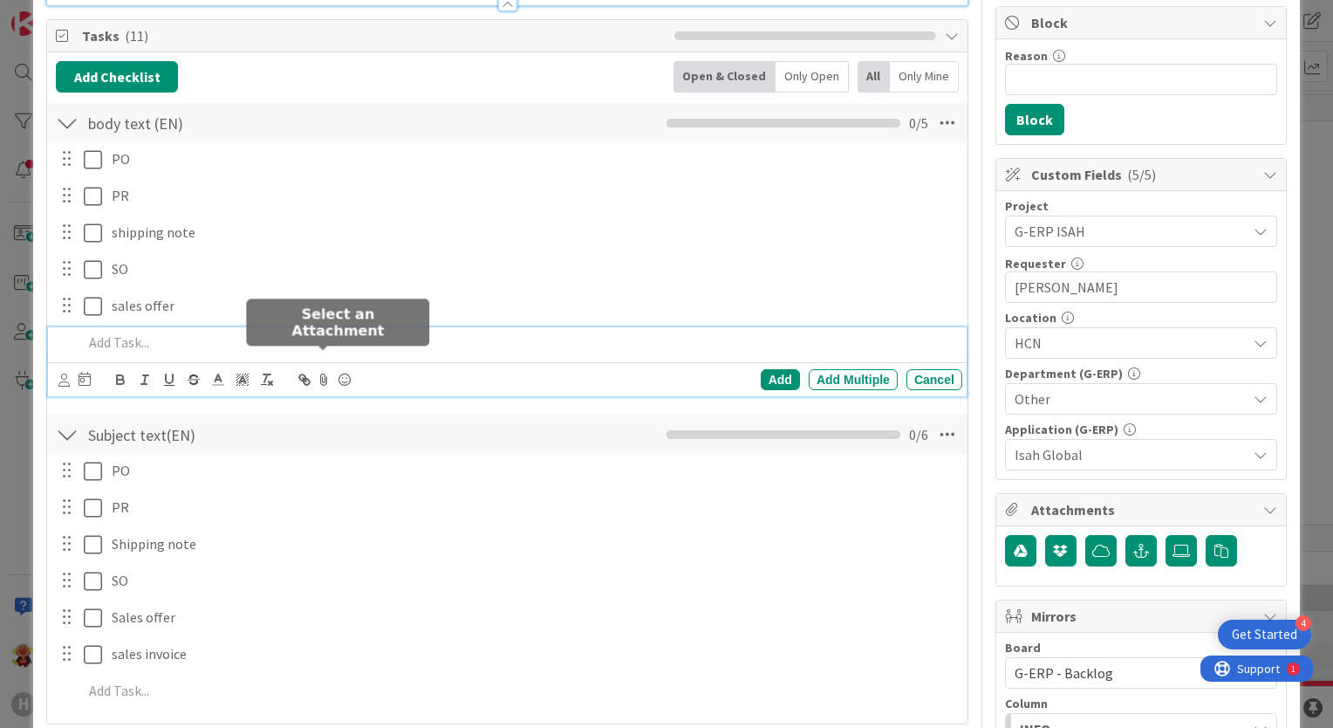
scroll to position [349, 0]
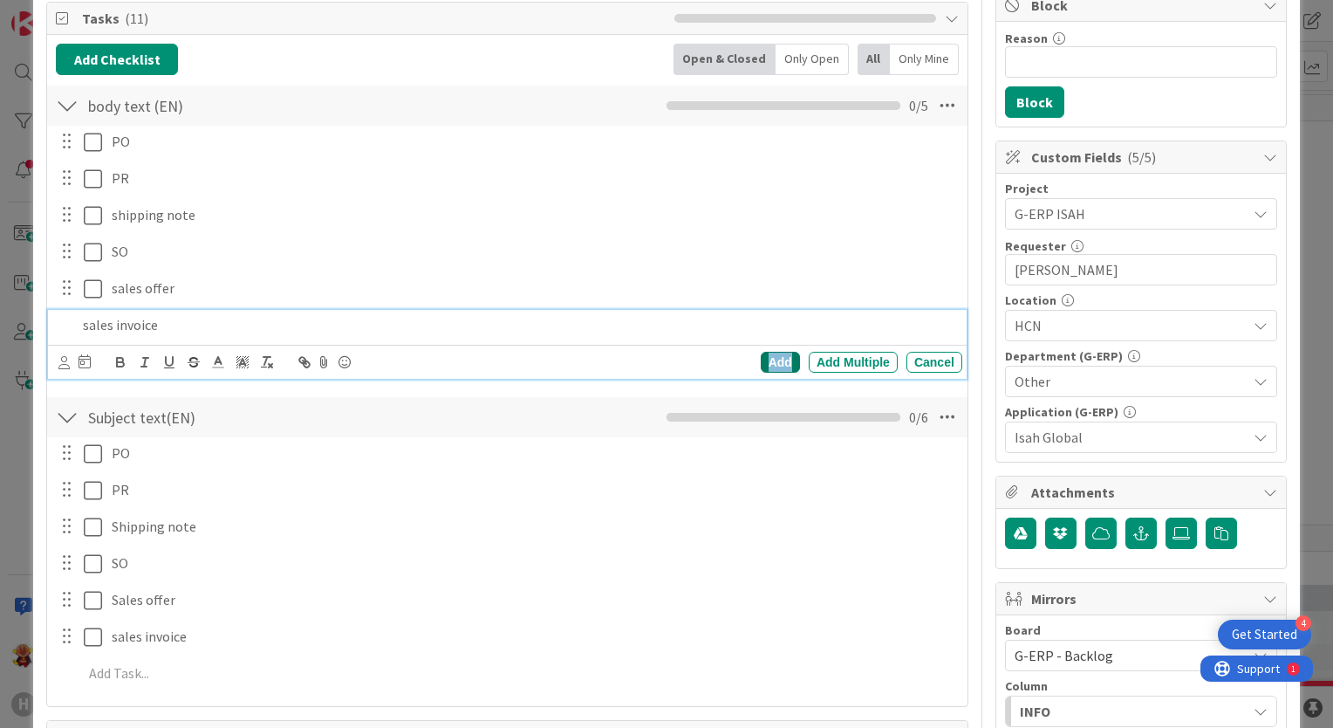
click at [761, 356] on div "Add" at bounding box center [780, 362] width 39 height 21
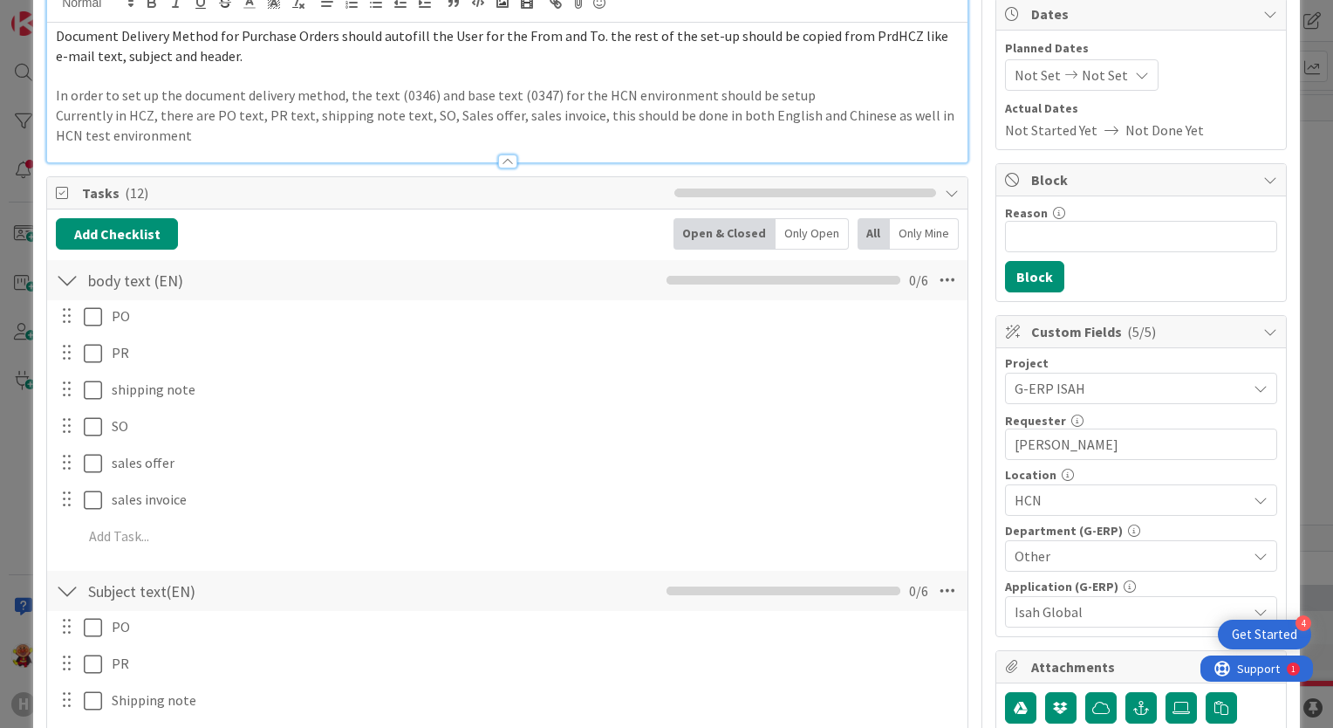
scroll to position [87, 0]
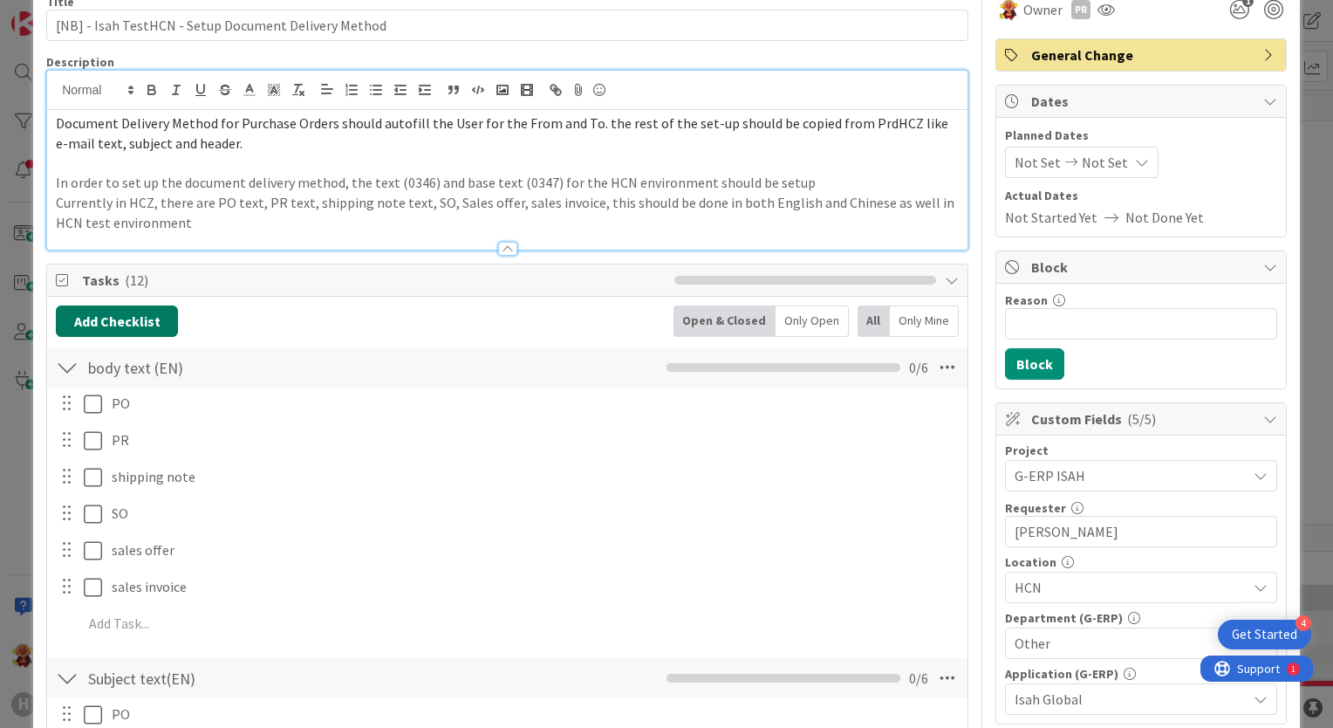
click at [143, 318] on button "Add Checklist" at bounding box center [117, 320] width 122 height 31
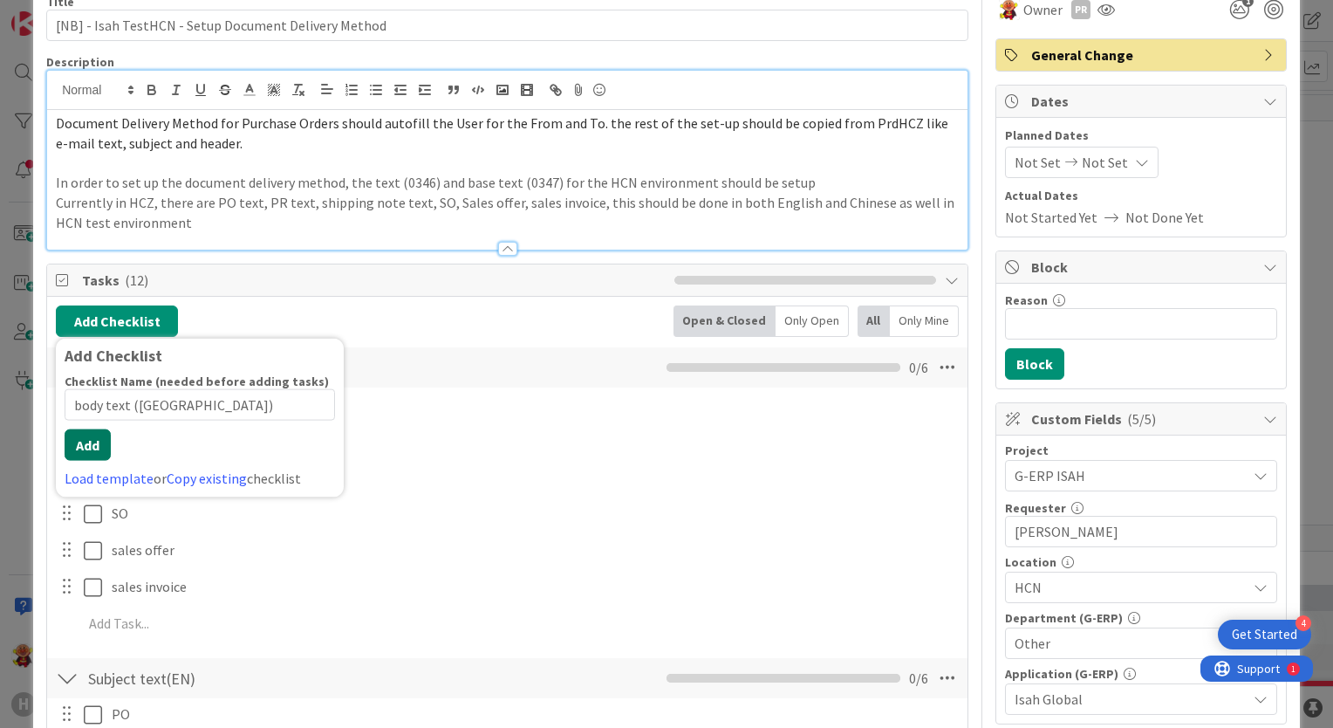
type input "body text ([GEOGRAPHIC_DATA])"
click at [105, 470] on div "Checklist Name (needed before adding tasks) 14 / 64 body text (CN) Add Load tem…" at bounding box center [200, 430] width 270 height 115
click at [90, 442] on button "Add" at bounding box center [88, 444] width 46 height 31
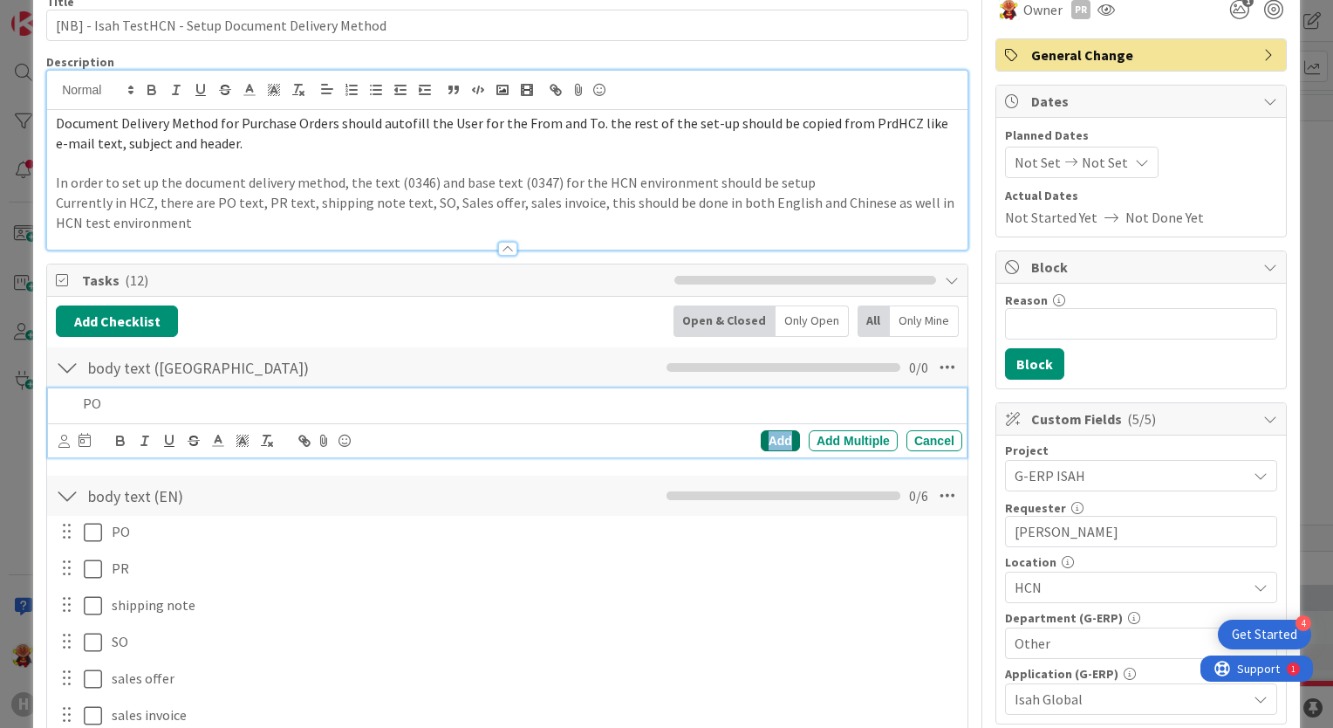
click at [775, 438] on div "Add" at bounding box center [780, 440] width 39 height 21
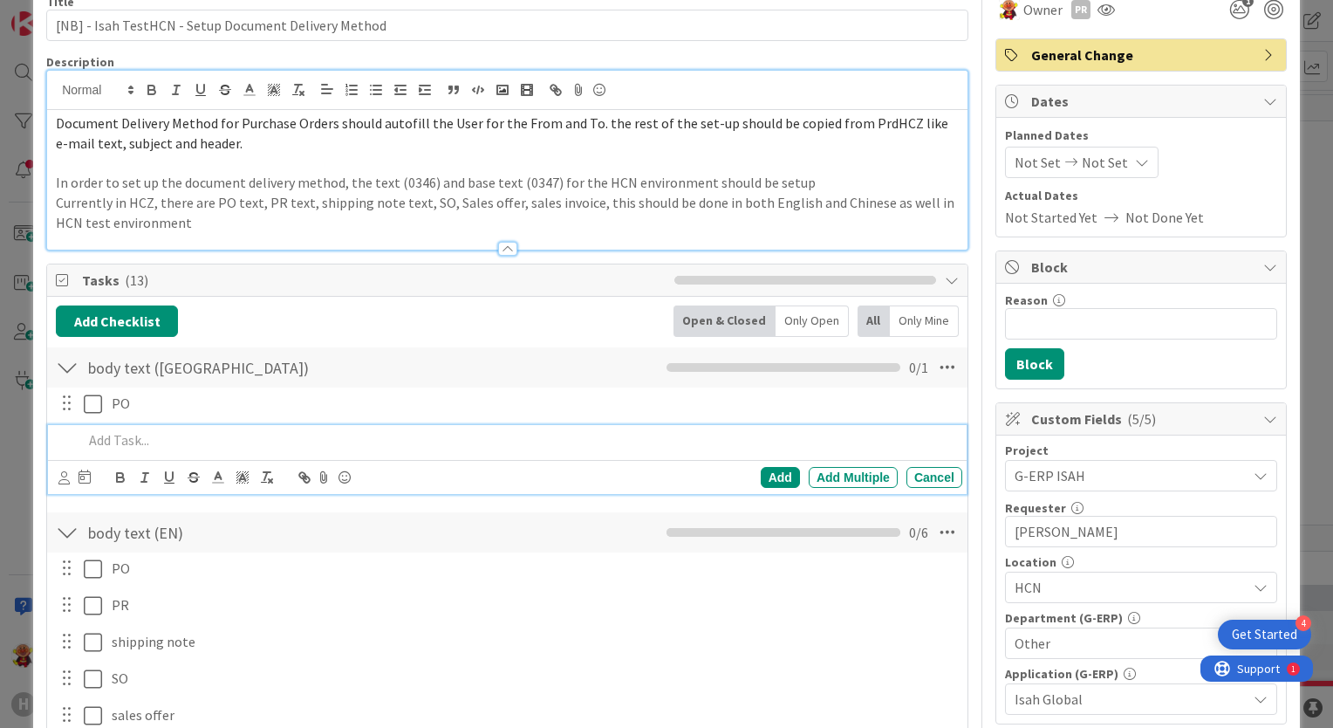
click at [144, 440] on p at bounding box center [519, 440] width 872 height 20
click at [762, 475] on div "Add" at bounding box center [780, 477] width 39 height 21
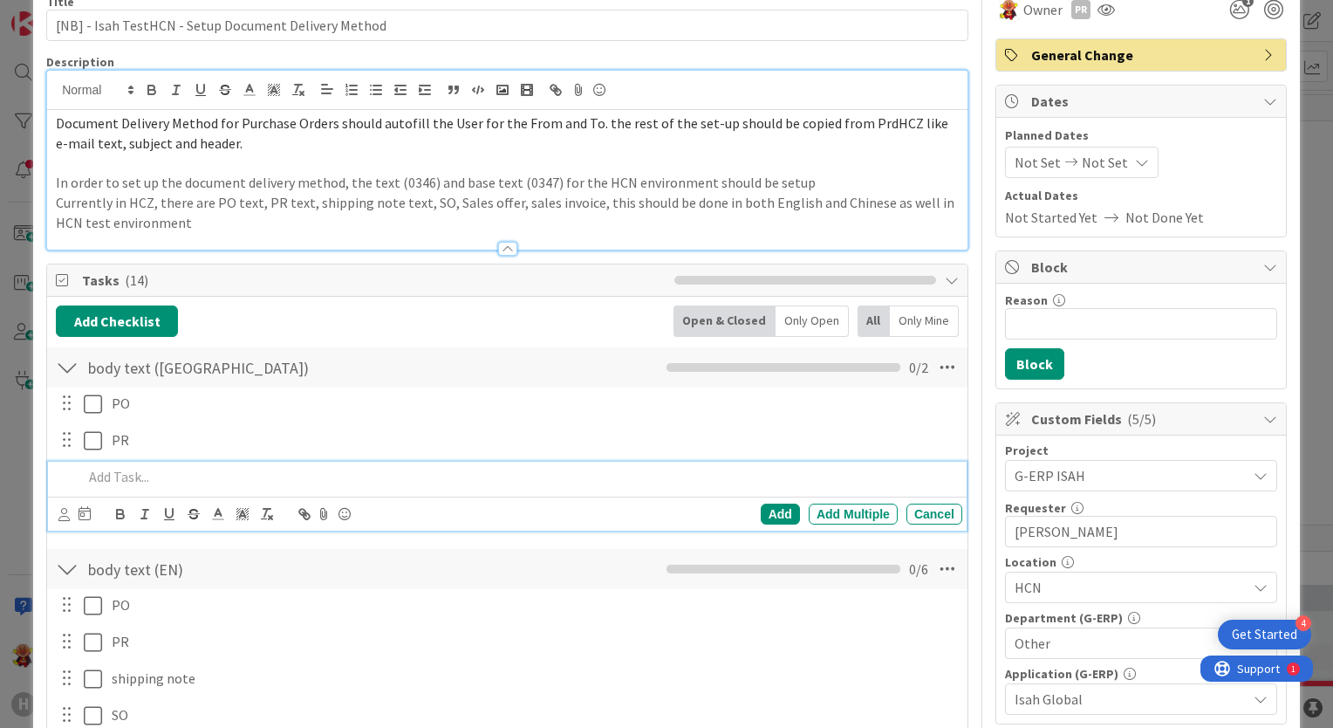
click at [129, 472] on p at bounding box center [519, 477] width 872 height 20
click at [761, 515] on div "Add" at bounding box center [780, 513] width 39 height 21
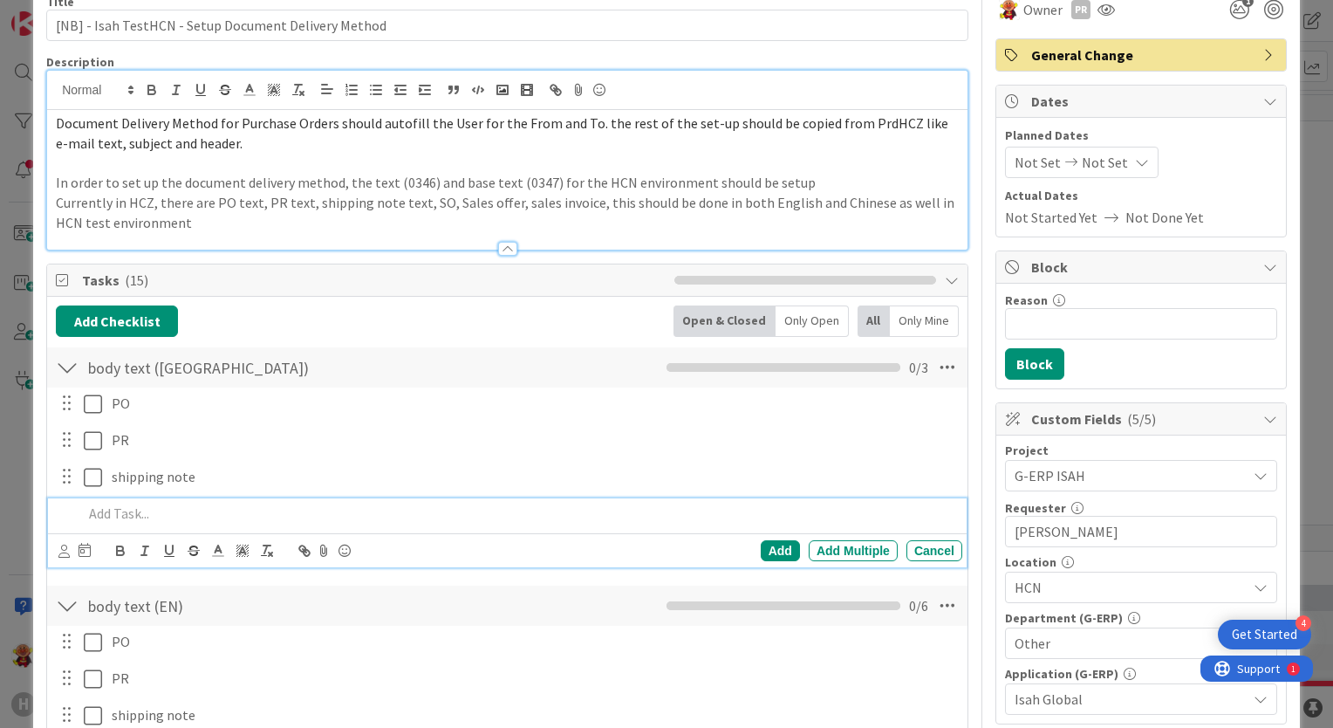
click at [103, 508] on p at bounding box center [519, 513] width 872 height 20
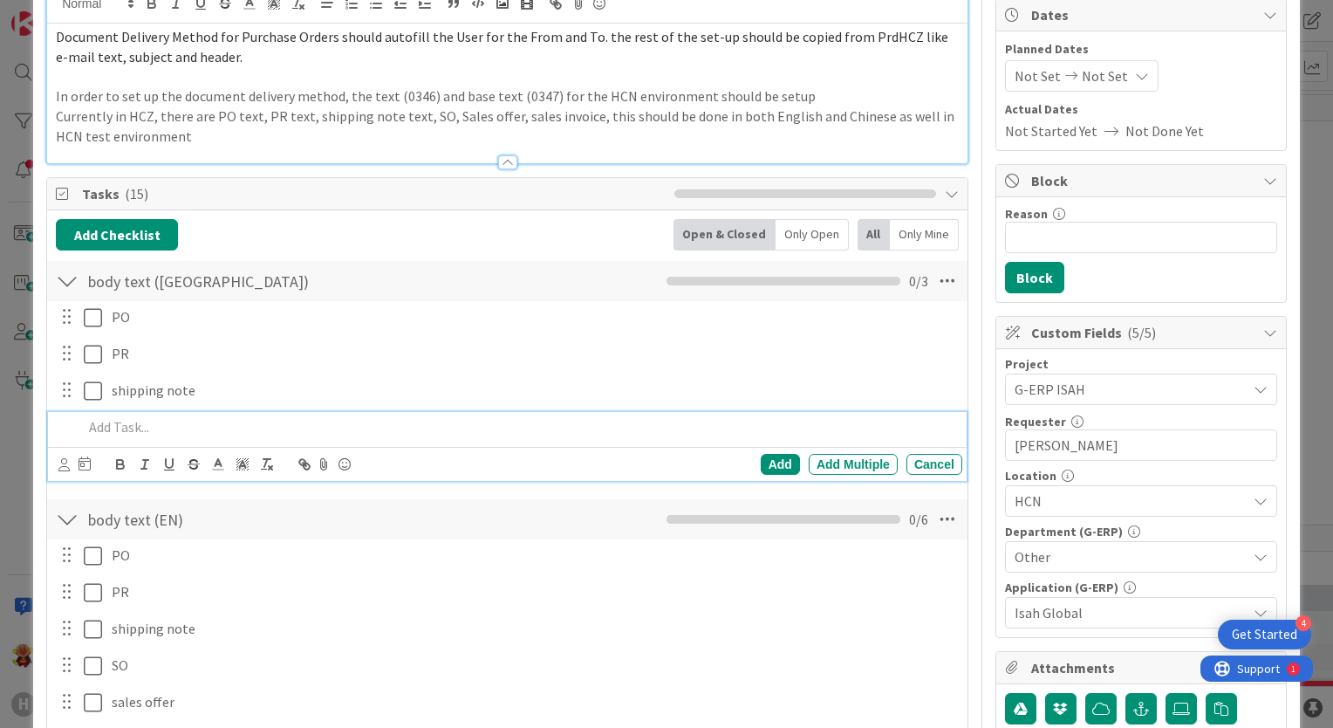
scroll to position [174, 0]
click at [761, 470] on div "Add" at bounding box center [780, 463] width 39 height 21
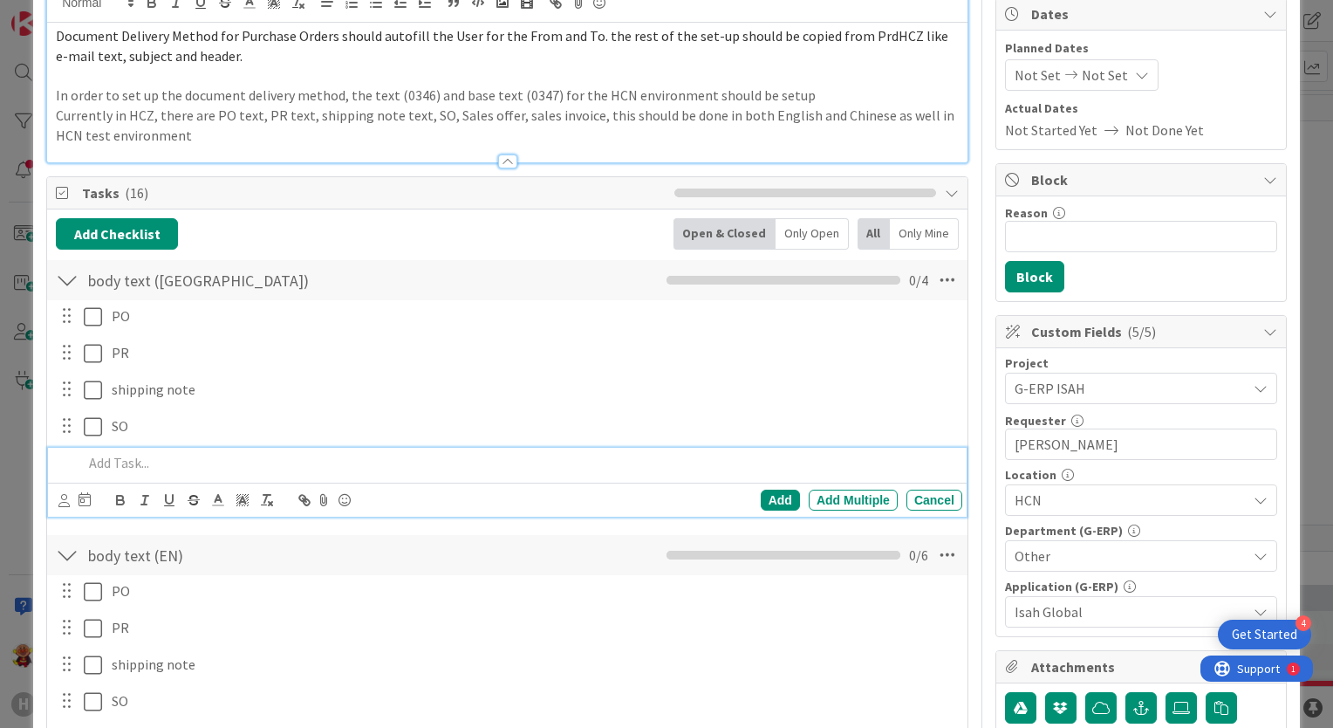
click at [331, 459] on p at bounding box center [519, 463] width 872 height 20
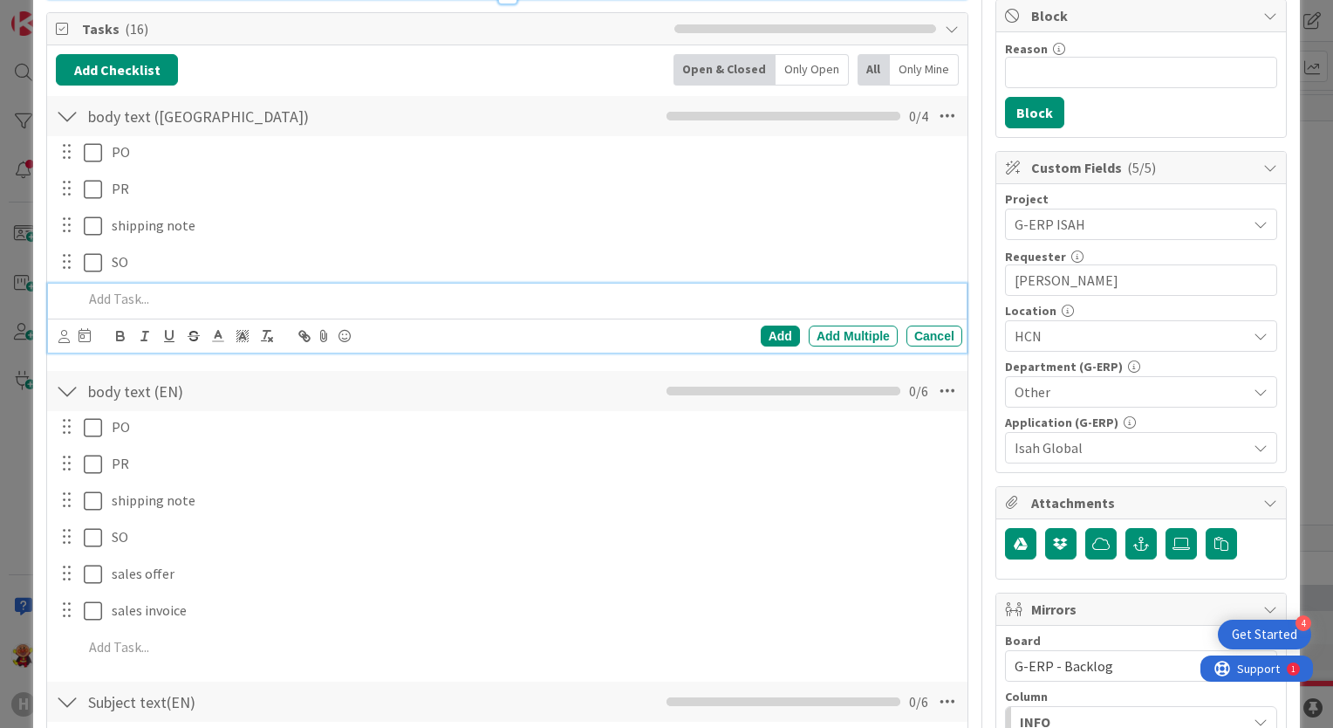
scroll to position [349, 0]
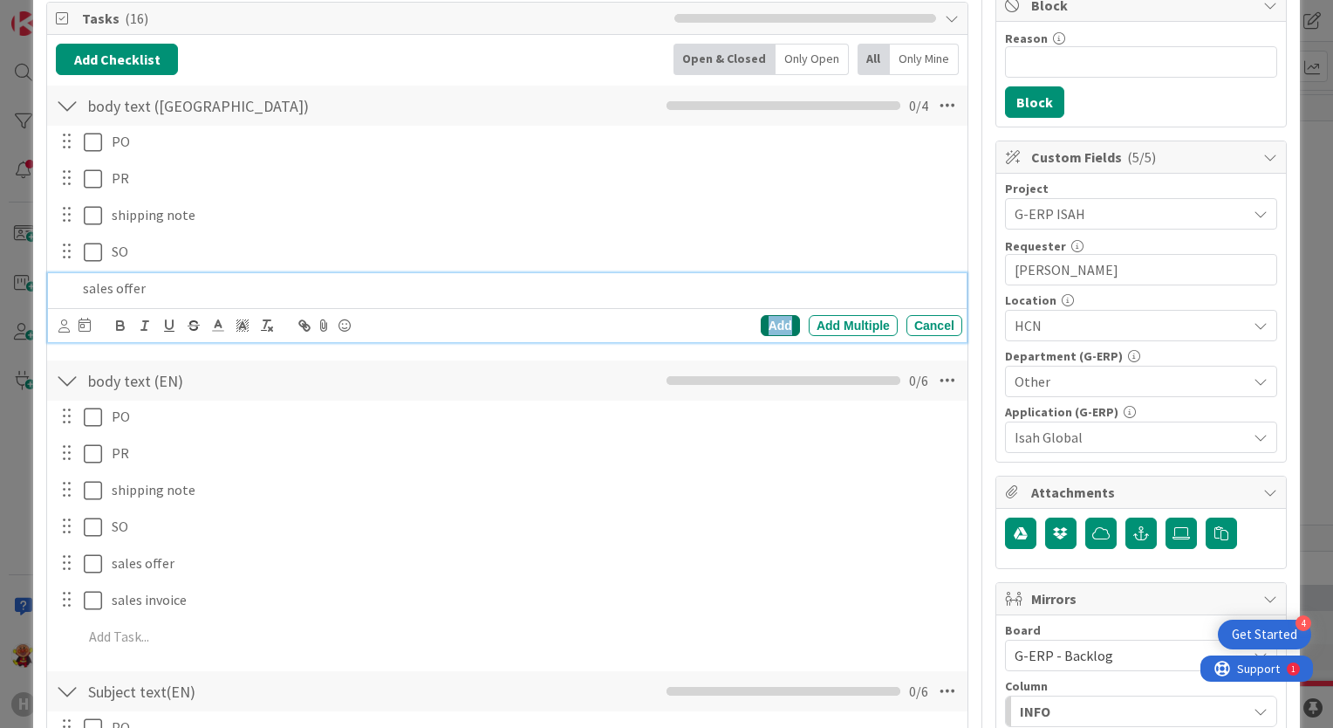
click at [761, 318] on div "Add" at bounding box center [780, 325] width 39 height 21
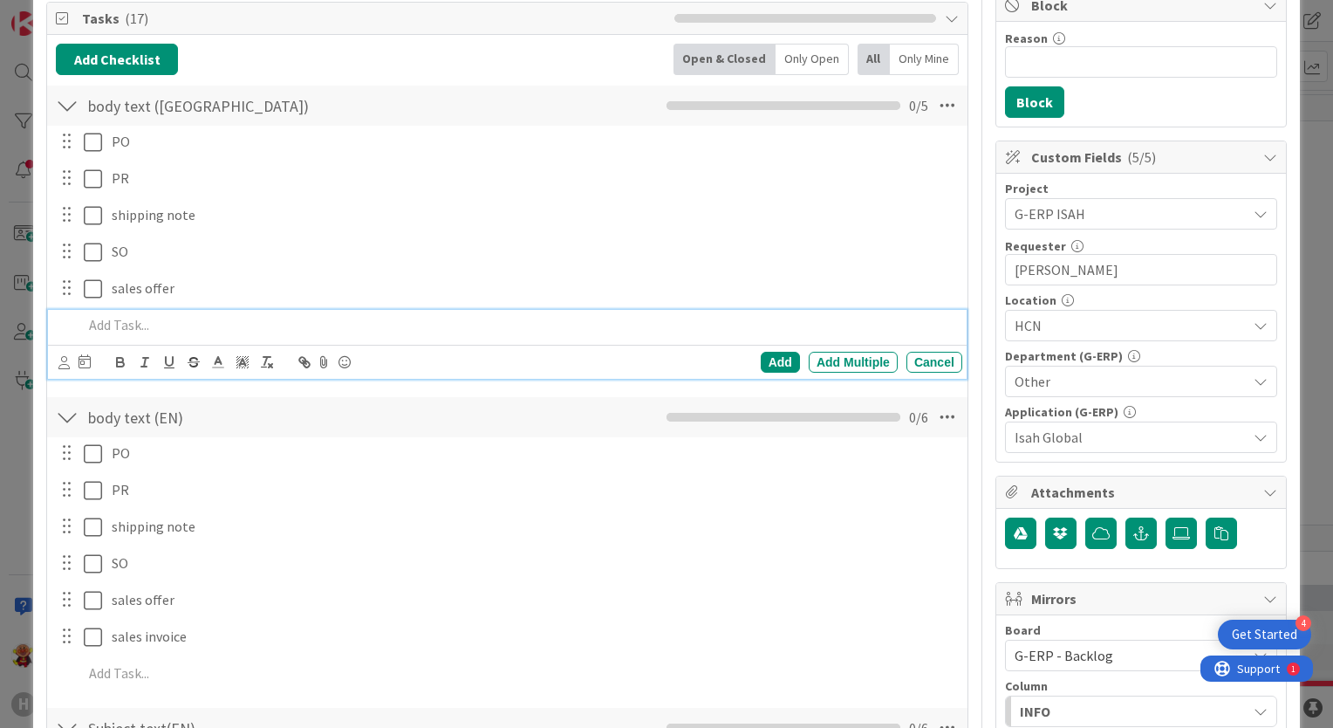
click at [157, 335] on div at bounding box center [519, 325] width 886 height 31
click at [770, 360] on div "Add" at bounding box center [780, 362] width 39 height 21
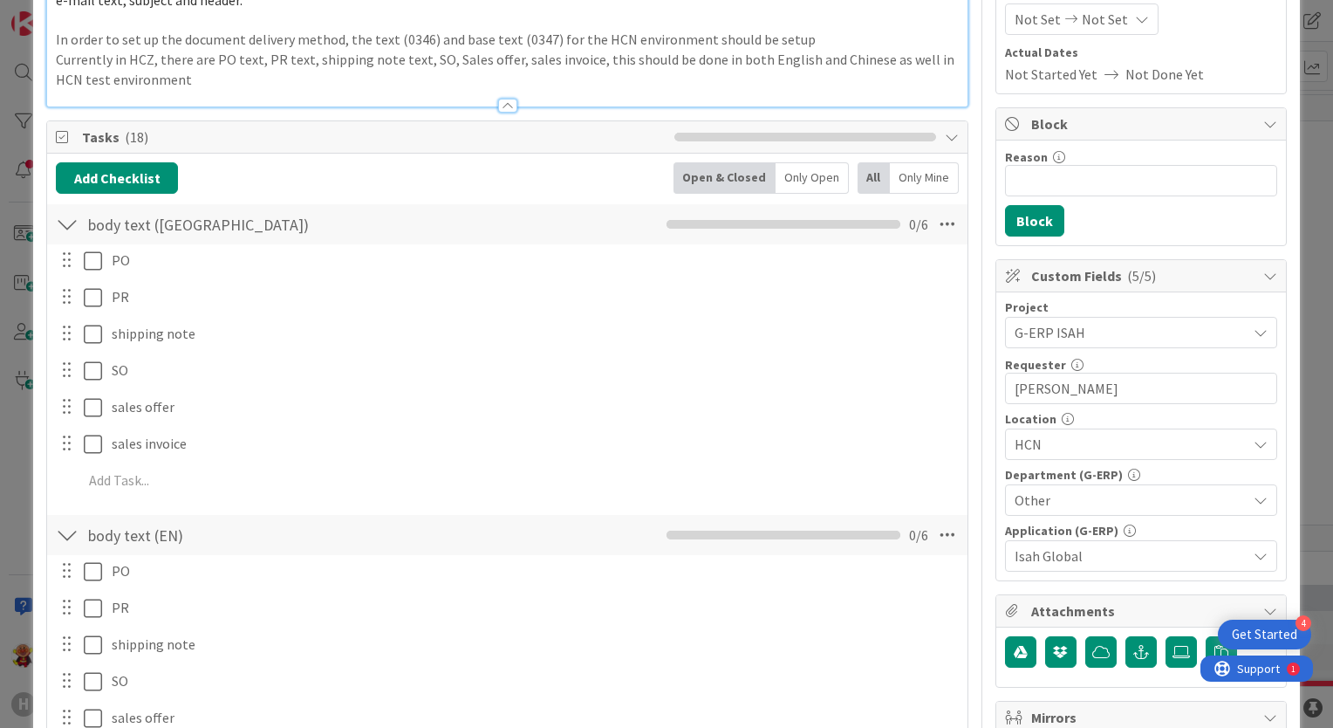
scroll to position [0, 0]
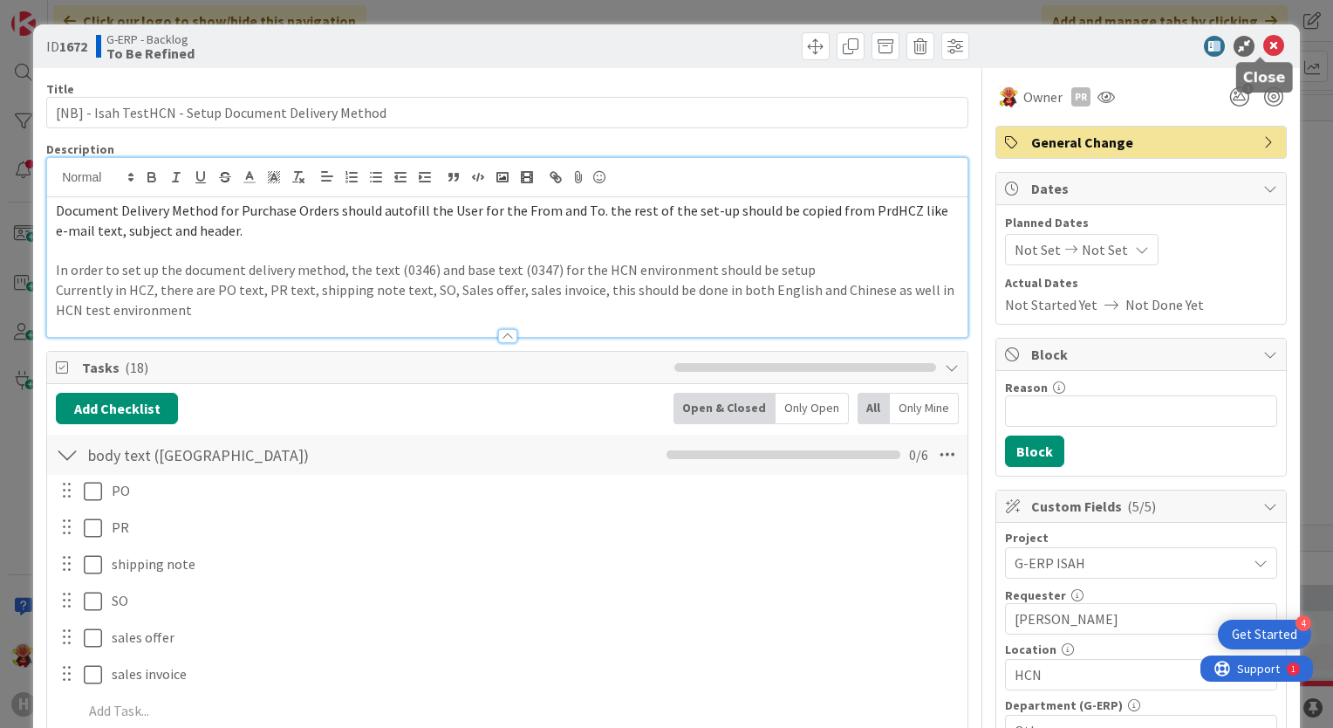
click at [1263, 33] on div "ID 1672 G-ERP - Backlog To Be Refined" at bounding box center [666, 46] width 1267 height 44
click at [1263, 46] on icon at bounding box center [1273, 46] width 21 height 21
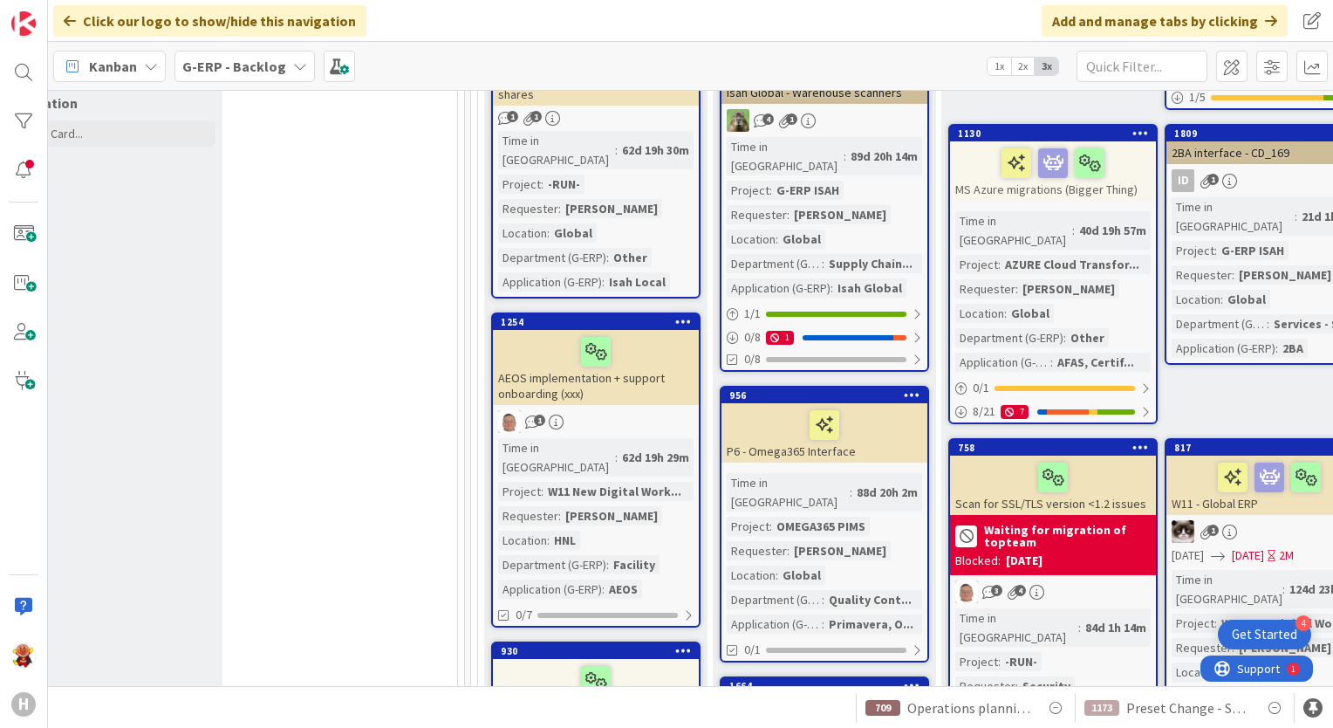
scroll to position [872, 1911]
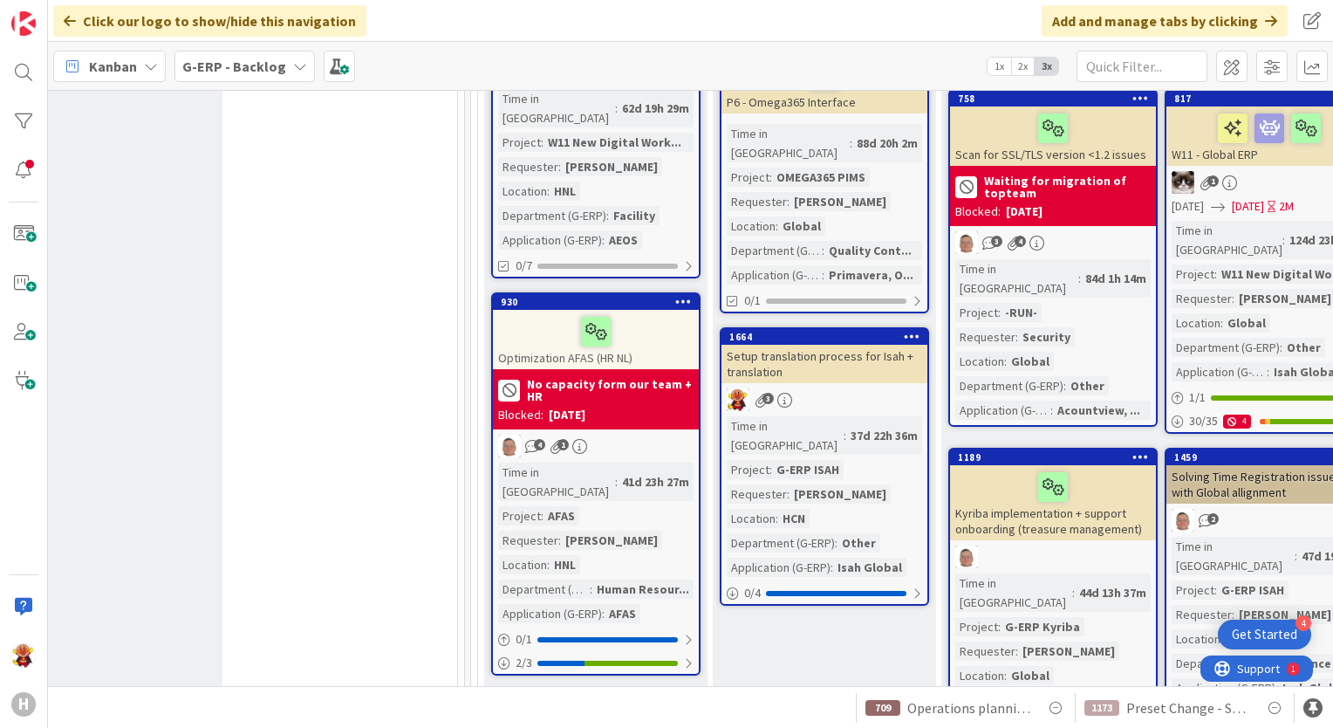
click at [872, 388] on div "3" at bounding box center [824, 399] width 206 height 23
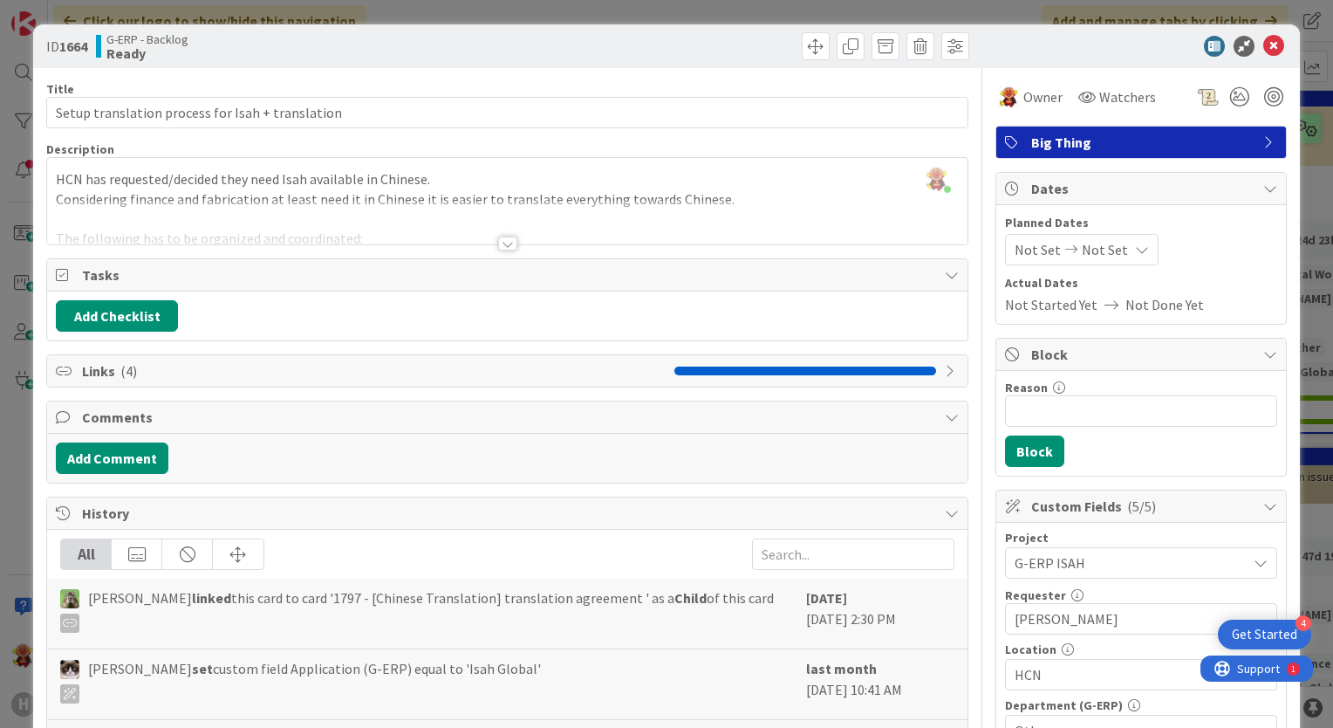
click at [508, 242] on div at bounding box center [507, 243] width 19 height 14
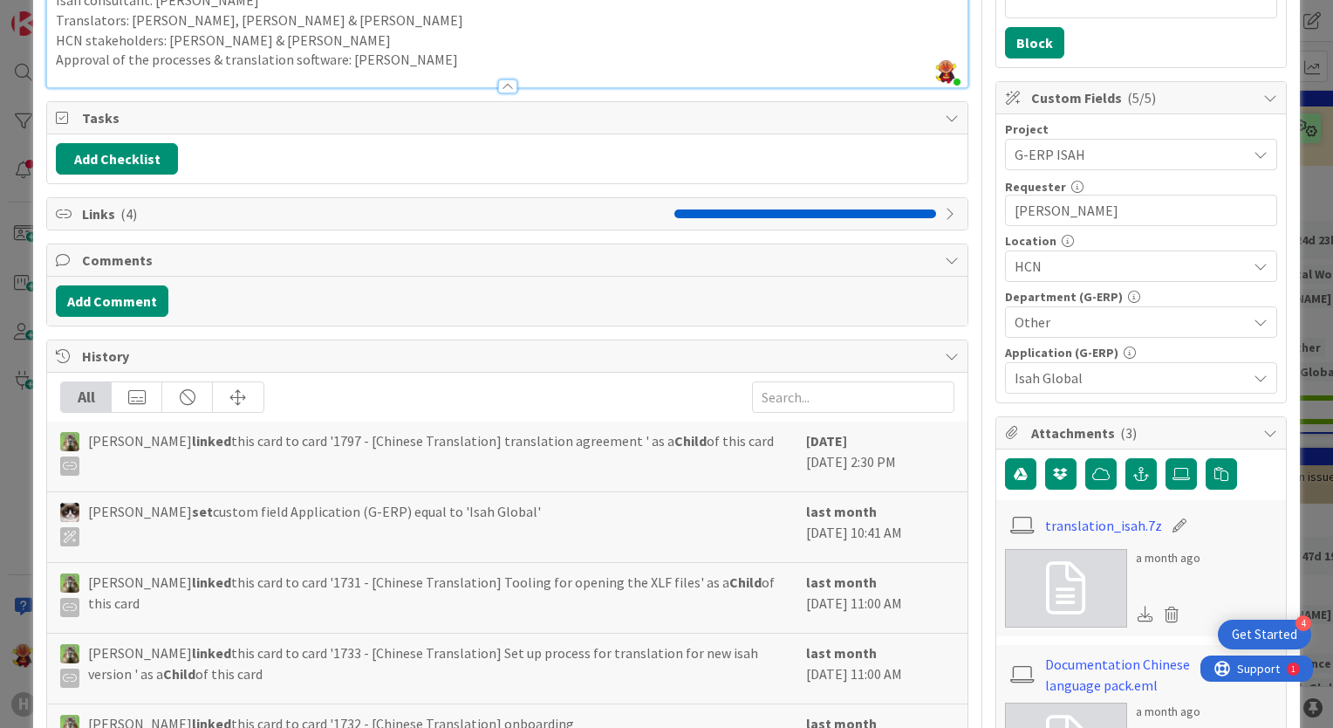
scroll to position [340, 0]
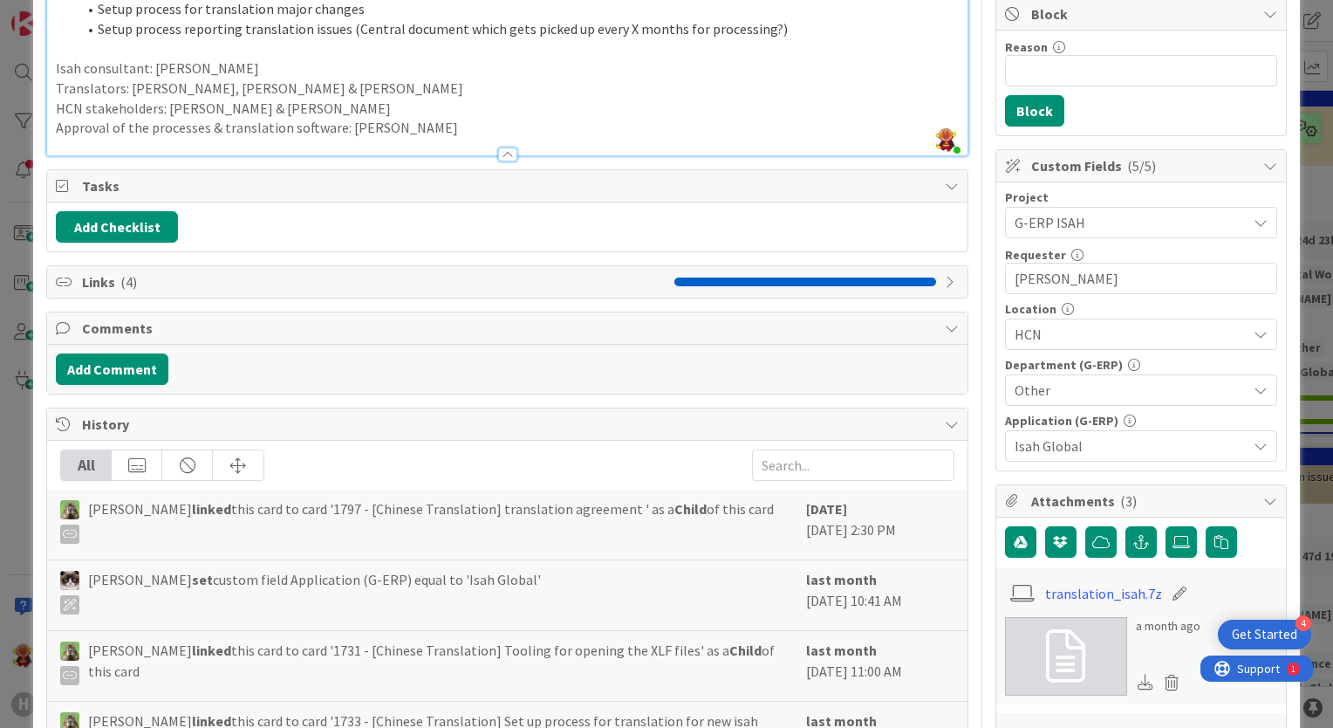
click at [460, 285] on span "Links ( 4 )" at bounding box center [374, 281] width 584 height 21
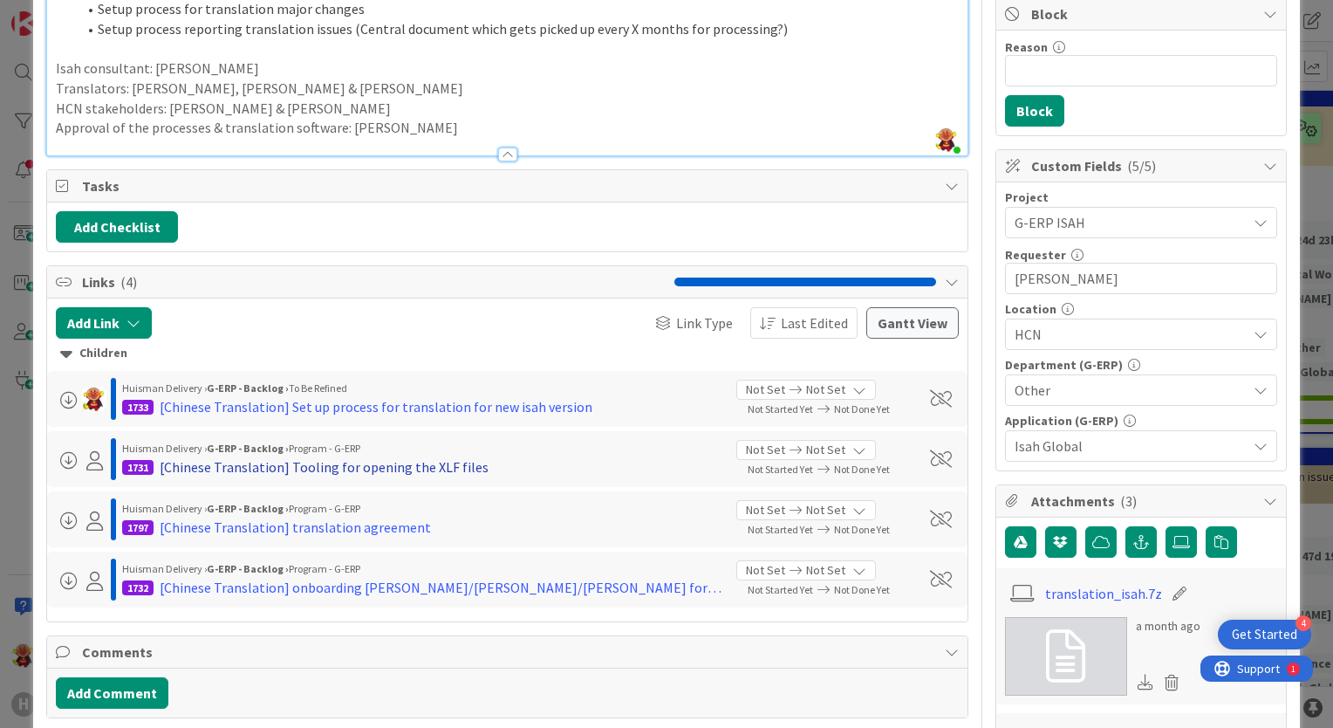
click at [315, 463] on div "[Chinese Translation] Tooling for opening the XLF files" at bounding box center [324, 466] width 329 height 21
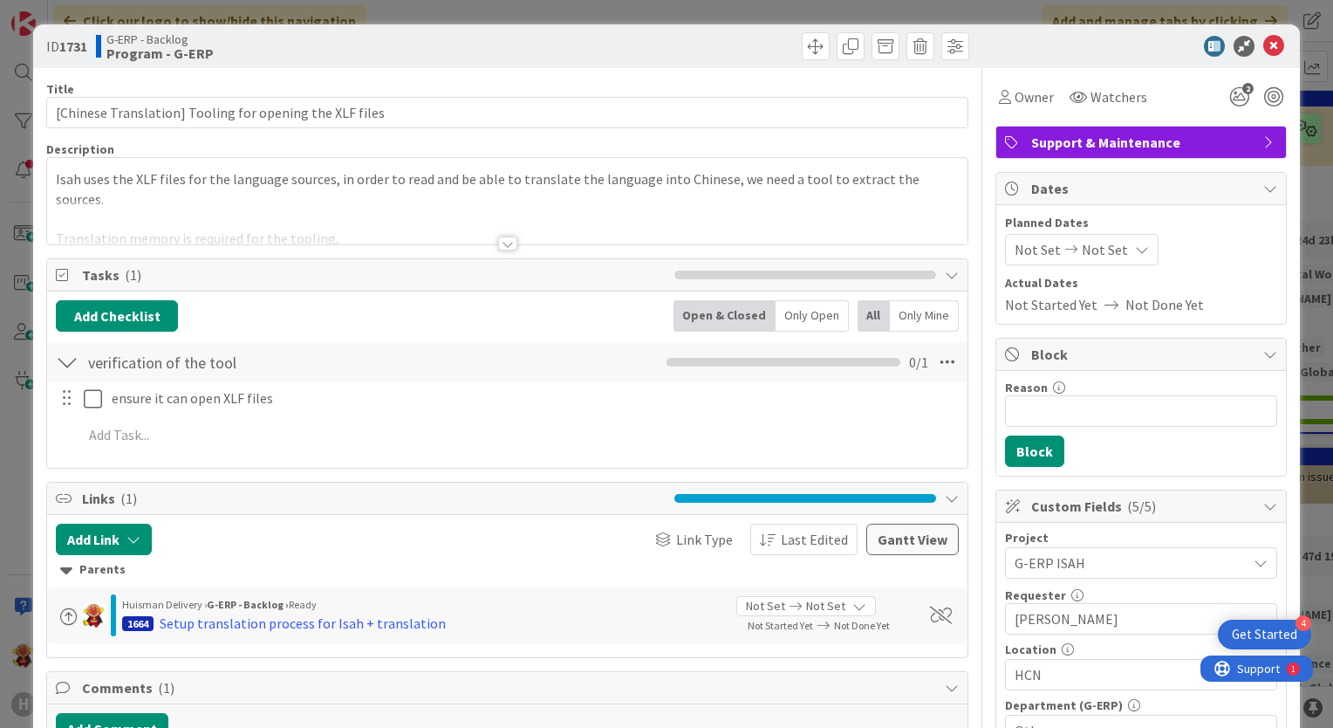
click at [503, 244] on div at bounding box center [507, 243] width 19 height 14
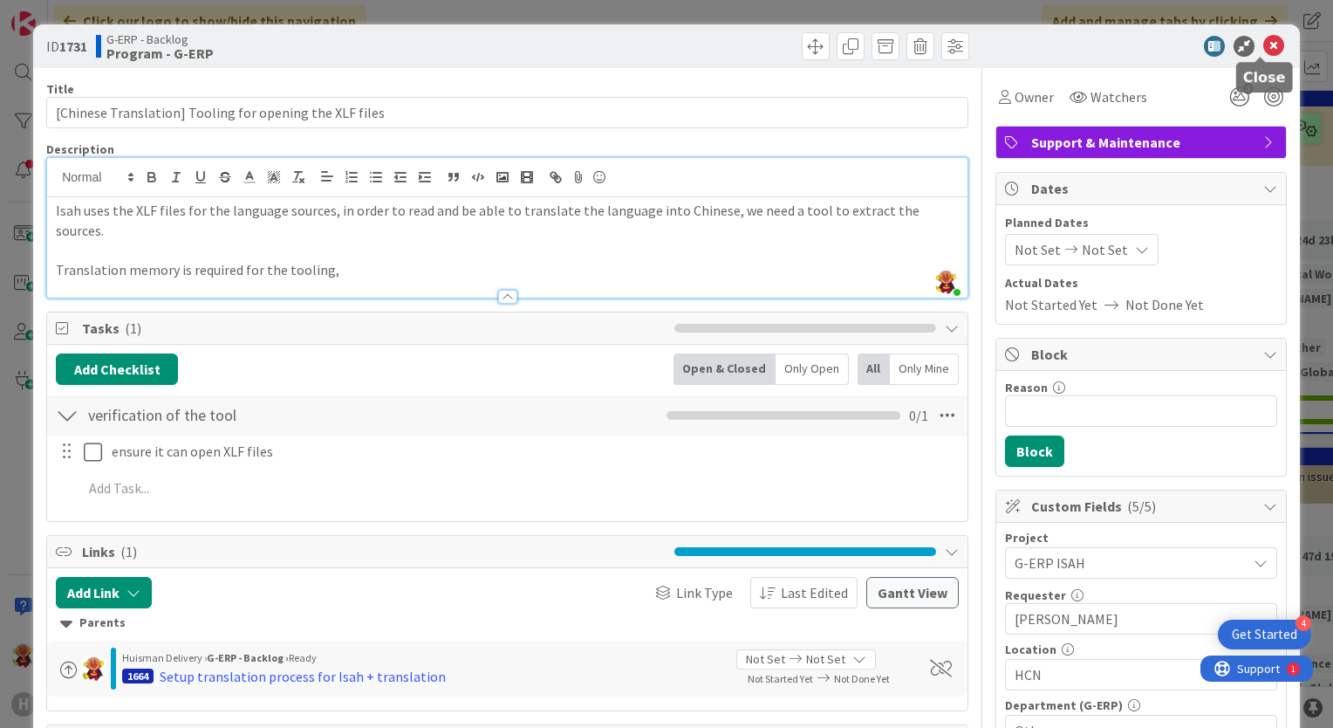
click at [1263, 45] on icon at bounding box center [1273, 46] width 21 height 21
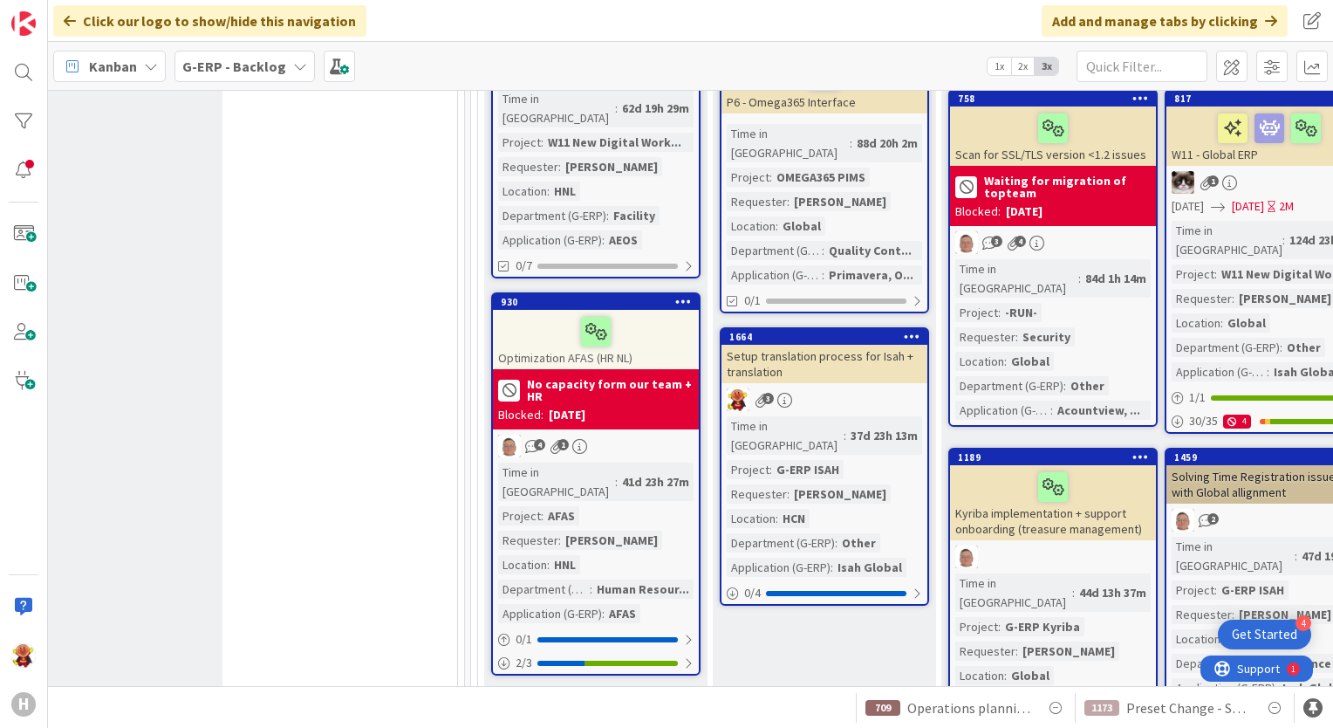
click at [844, 345] on div "Setup translation process for Isah + translation" at bounding box center [824, 364] width 206 height 38
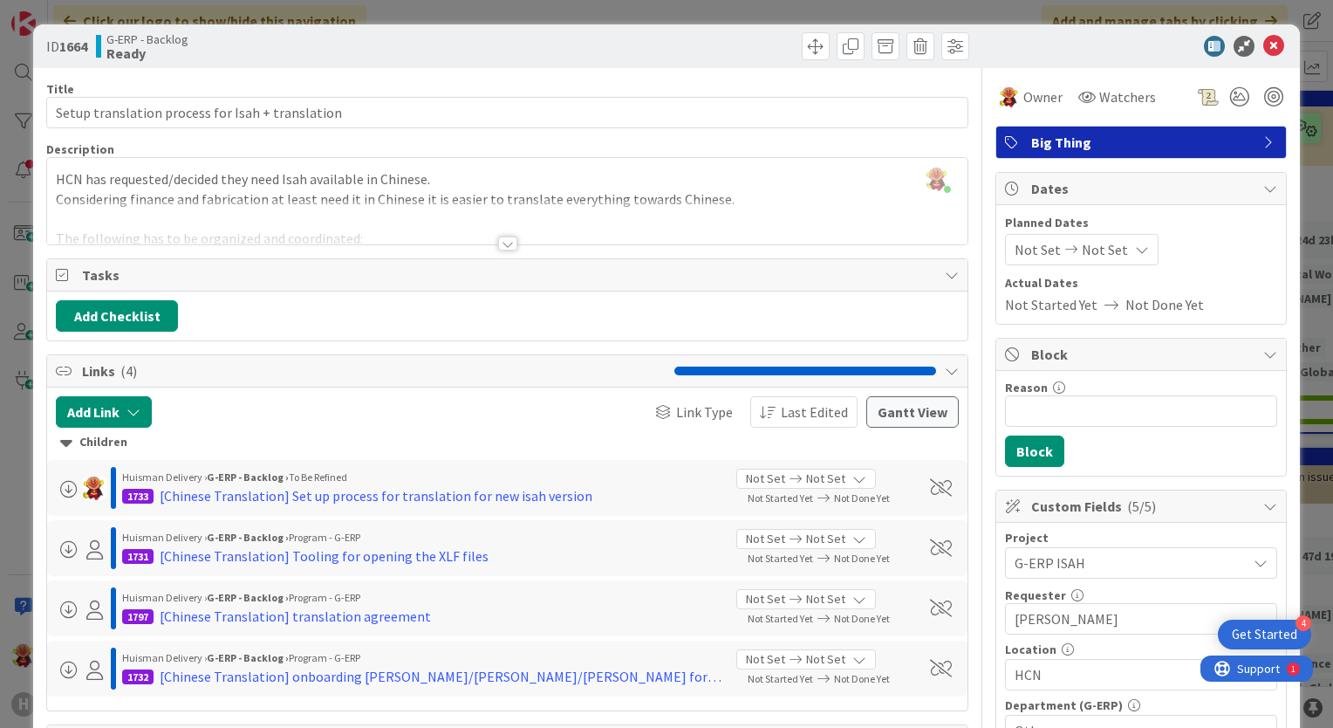
click at [513, 243] on div at bounding box center [507, 222] width 920 height 44
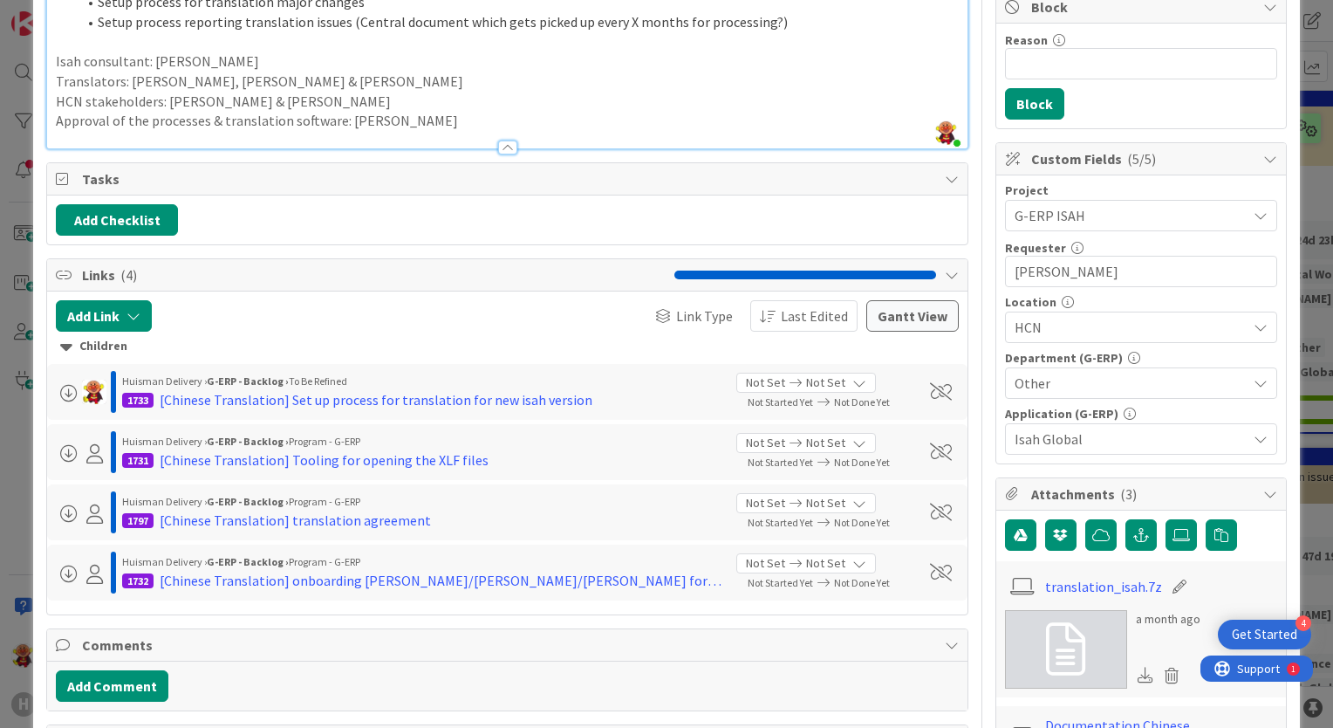
scroll to position [349, 0]
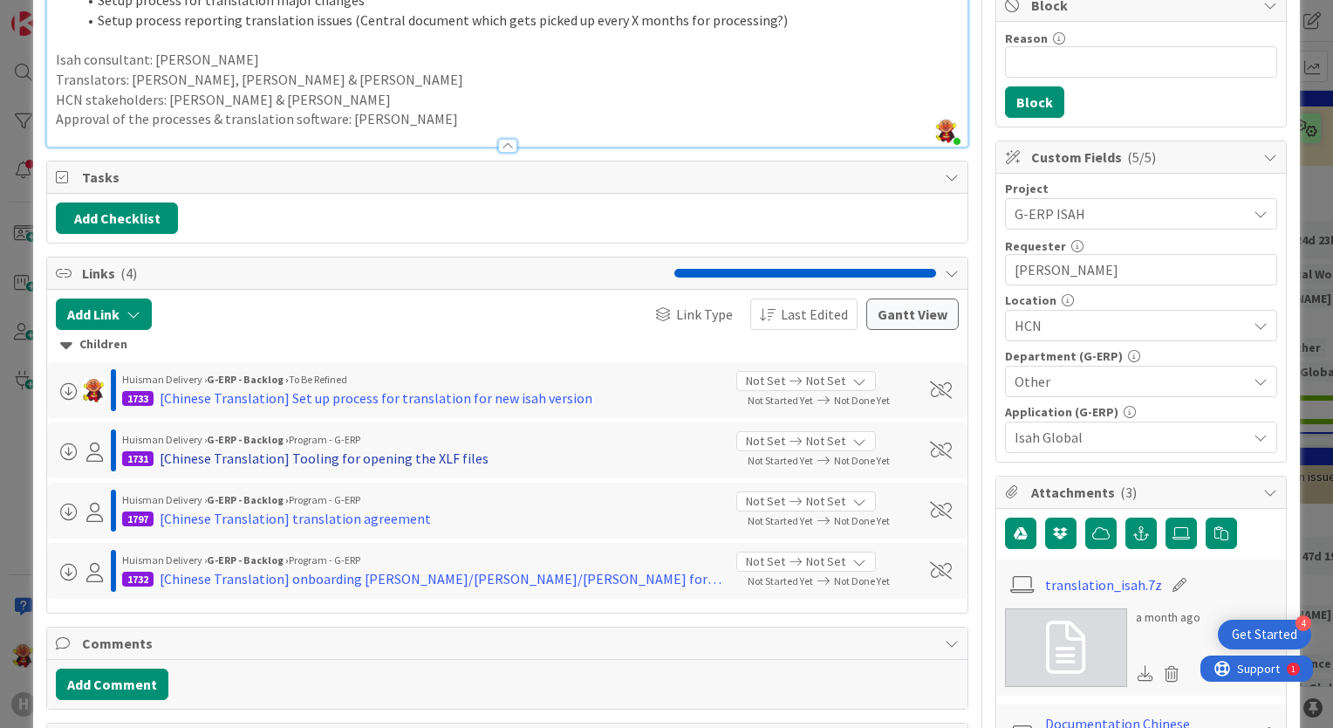
click at [408, 454] on div "[Chinese Translation] Tooling for opening the XLF files" at bounding box center [324, 457] width 329 height 21
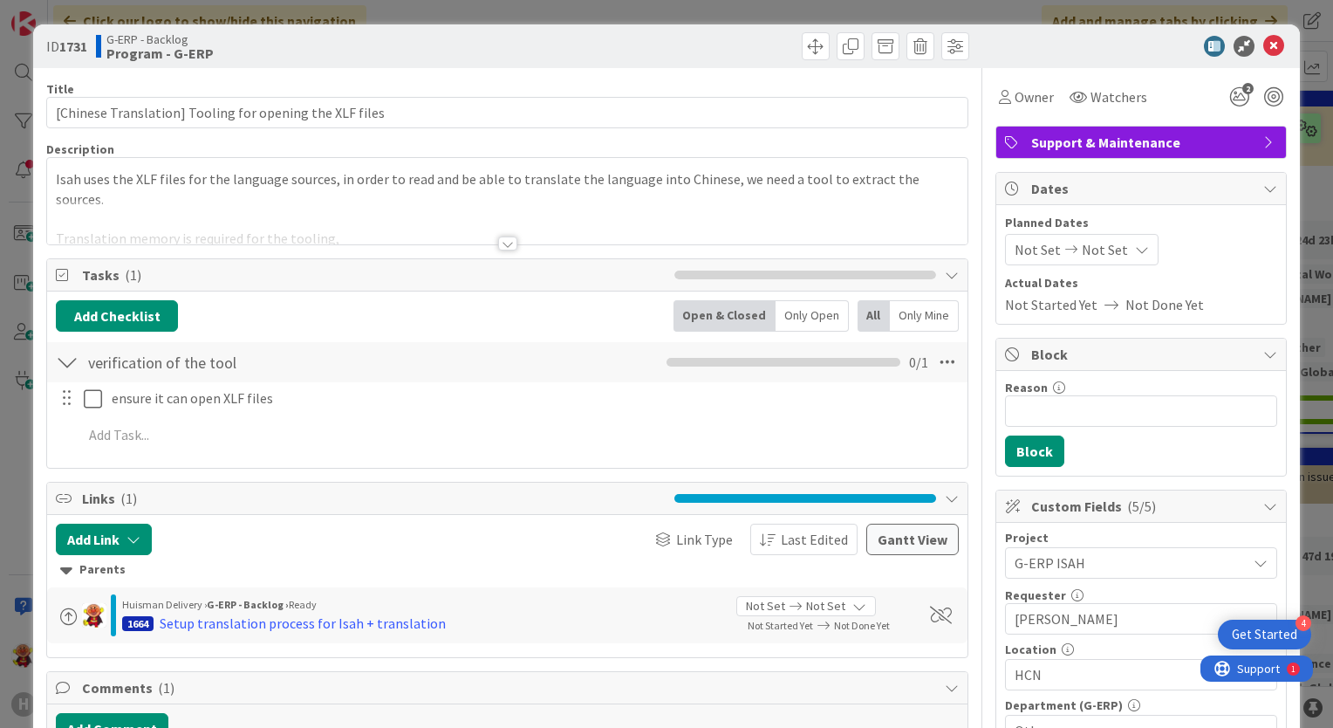
click at [498, 239] on div at bounding box center [507, 243] width 19 height 14
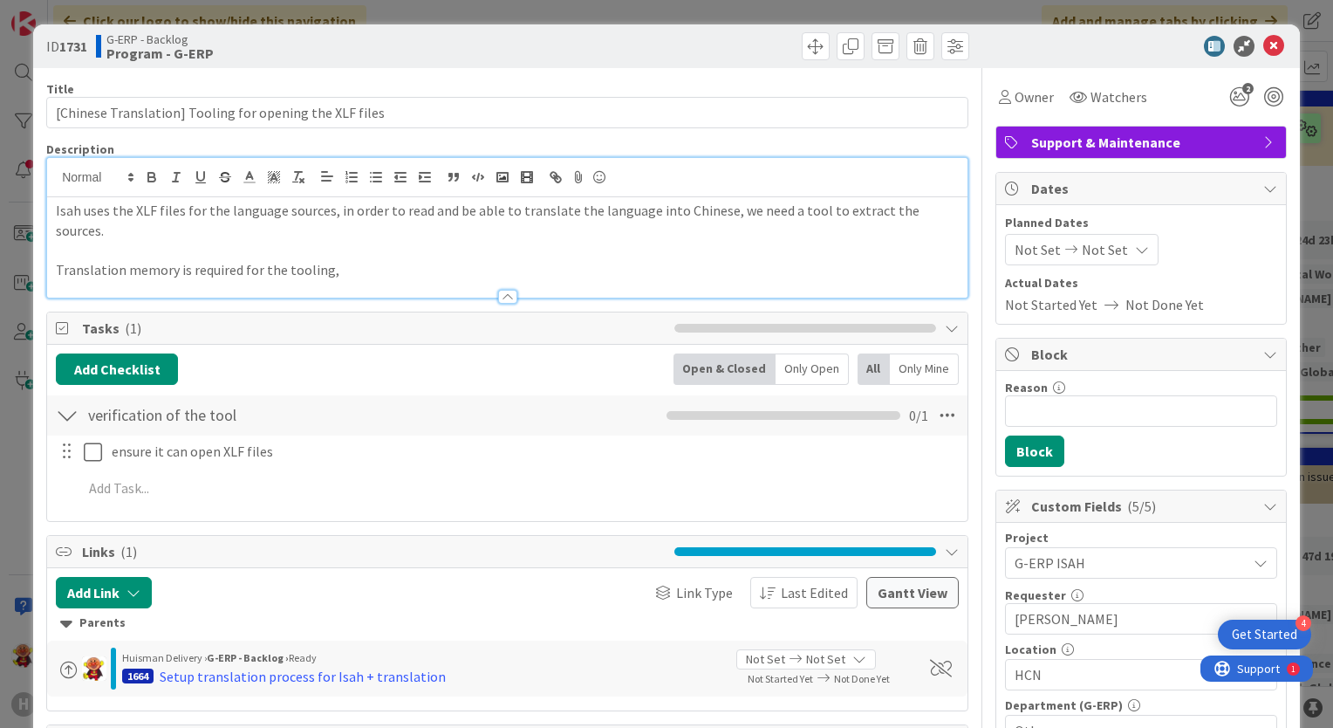
click at [380, 260] on p "Translation memory is required for the tooling," at bounding box center [507, 270] width 903 height 20
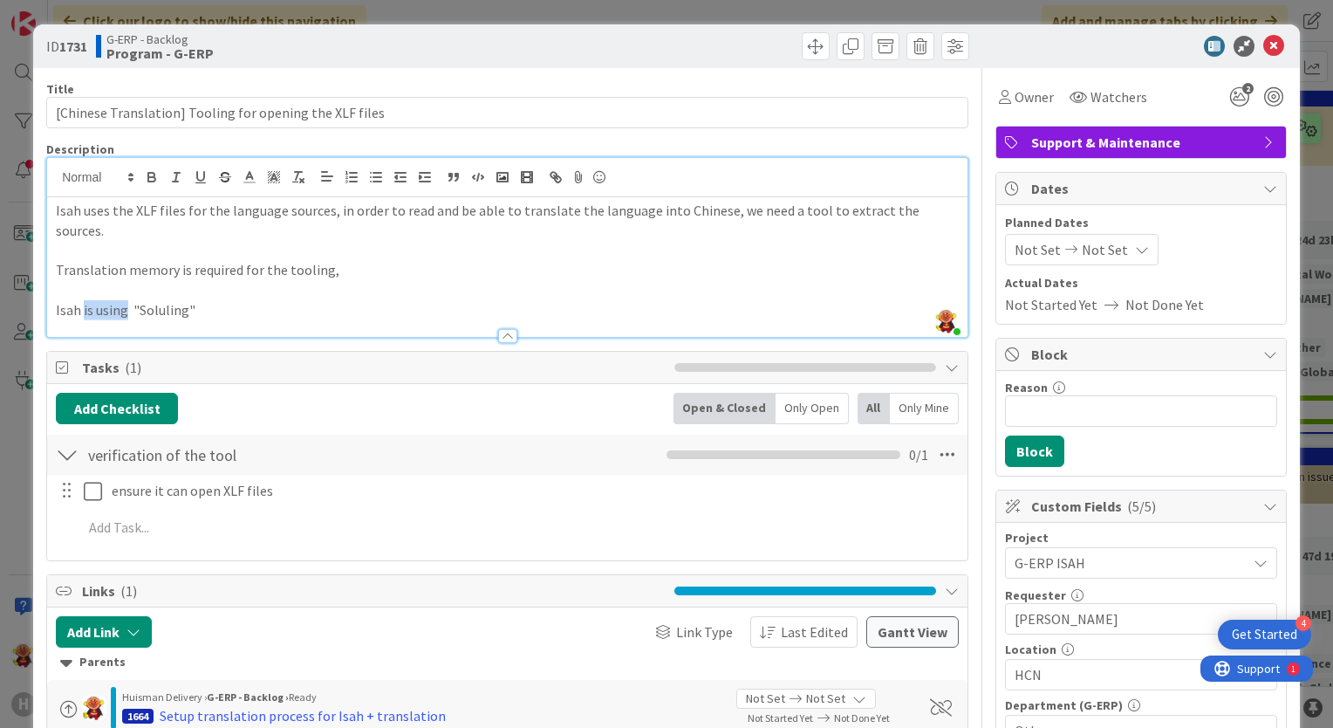
drag, startPoint x: 124, startPoint y: 289, endPoint x: 84, endPoint y: 289, distance: 40.1
click at [84, 300] on p "Isah is using "Soluling"" at bounding box center [507, 310] width 903 height 20
click at [208, 300] on p "Isah uses "Soluling"" at bounding box center [507, 310] width 903 height 20
click at [199, 300] on p "Isah uses "Soluling"" at bounding box center [507, 310] width 903 height 20
drag, startPoint x: 84, startPoint y: 252, endPoint x: 251, endPoint y: 252, distance: 167.5
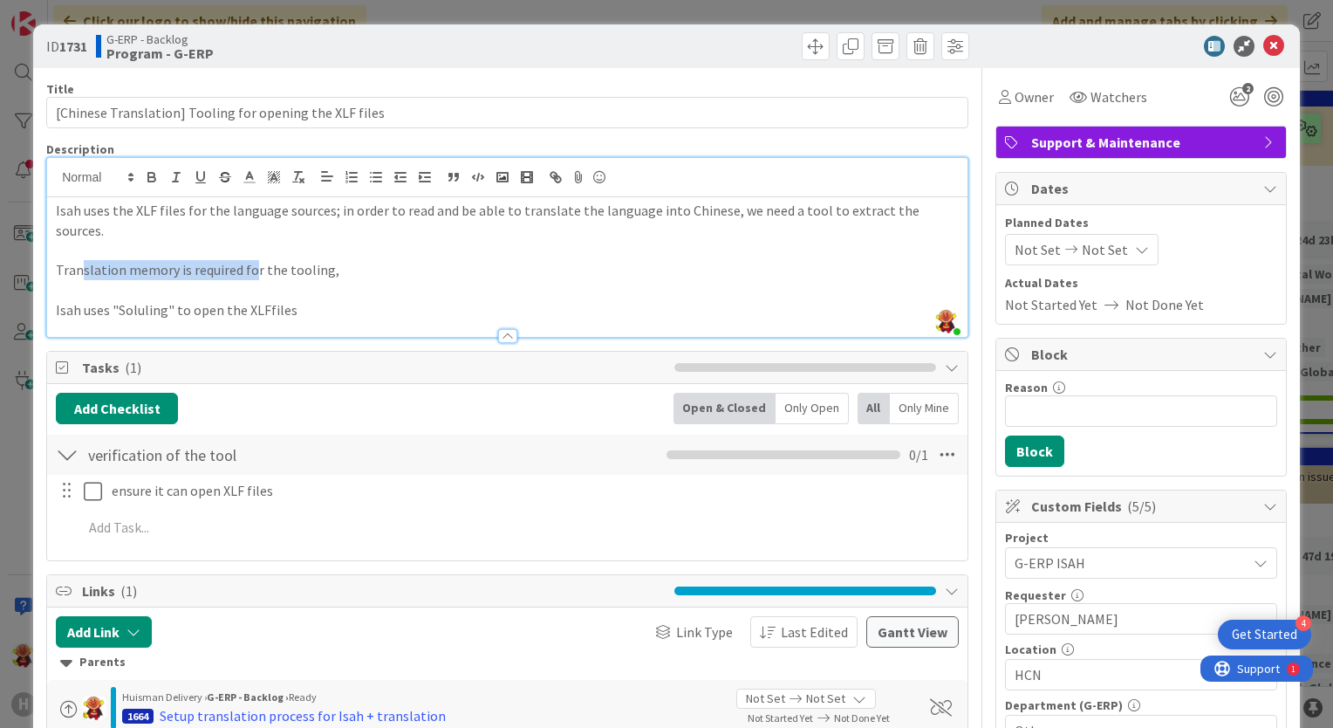
click at [251, 260] on p "Translation memory is required for the tooling," at bounding box center [507, 270] width 903 height 20
click at [325, 280] on p at bounding box center [507, 290] width 903 height 20
drag, startPoint x: 113, startPoint y: 284, endPoint x: 133, endPoint y: 281, distance: 21.1
click at [133, 300] on p "[PERSON_NAME] uses "Soluling" to open the XLF files" at bounding box center [507, 310] width 903 height 20
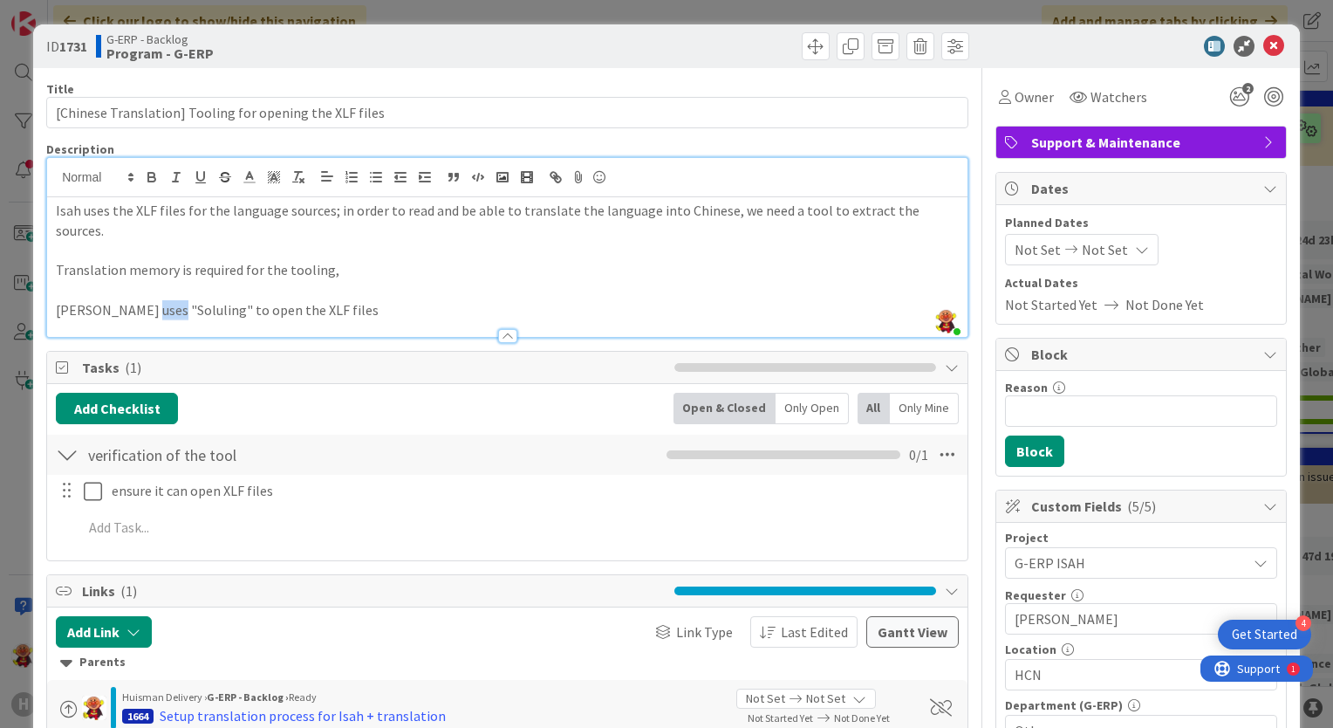
drag, startPoint x: 161, startPoint y: 290, endPoint x: 136, endPoint y: 300, distance: 26.6
click at [136, 300] on div "Description [PERSON_NAME] joined 3 m ago Isah uses the XLF files for the langua…" at bounding box center [507, 239] width 922 height 196
drag, startPoint x: 119, startPoint y: 293, endPoint x: 163, endPoint y: 286, distance: 45.0
click at [163, 300] on p "[PERSON_NAME] uses "Soluling" to open the XLF files" at bounding box center [507, 310] width 903 height 20
copy p "Soluling"
